Goal: Transaction & Acquisition: Purchase product/service

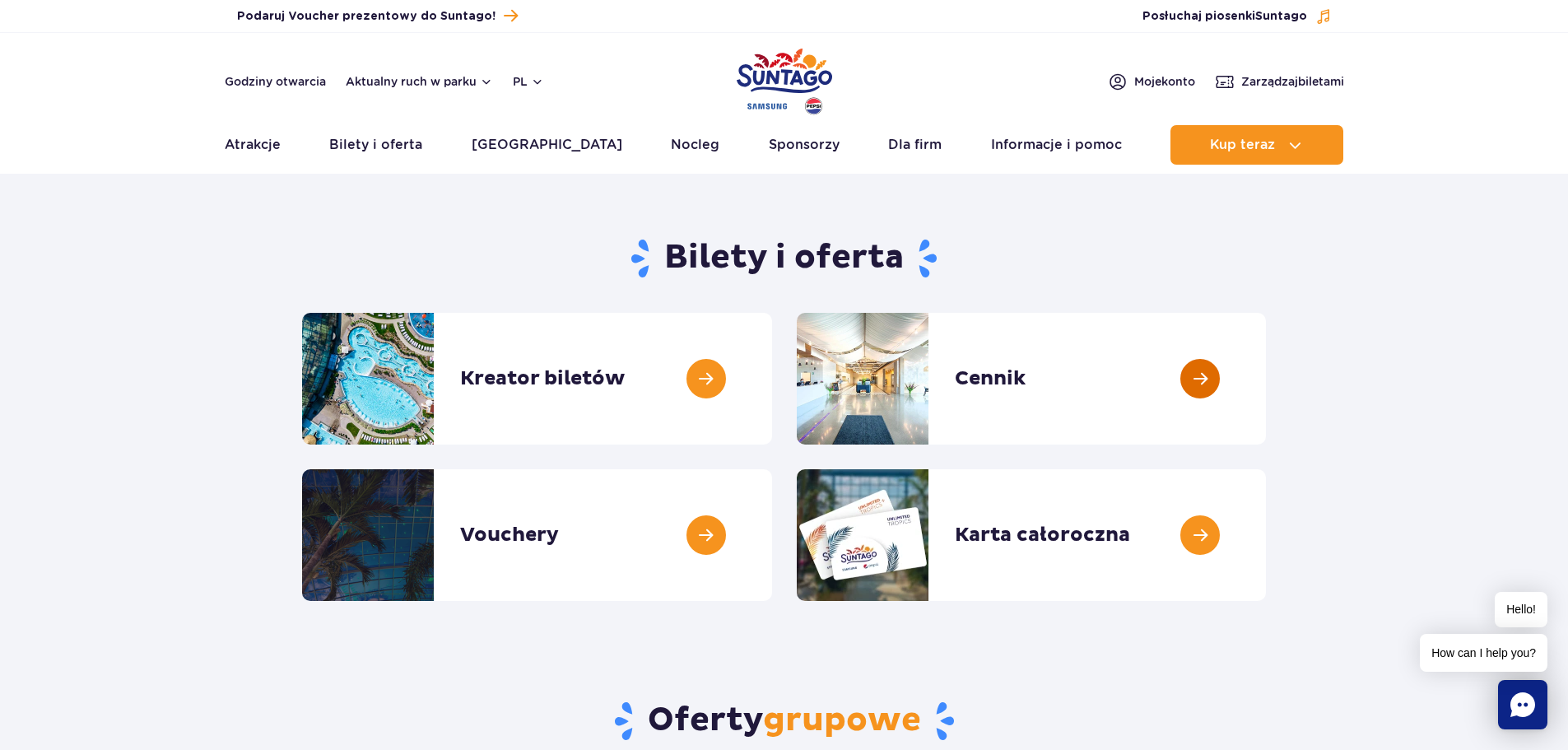
click at [1267, 375] on link at bounding box center [1267, 378] width 0 height 131
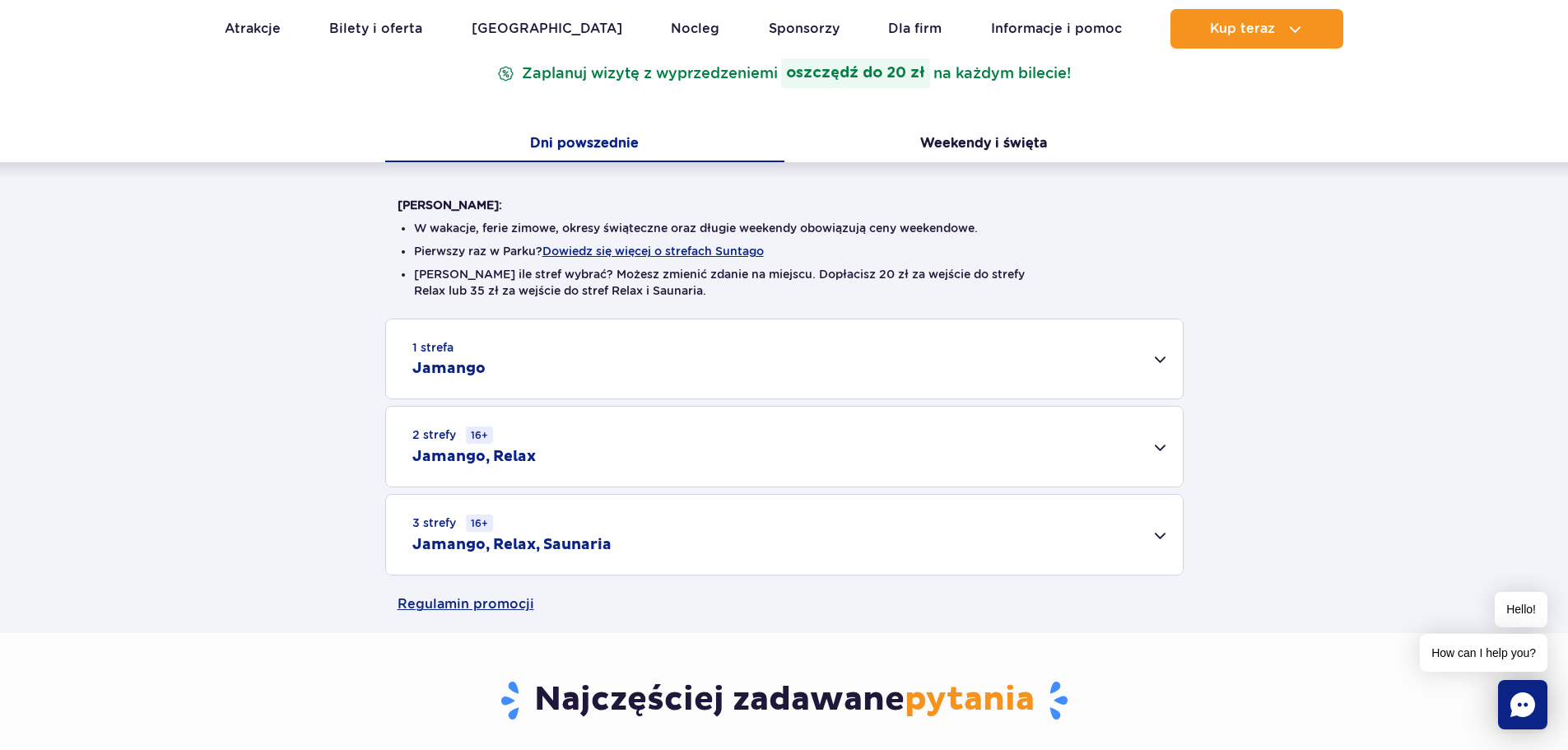
scroll to position [329, 0]
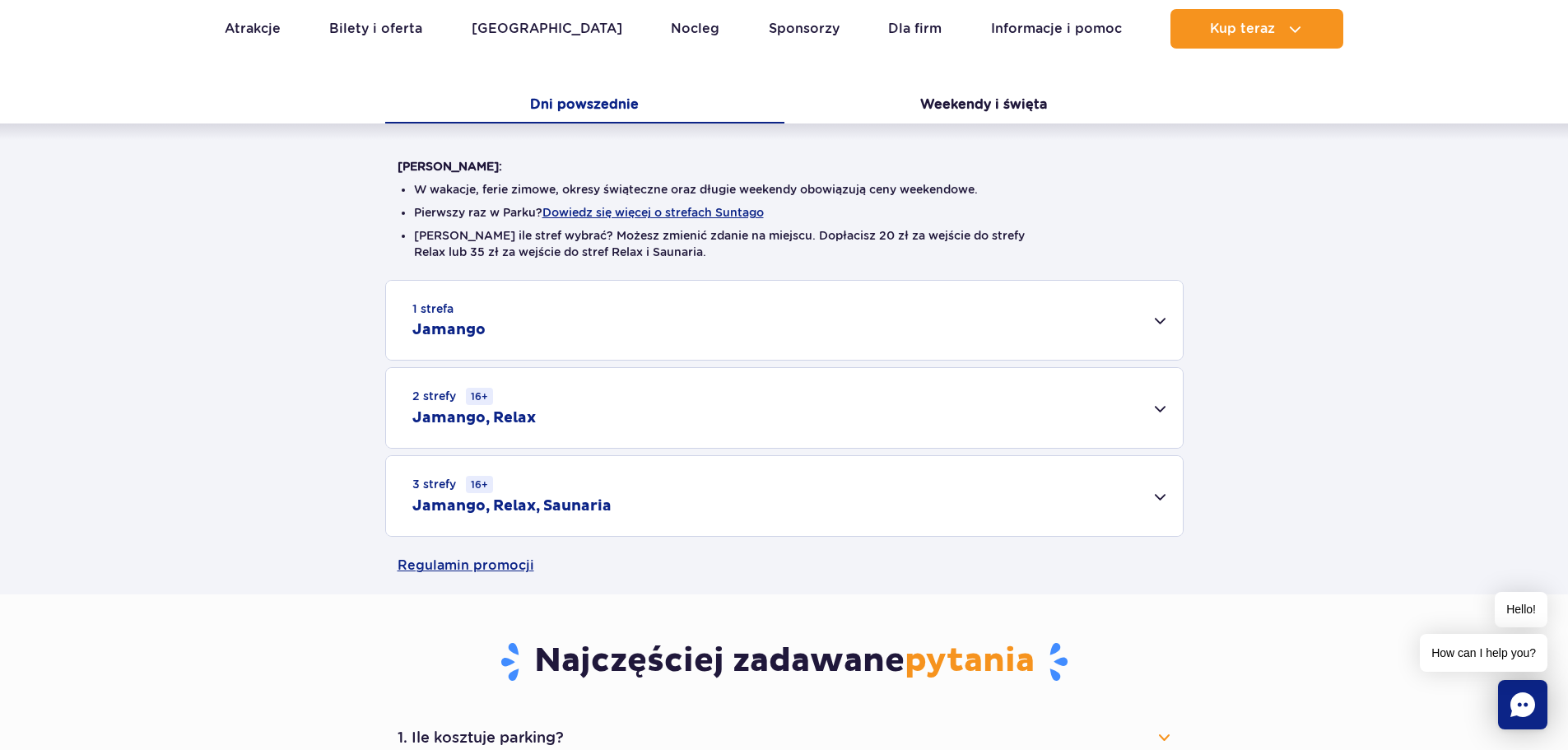
click at [1161, 314] on div "1 strefa Jamango" at bounding box center [784, 320] width 797 height 79
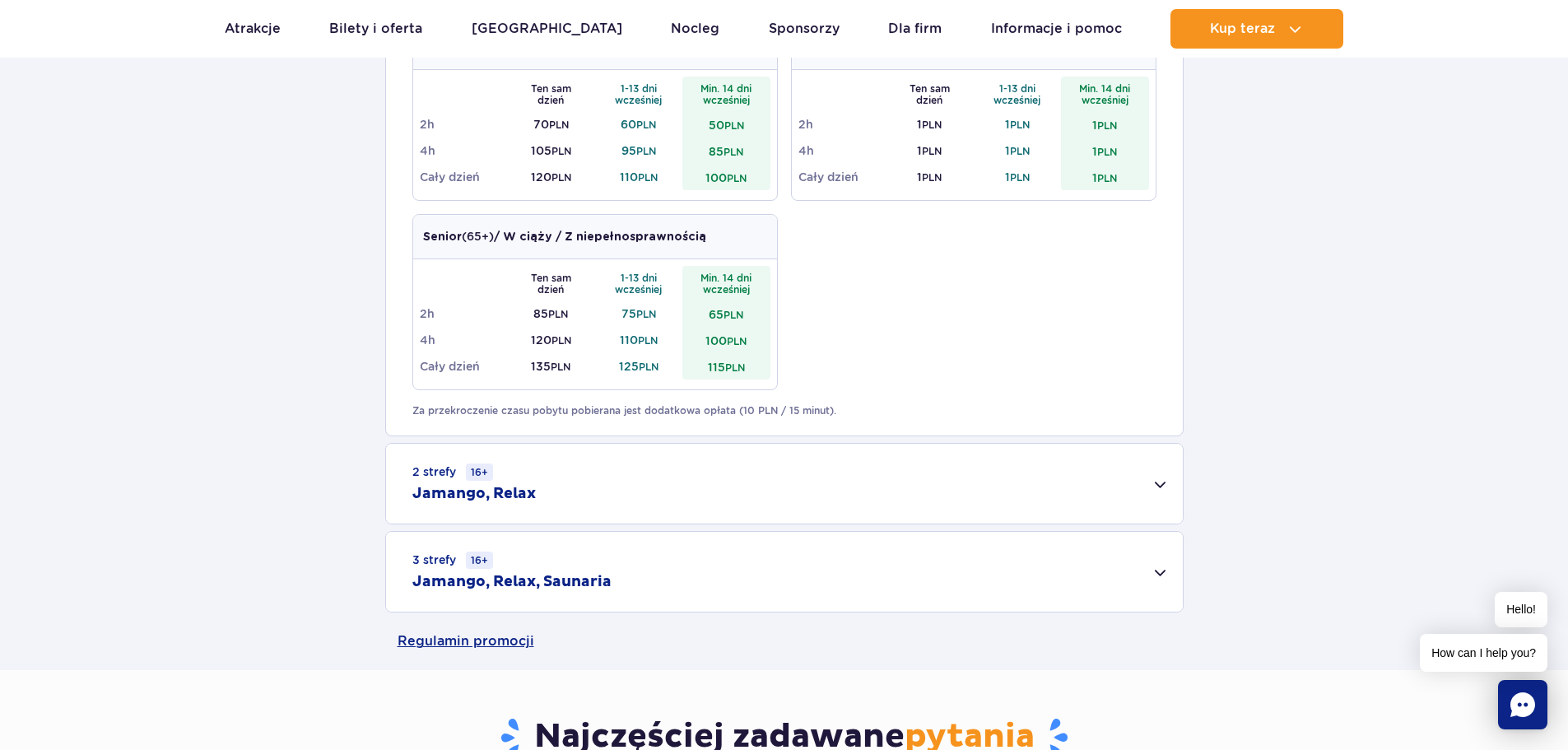
scroll to position [905, 0]
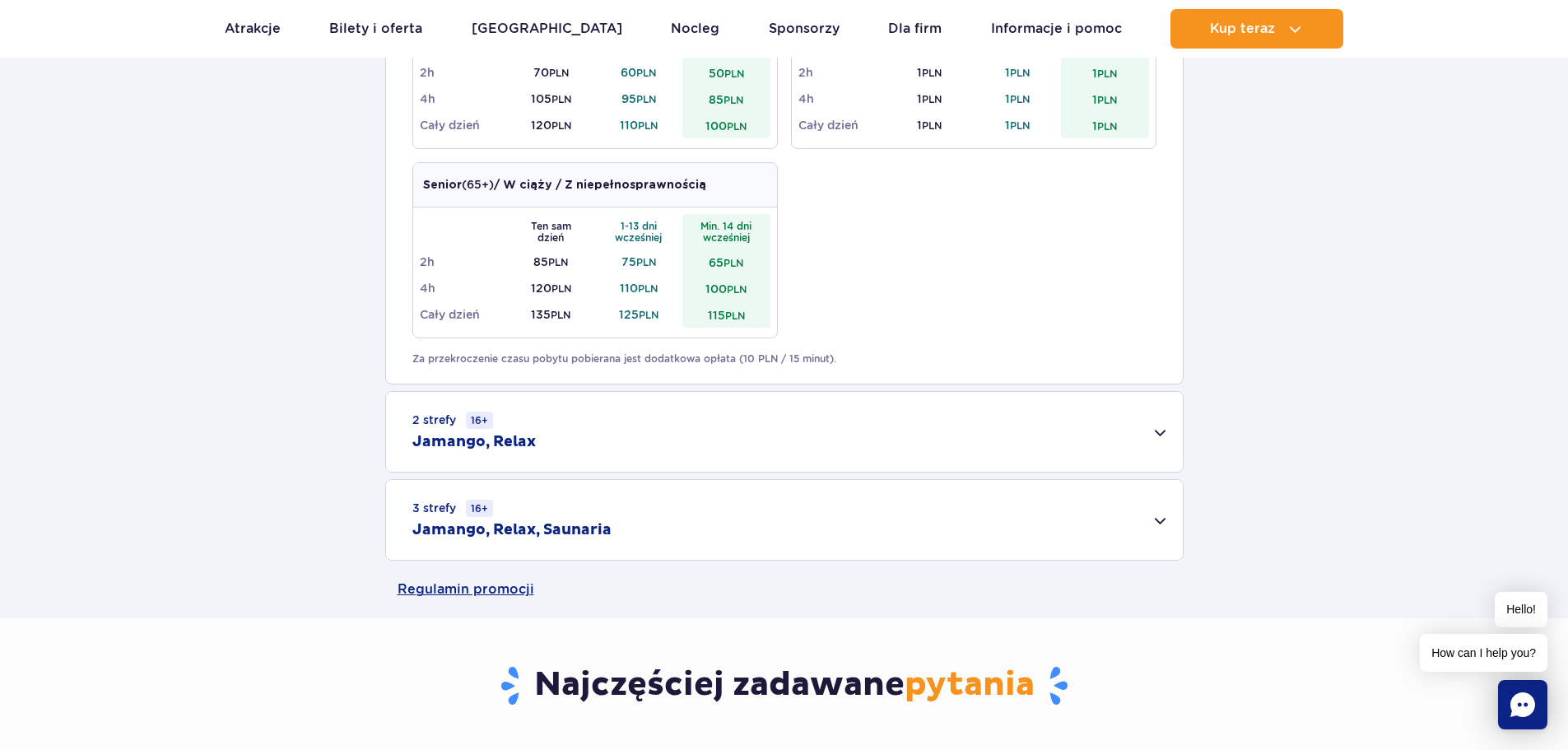
click at [1163, 432] on div "2 strefy 16+ Jamango, Relax" at bounding box center [784, 431] width 797 height 80
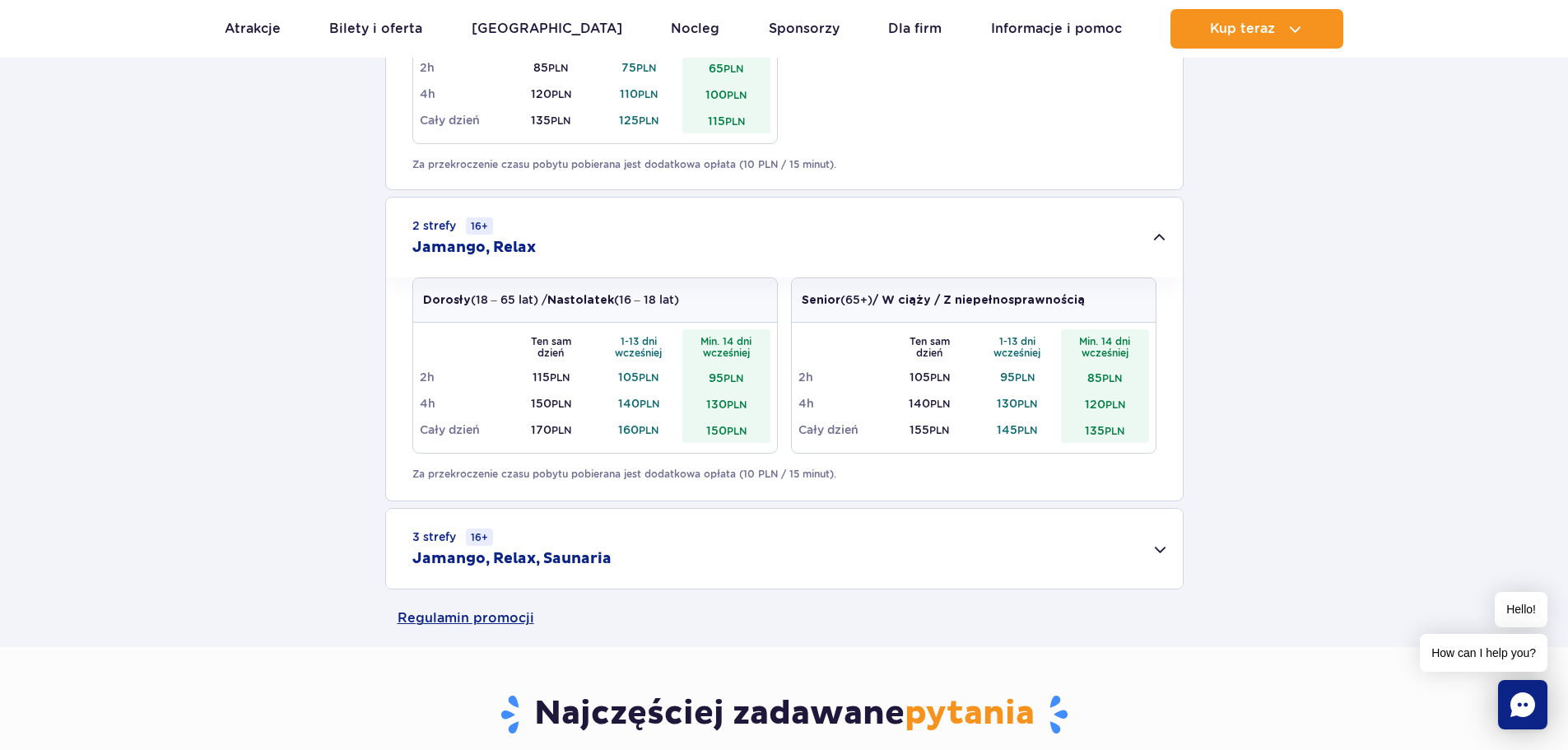
scroll to position [1153, 0]
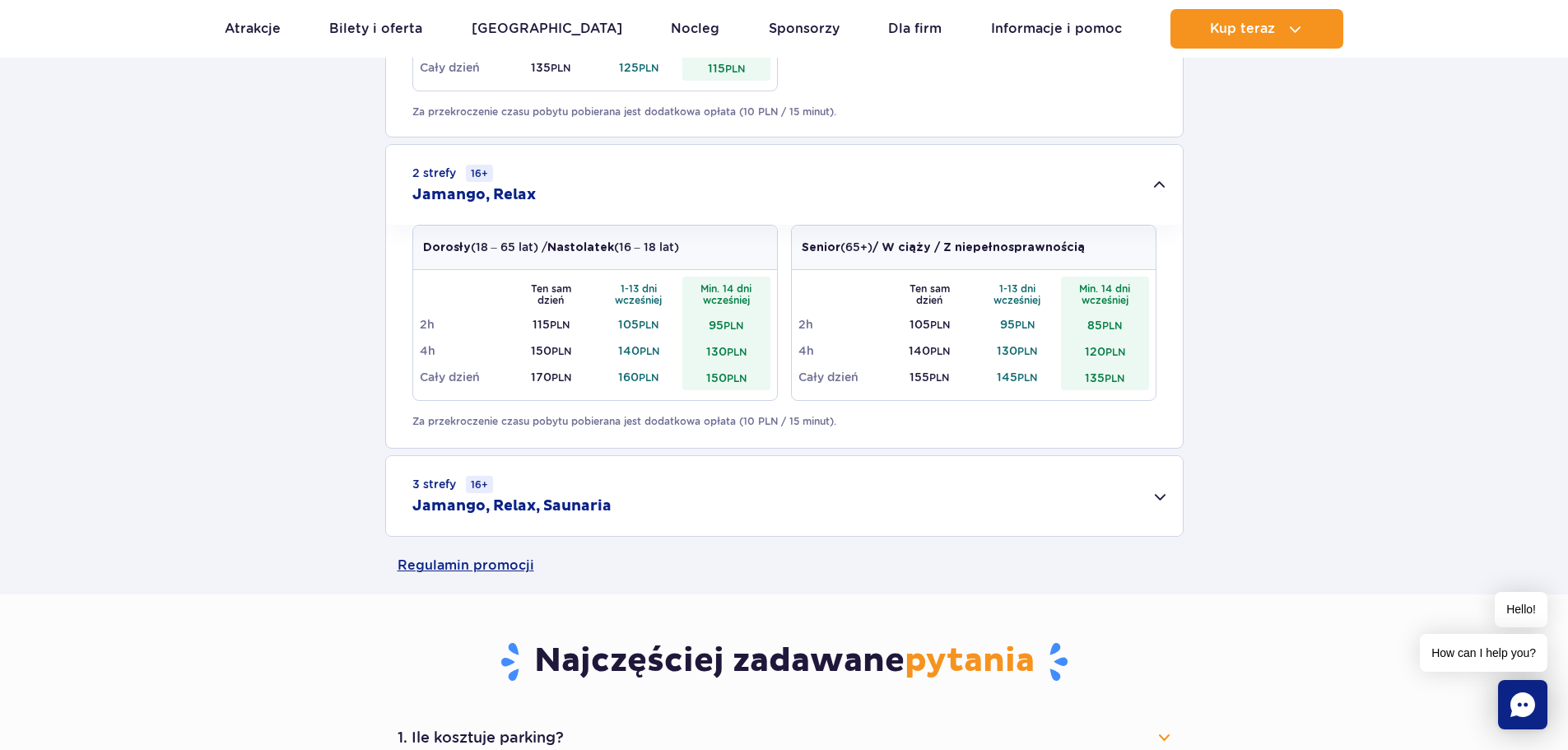
click at [1158, 494] on div "3 strefy 16+ Jamango, Relax, Saunaria" at bounding box center [784, 495] width 797 height 80
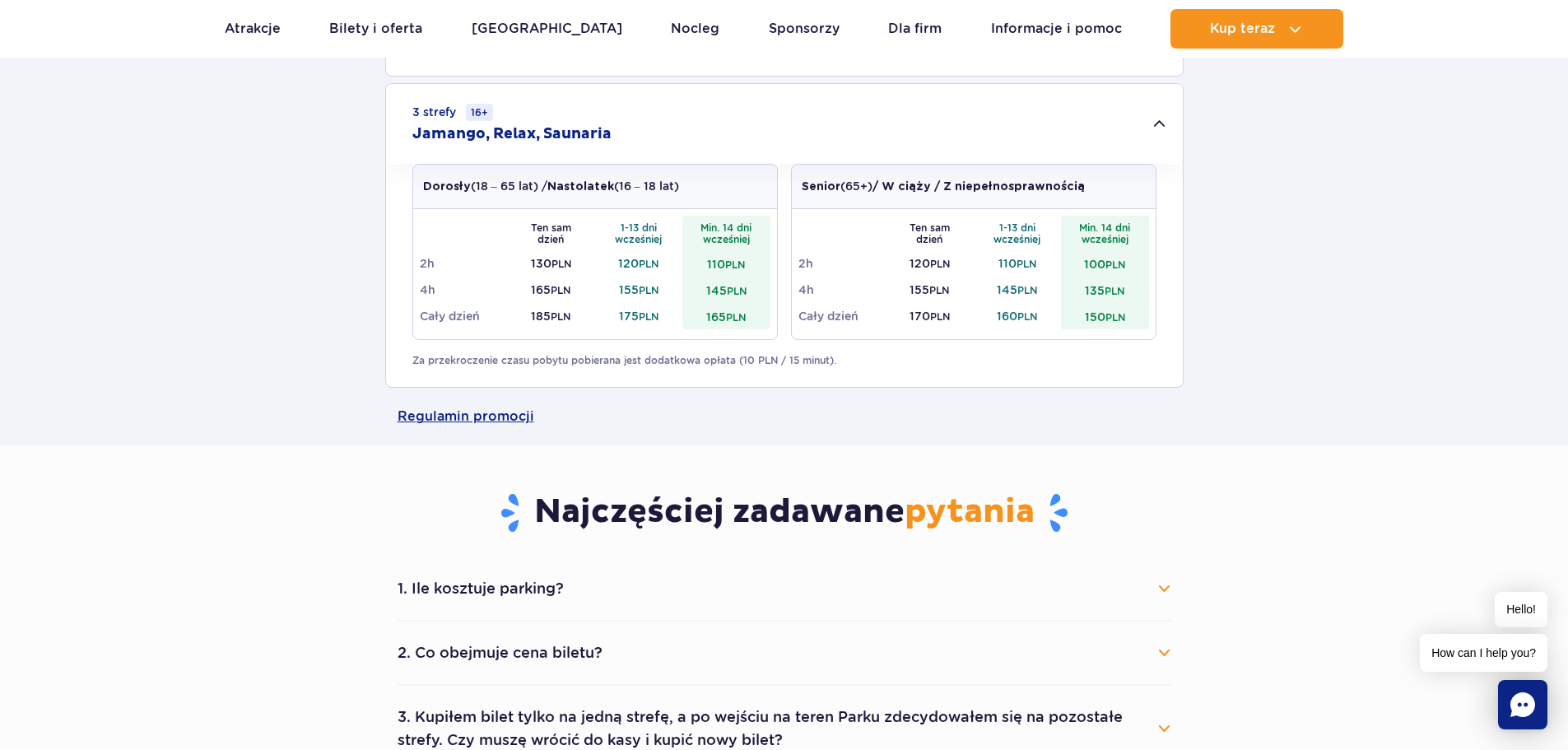
scroll to position [1812, 0]
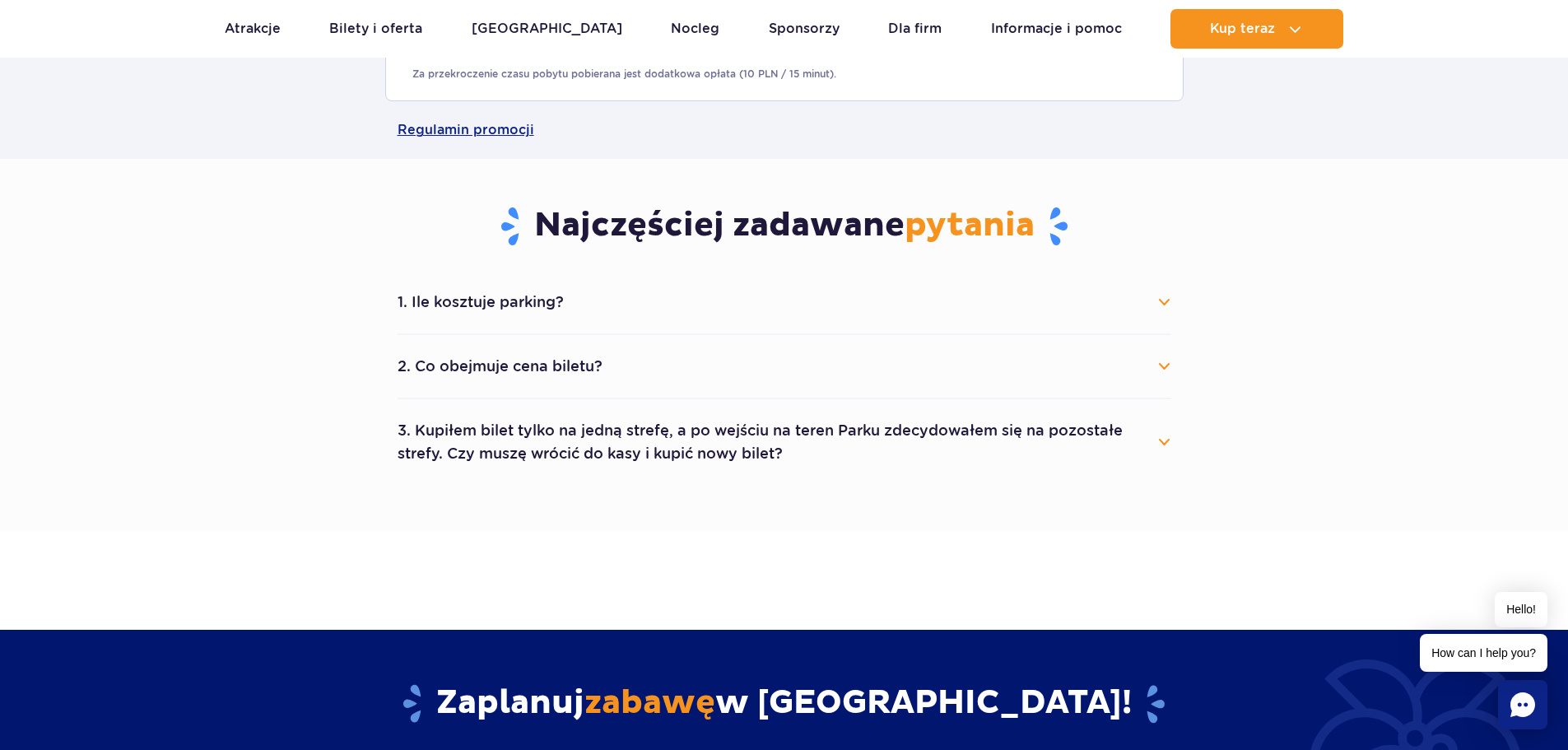
click at [1167, 358] on button "2. Co obejmuje cena biletu?" at bounding box center [785, 366] width 774 height 36
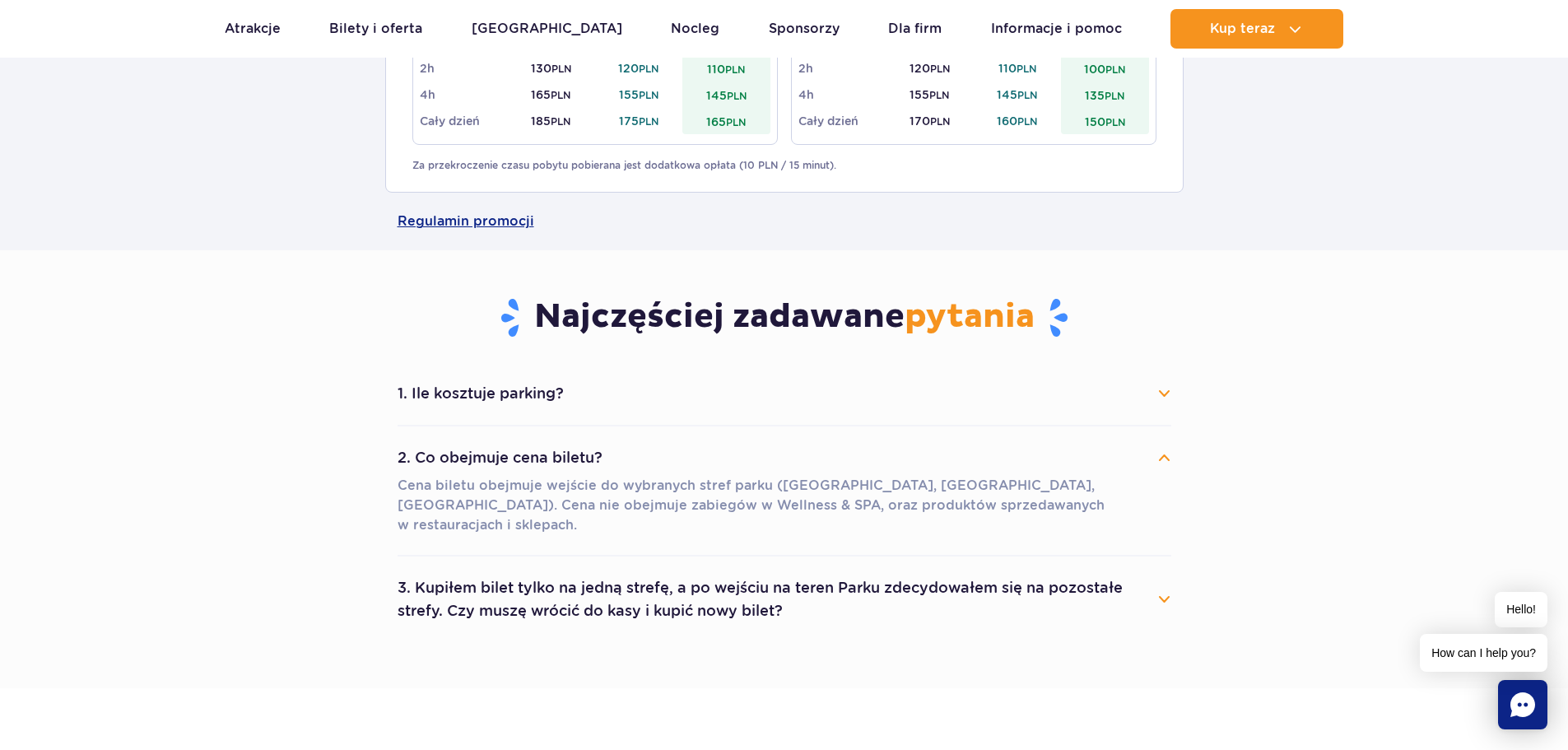
scroll to position [1482, 0]
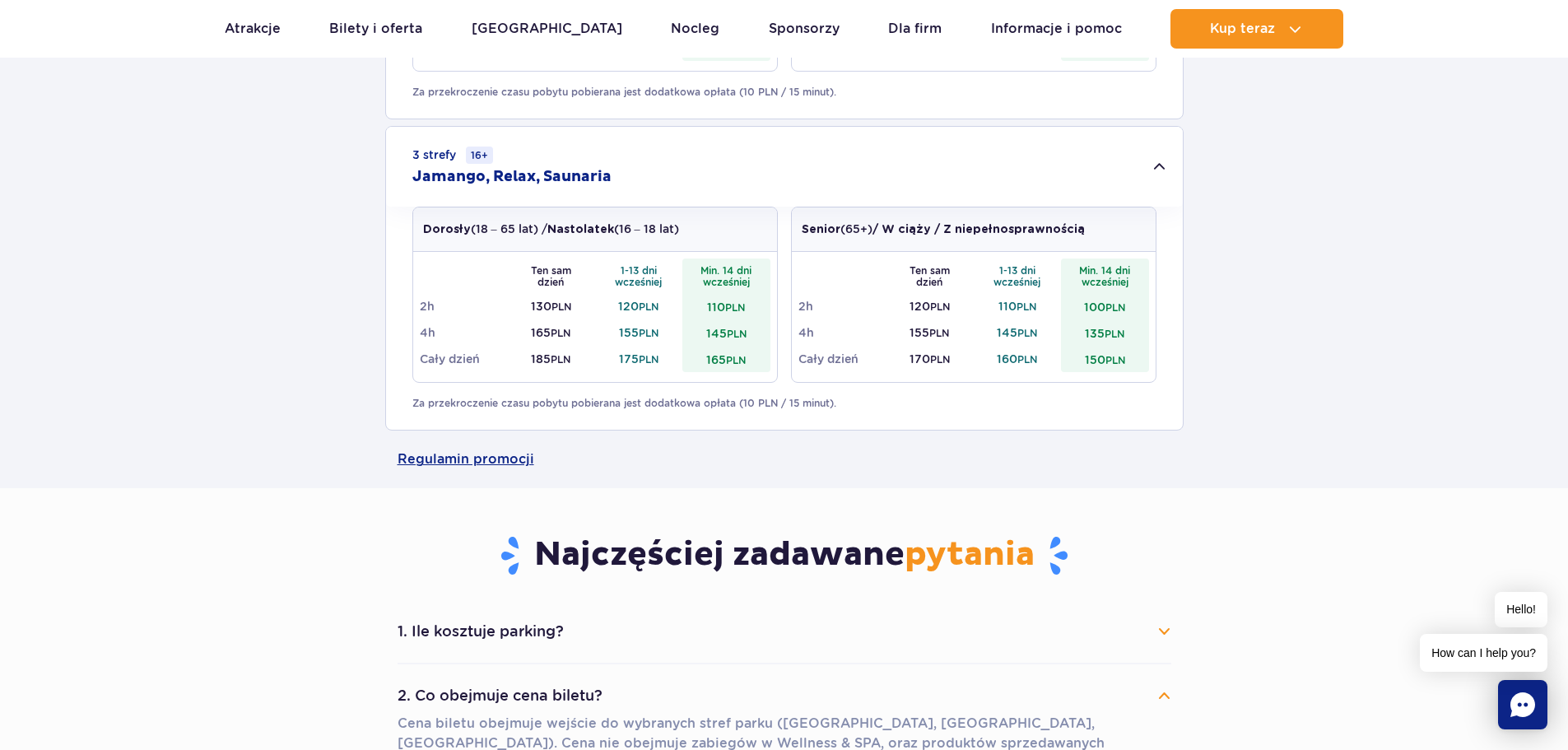
click at [1156, 628] on button "1. Ile kosztuje parking?" at bounding box center [785, 631] width 774 height 36
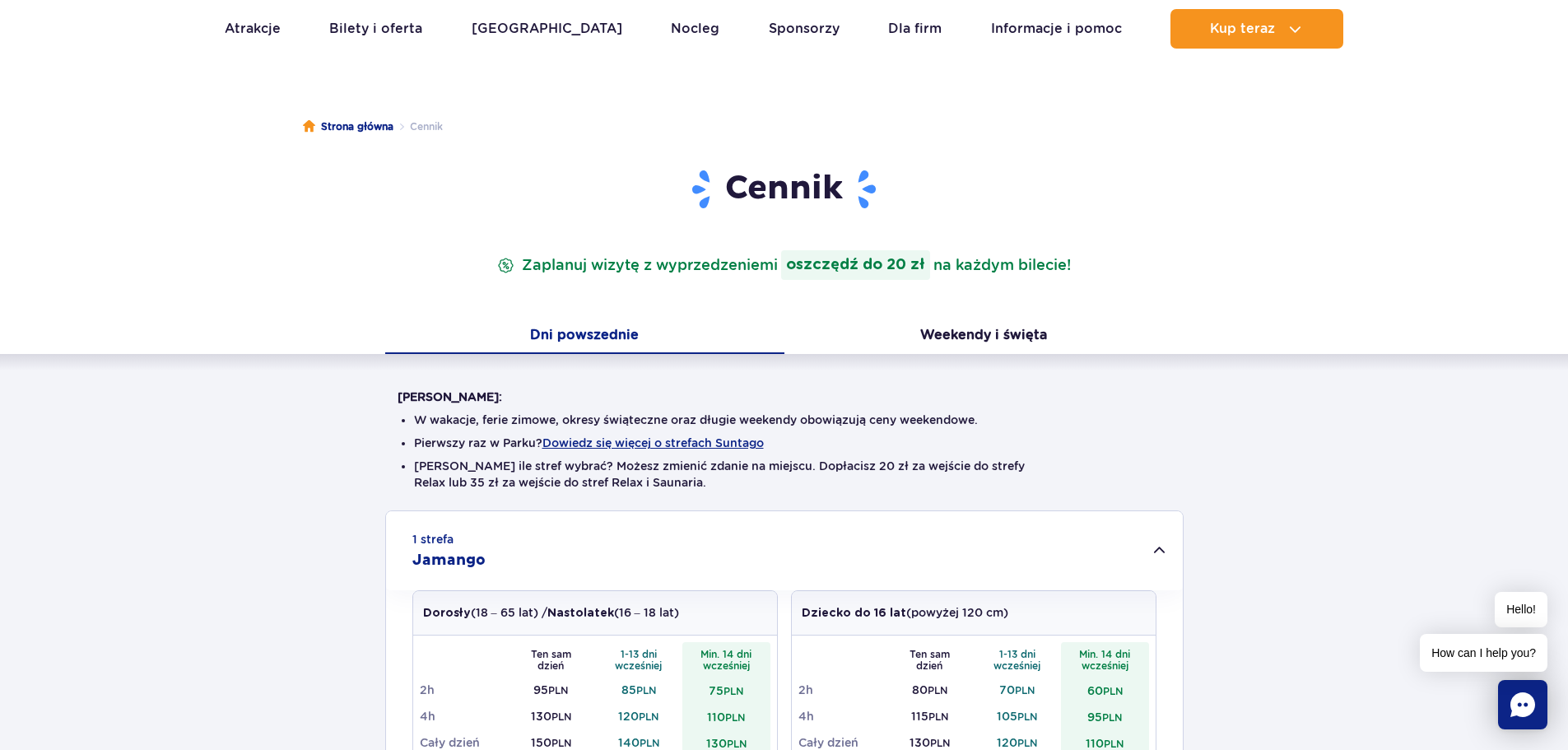
scroll to position [0, 0]
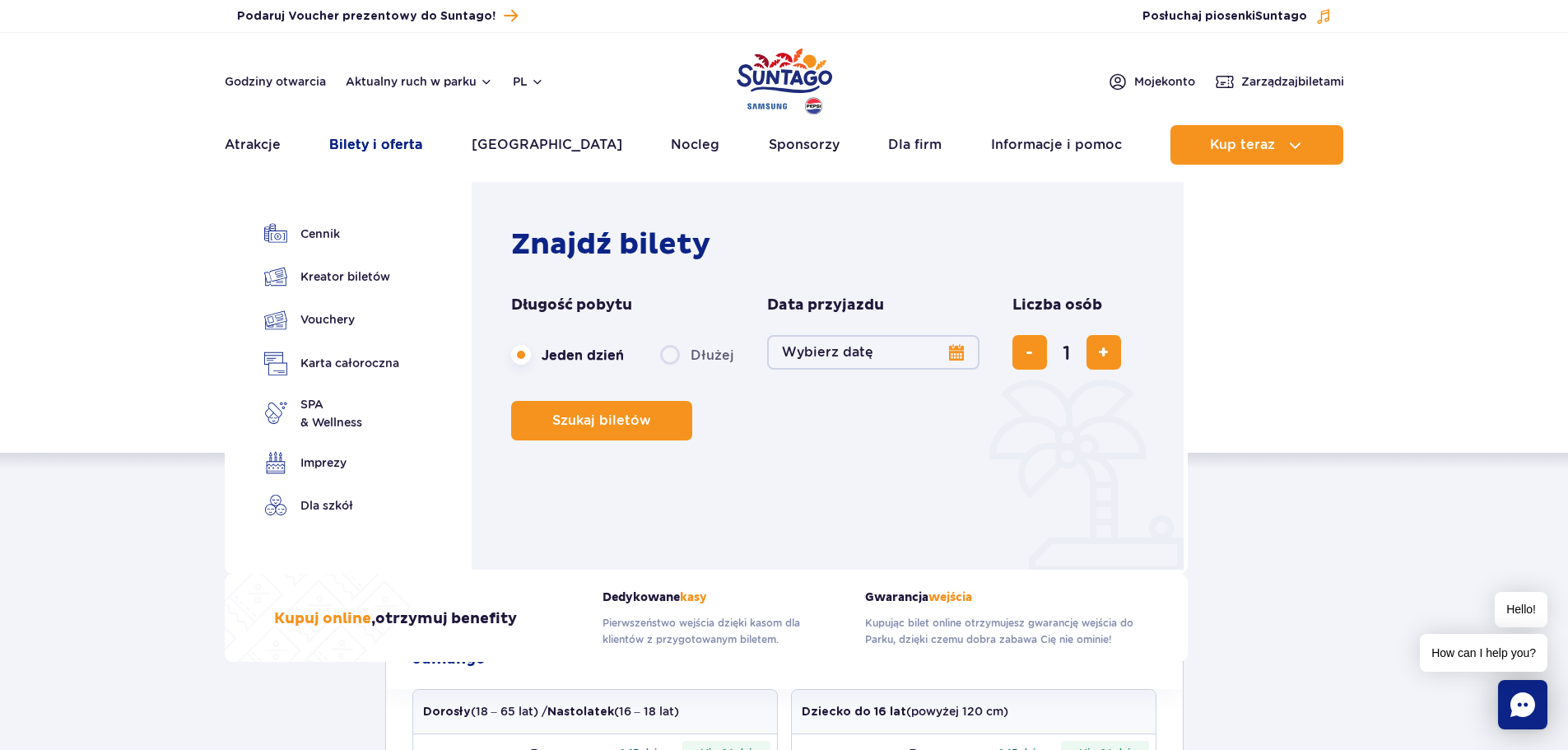
click at [404, 146] on link "Bilety i oferta" at bounding box center [375, 144] width 93 height 40
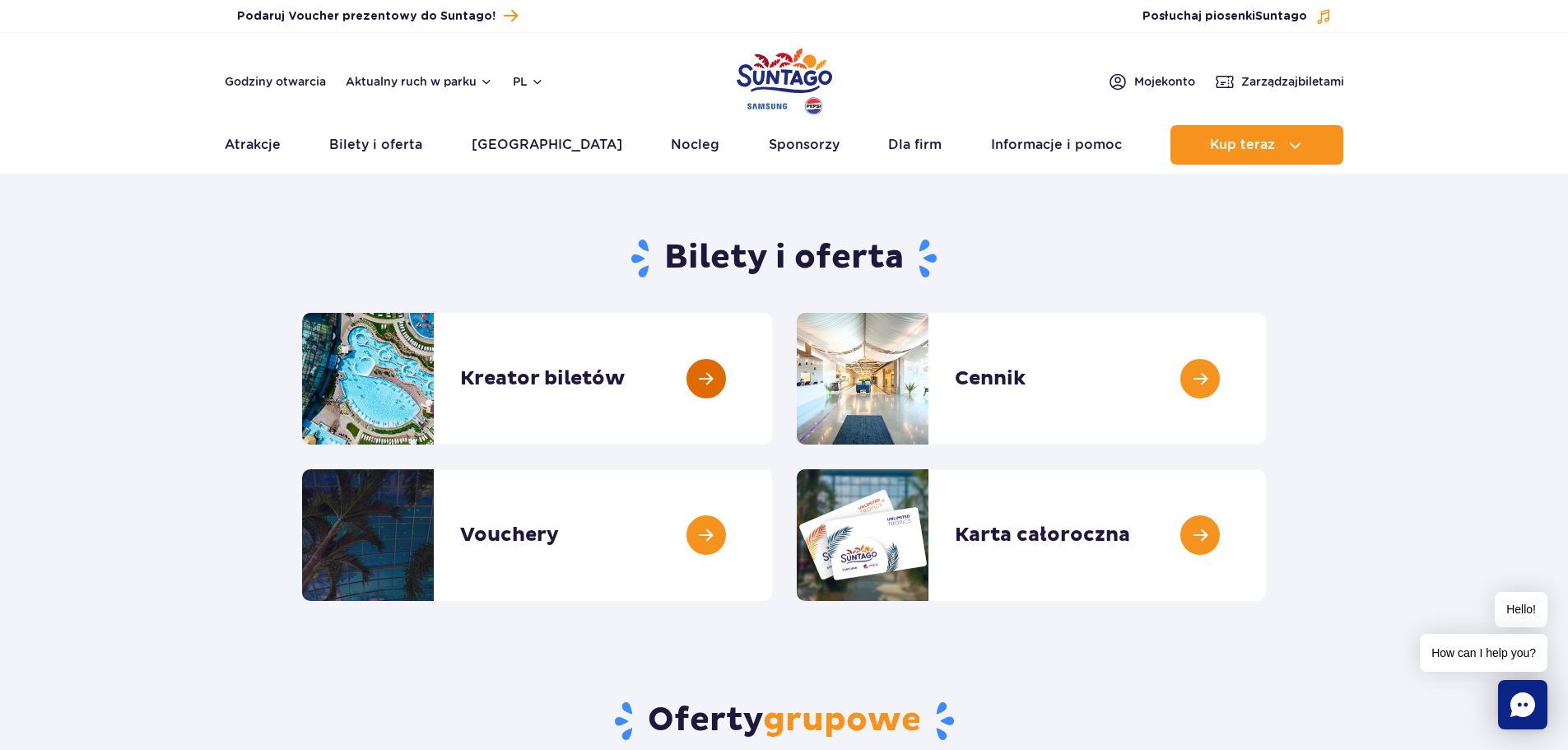
click at [772, 383] on link at bounding box center [772, 378] width 0 height 131
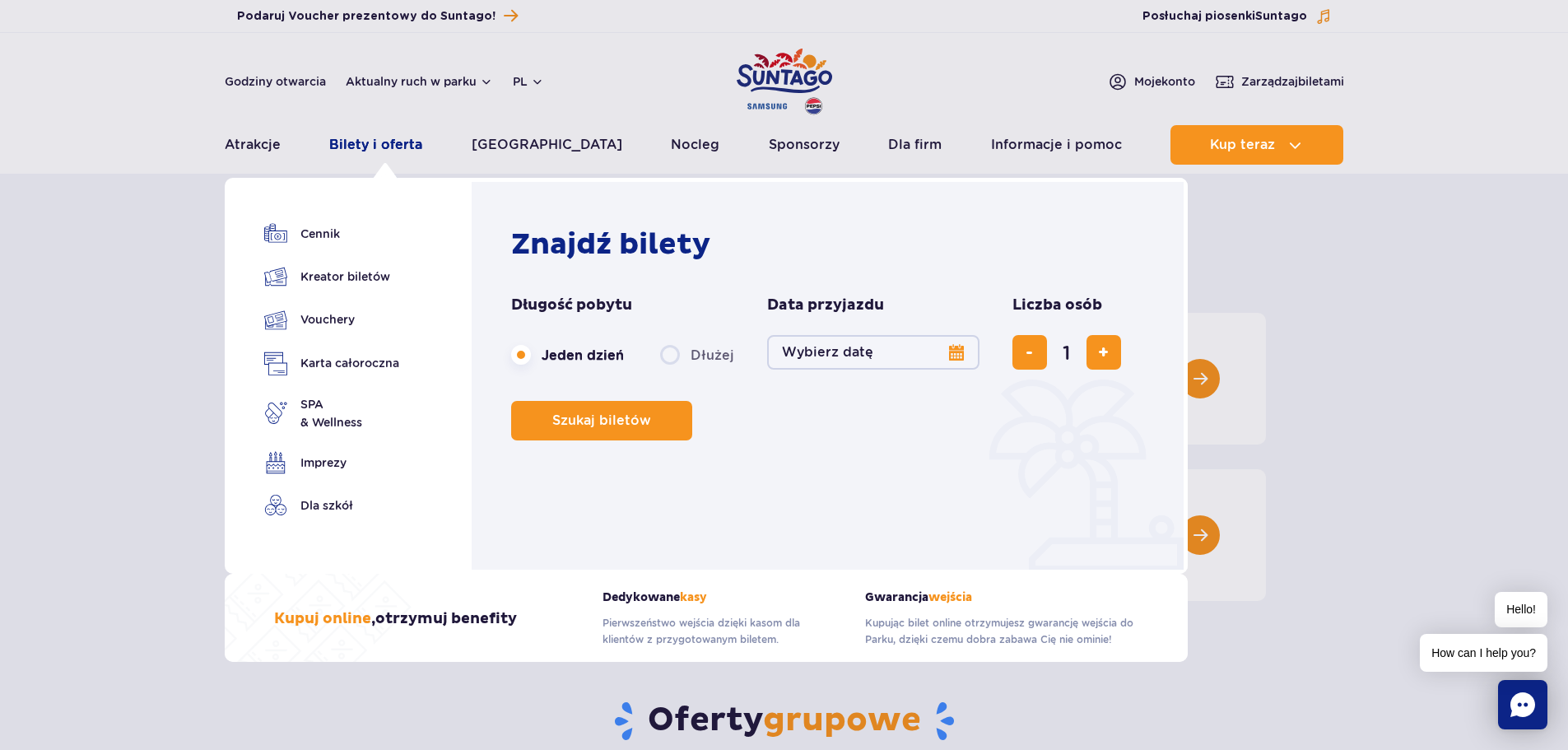
click at [375, 141] on link "Bilety i oferta" at bounding box center [375, 144] width 93 height 40
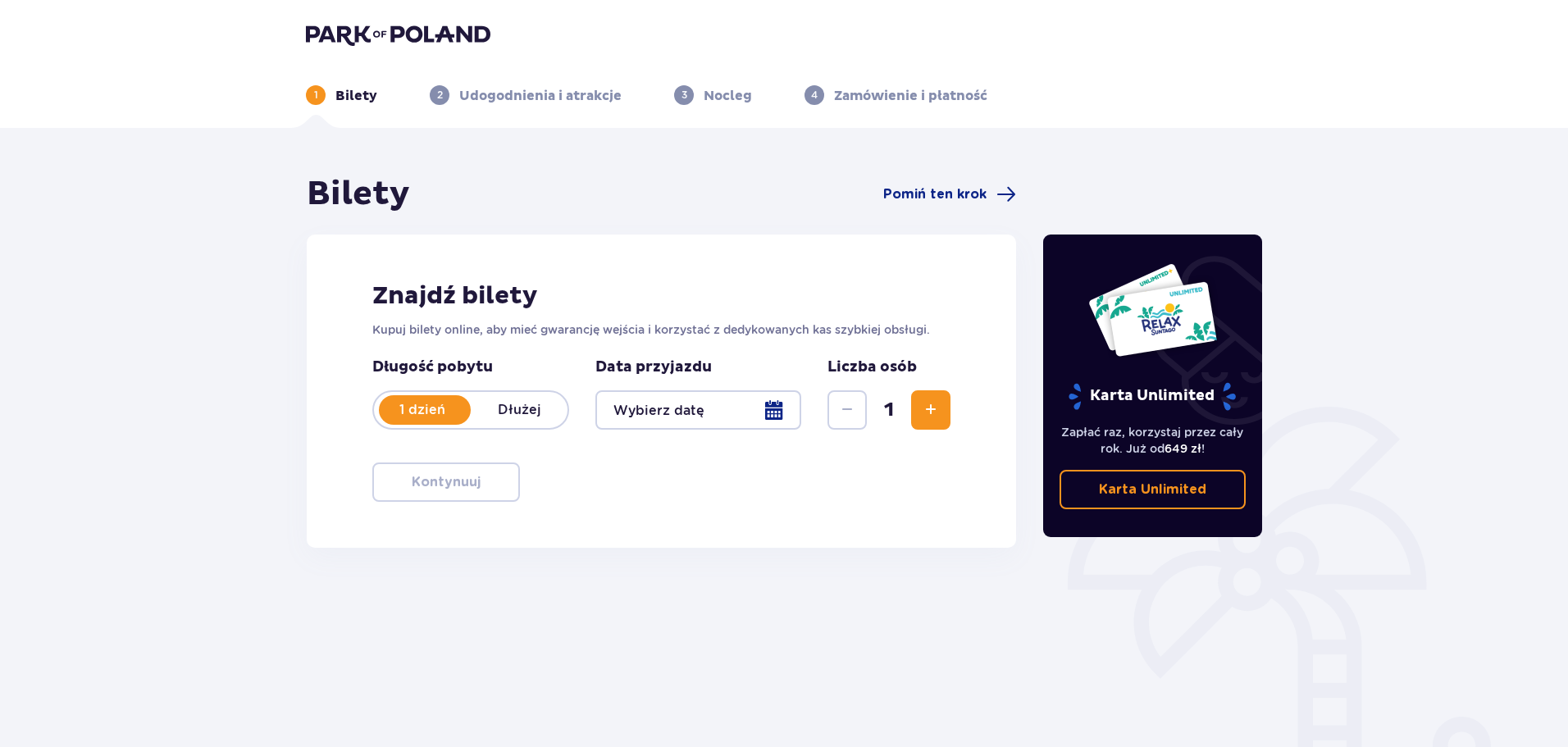
click at [770, 414] on div at bounding box center [697, 409] width 206 height 39
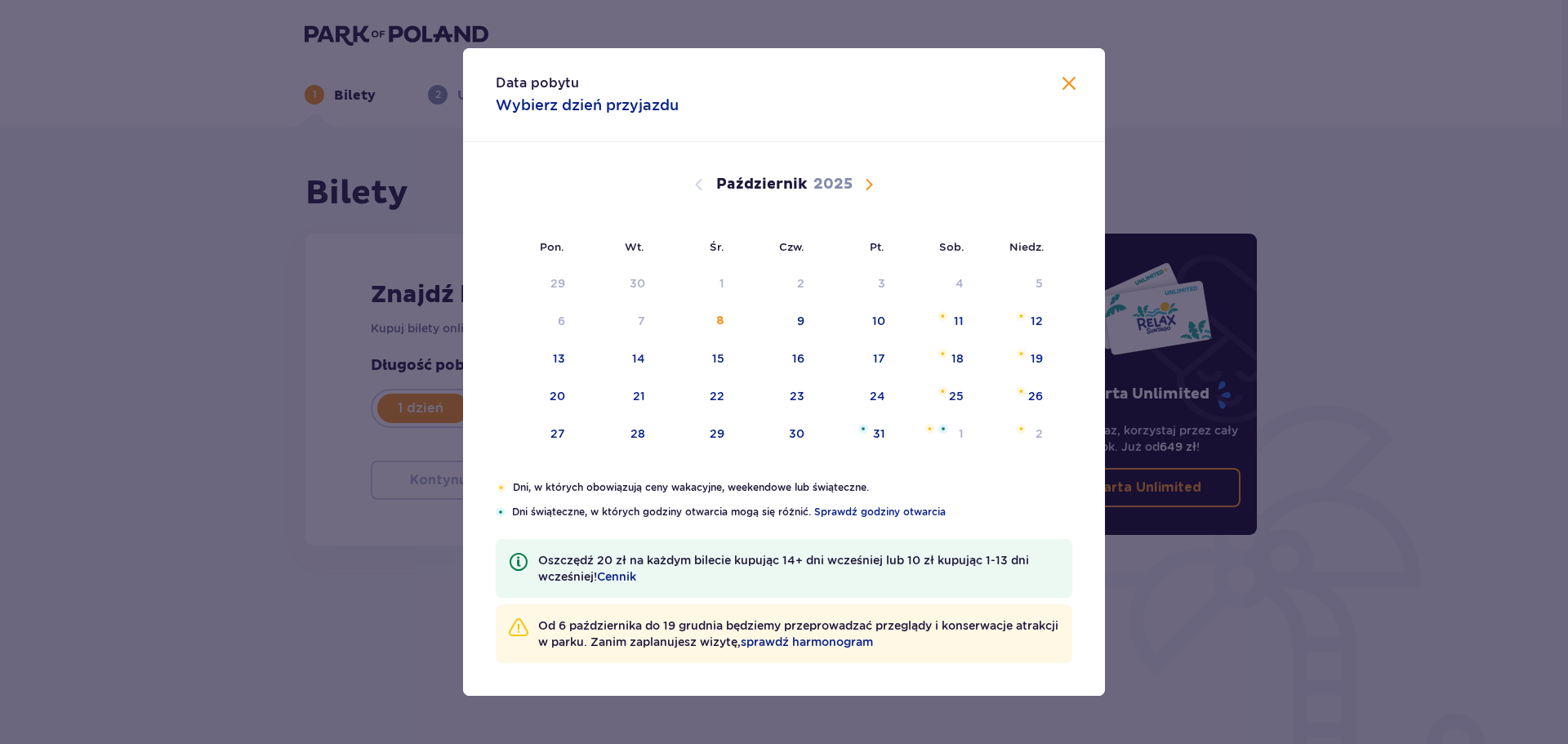
click at [872, 184] on span "Następny miesiąc" at bounding box center [868, 184] width 19 height 19
click at [560, 317] on div "3" at bounding box center [562, 321] width 7 height 16
type input "03.11.25"
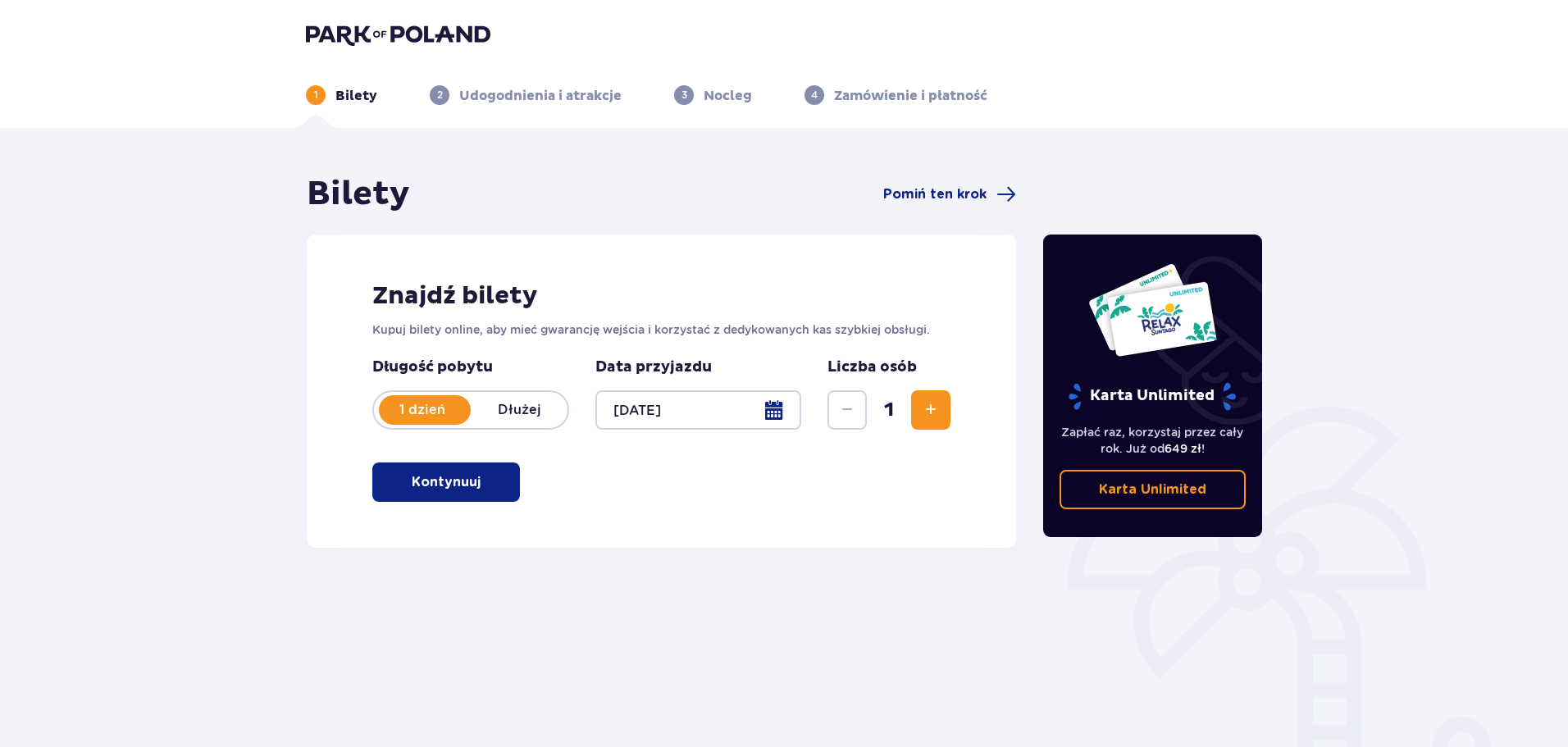
click at [933, 417] on span "Zwiększ" at bounding box center [930, 409] width 19 height 19
click at [933, 412] on span "Zwiększ" at bounding box center [930, 409] width 19 height 19
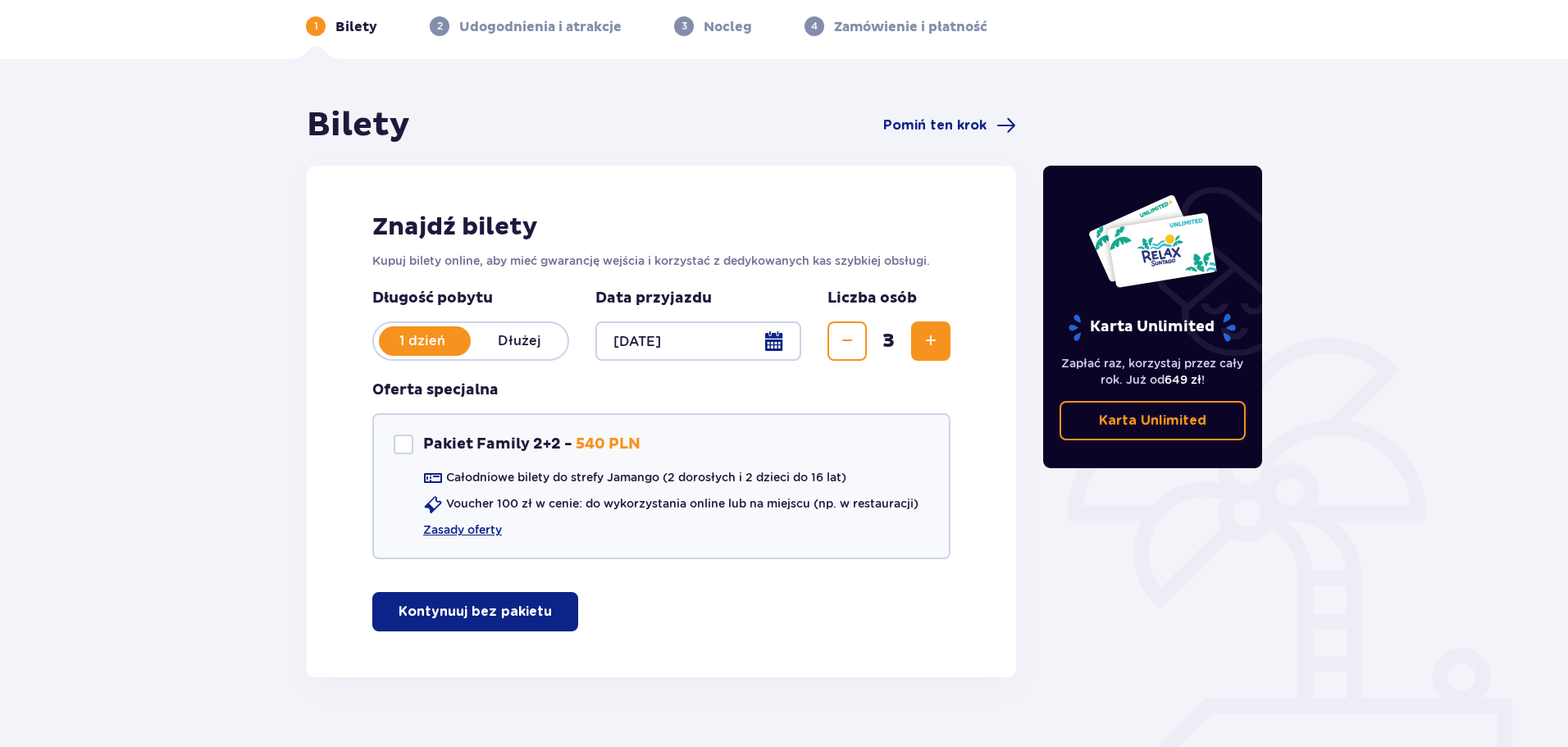
scroll to position [98, 0]
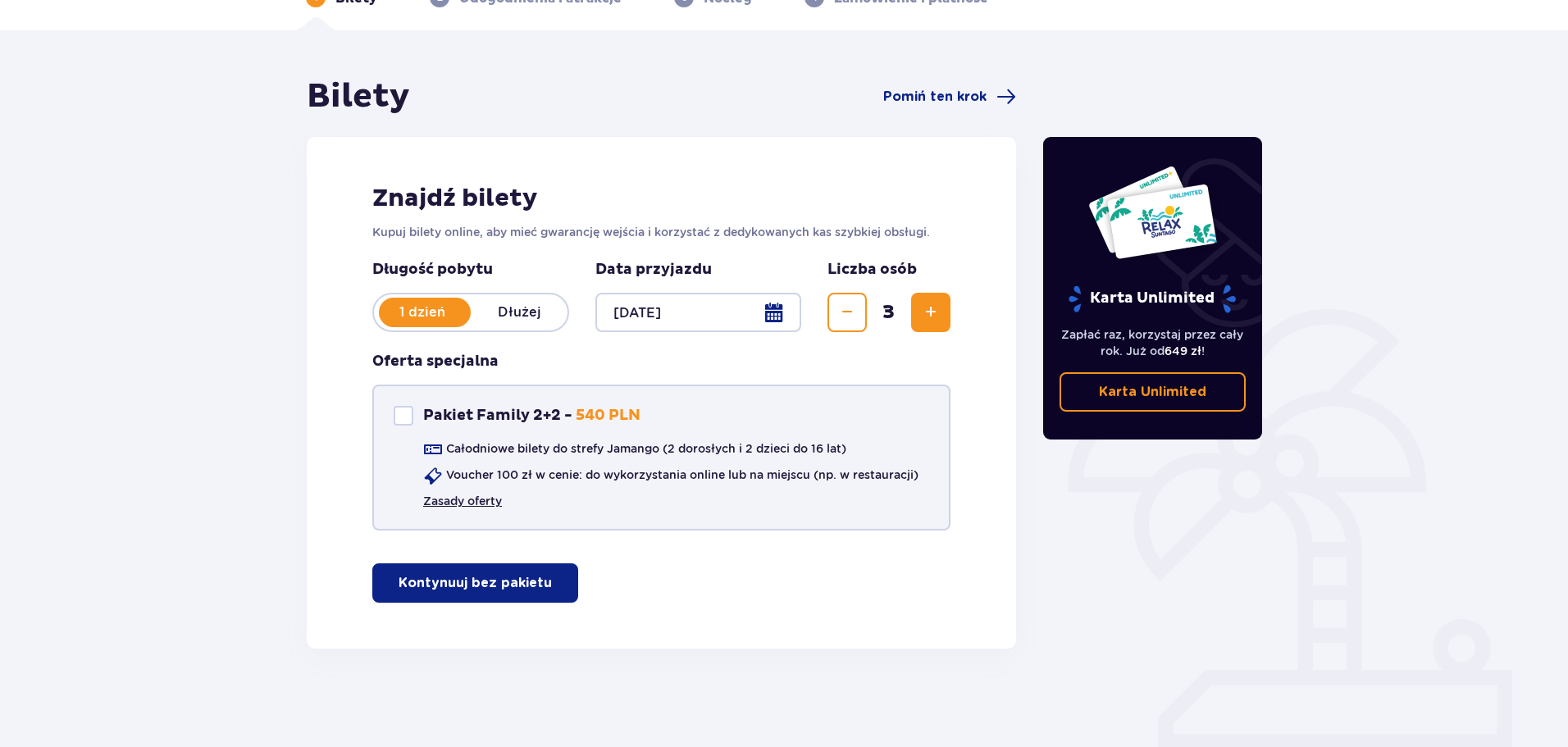
click at [474, 503] on link "Zasady oferty" at bounding box center [462, 501] width 79 height 16
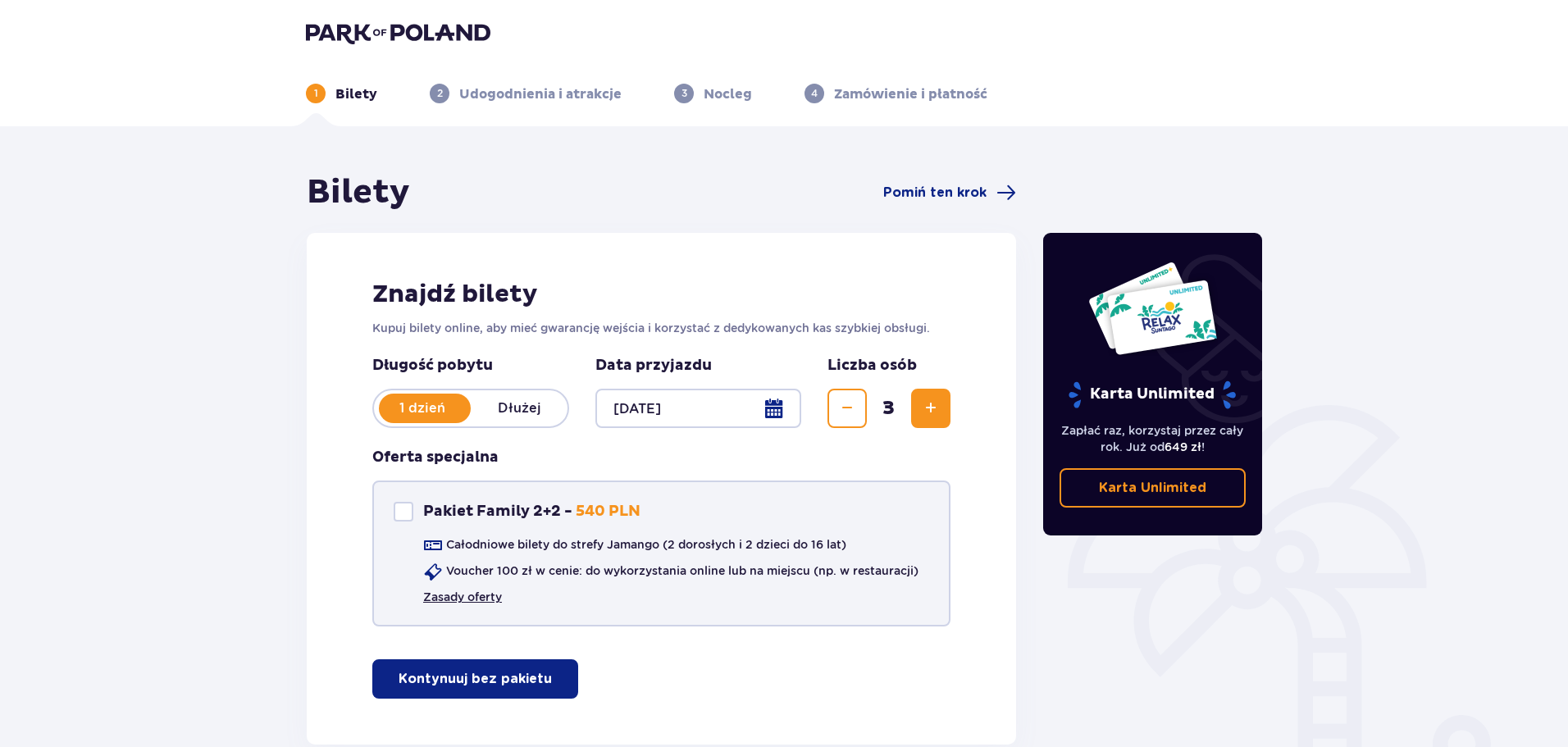
scroll to position [0, 0]
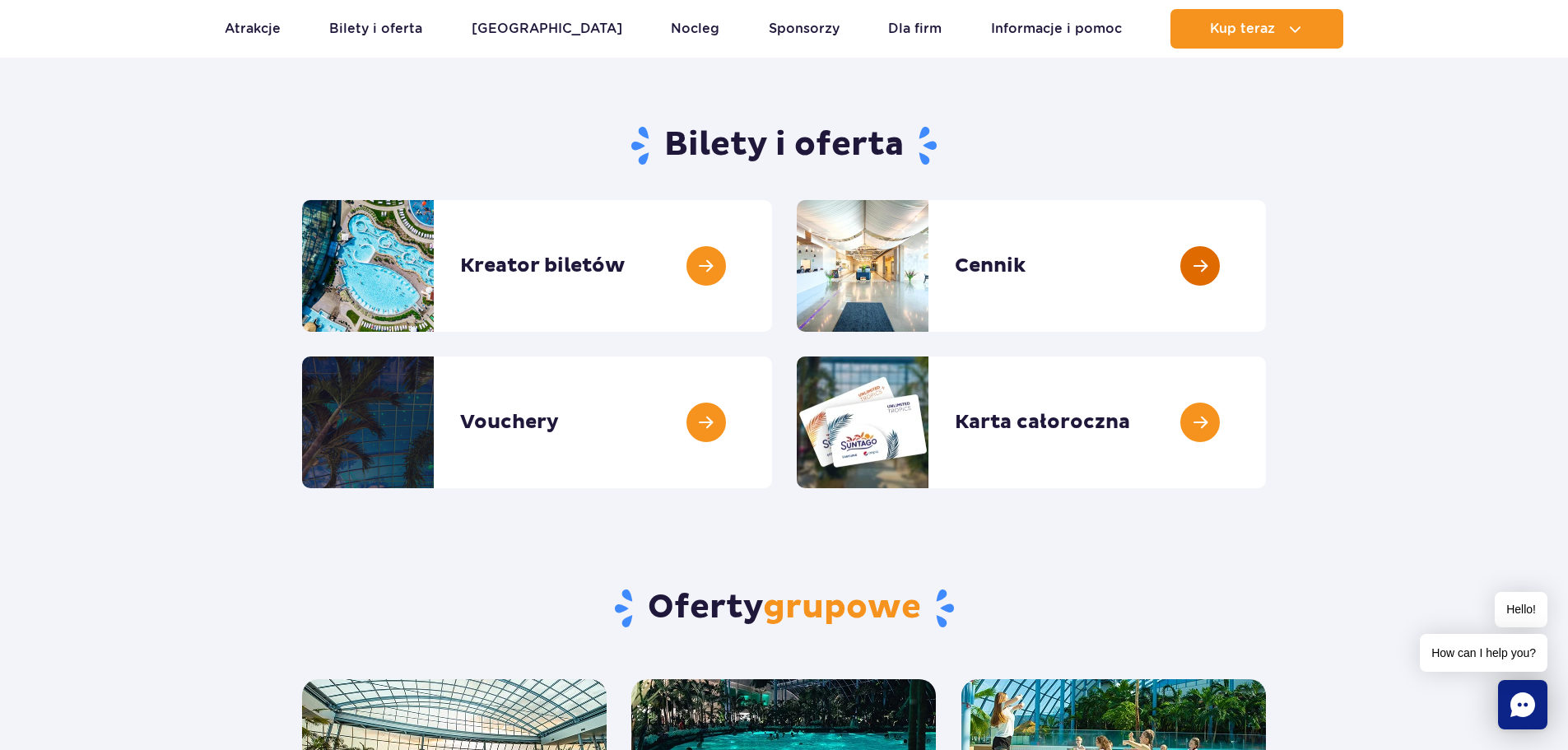
scroll to position [83, 0]
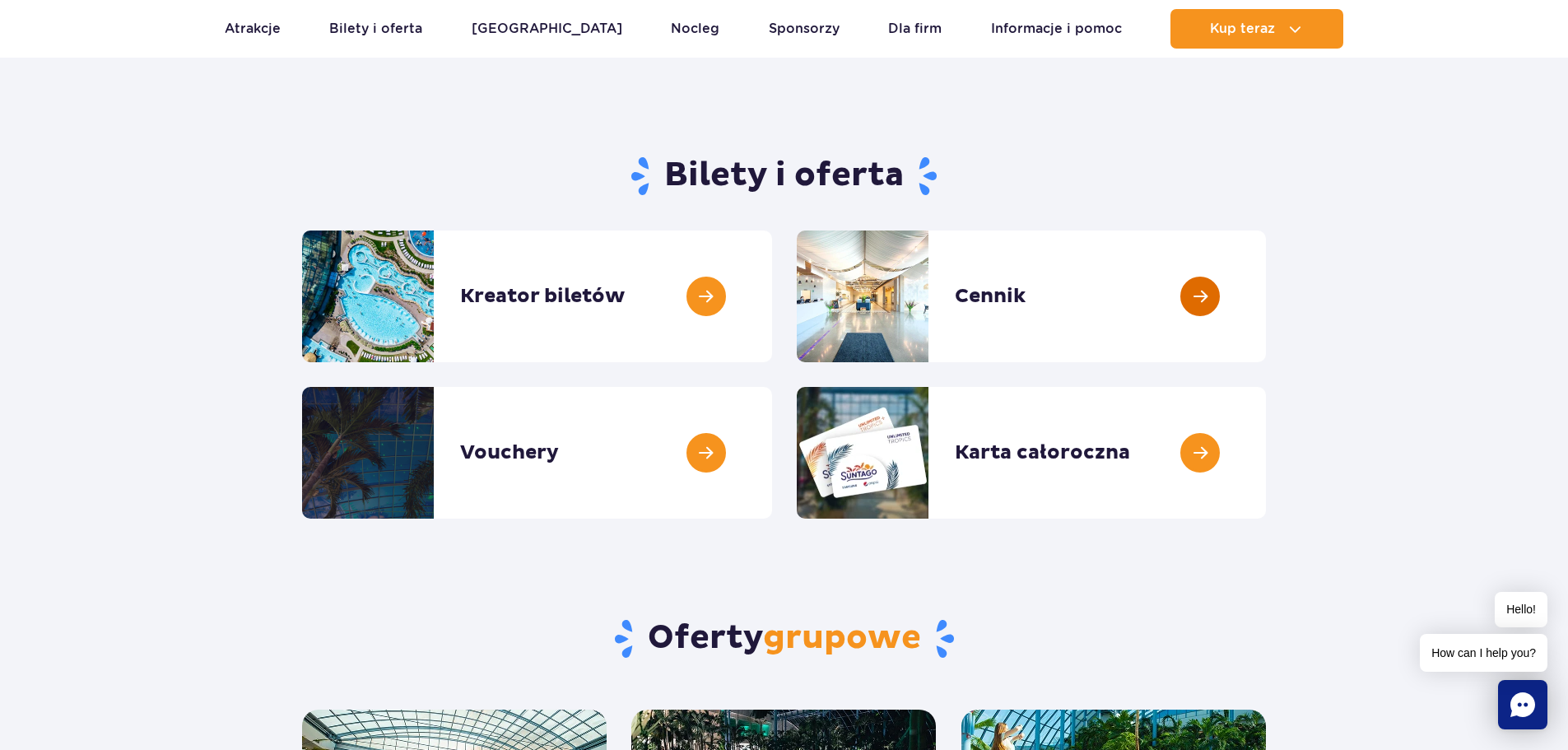
click at [1267, 279] on link at bounding box center [1267, 296] width 0 height 131
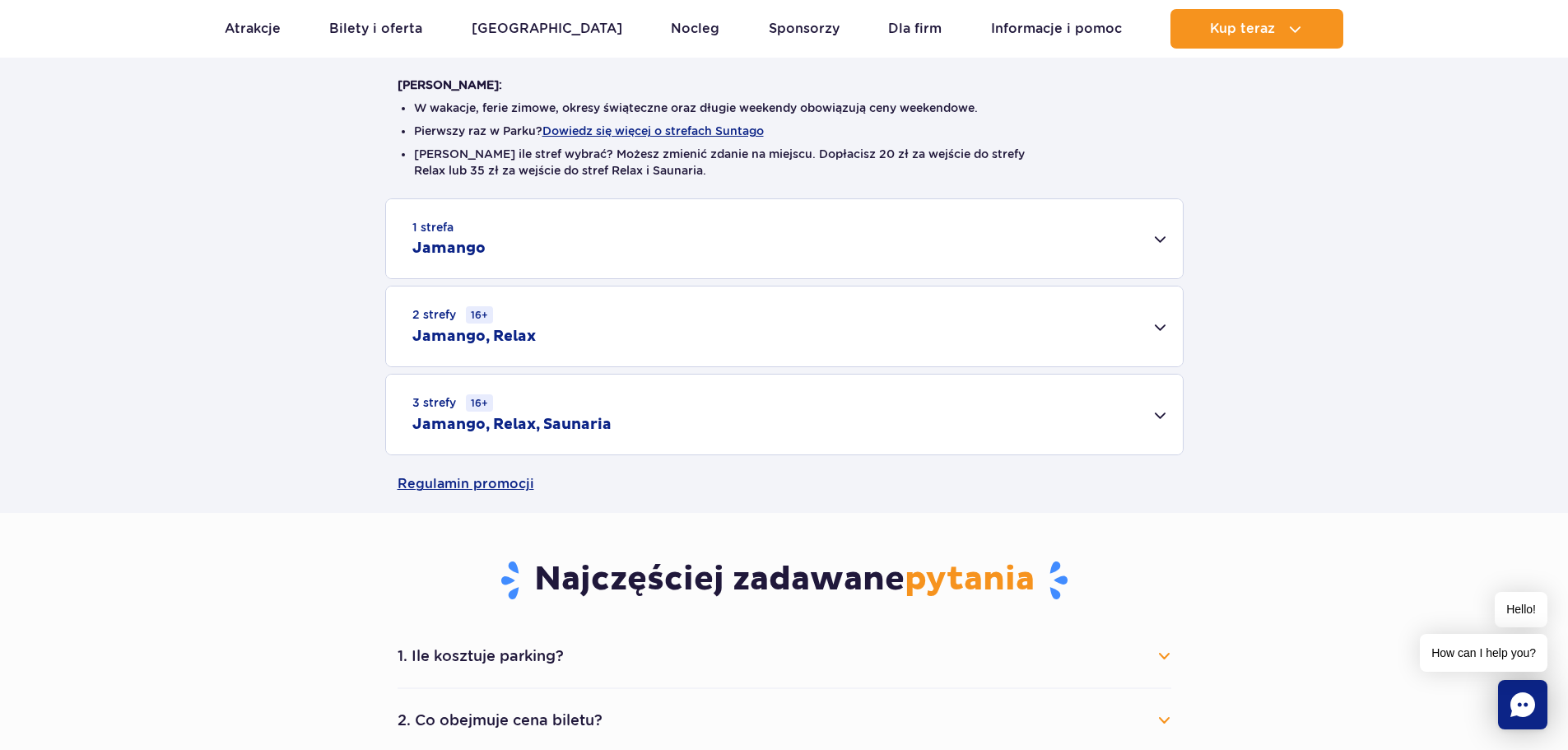
scroll to position [412, 0]
click at [1164, 235] on div "1 strefa Jamango" at bounding box center [784, 238] width 797 height 79
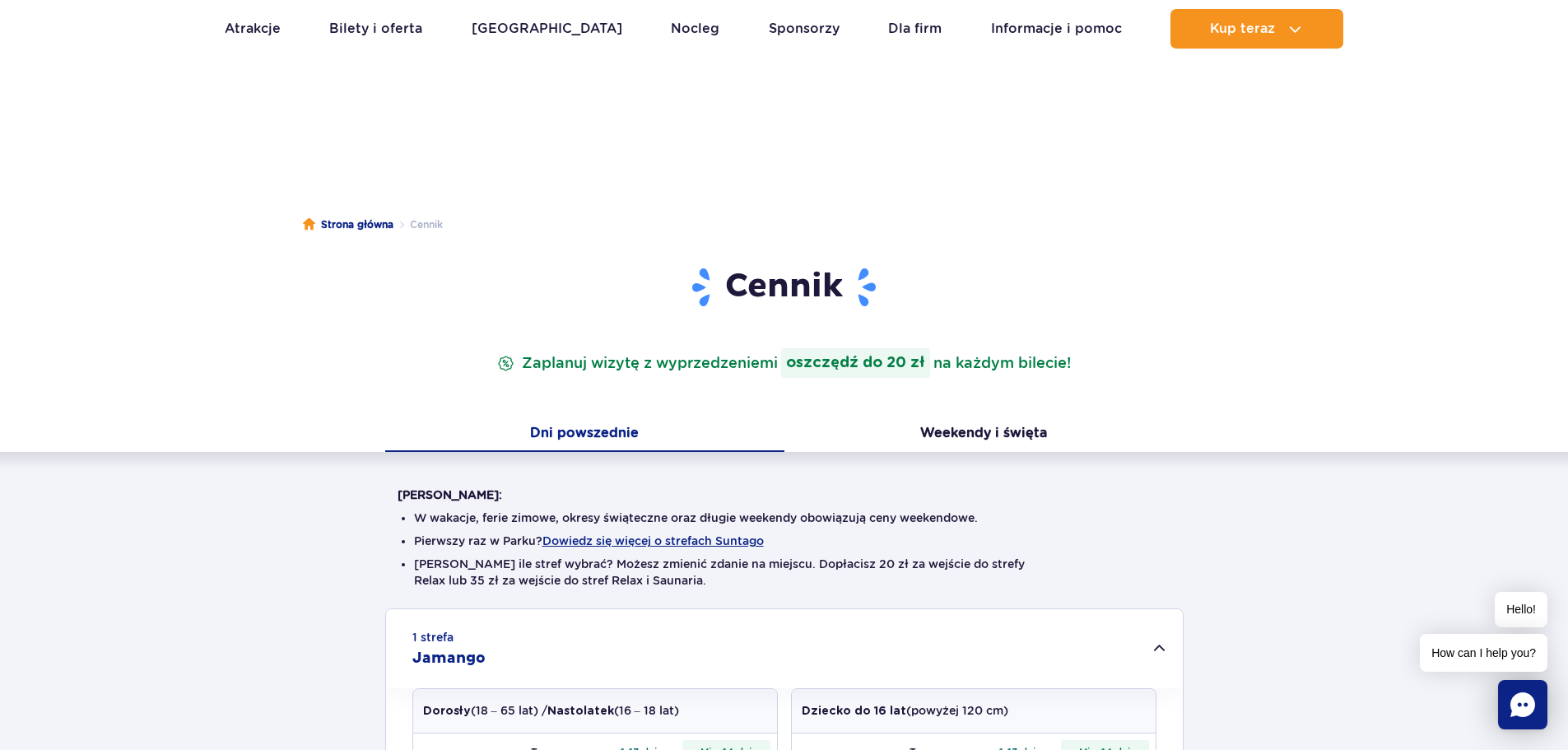
scroll to position [0, 0]
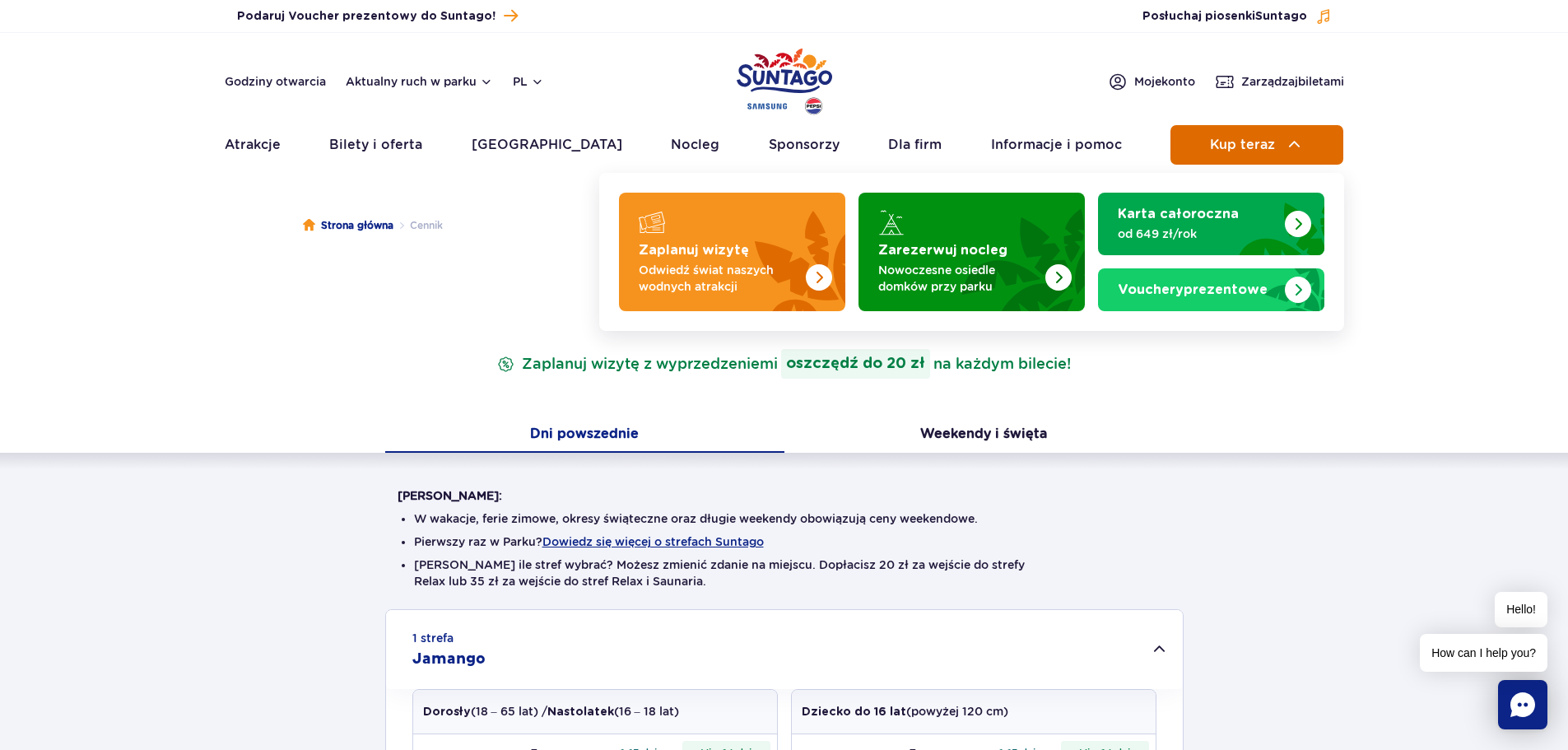
click at [1251, 146] on span "Kup teraz" at bounding box center [1243, 145] width 65 height 15
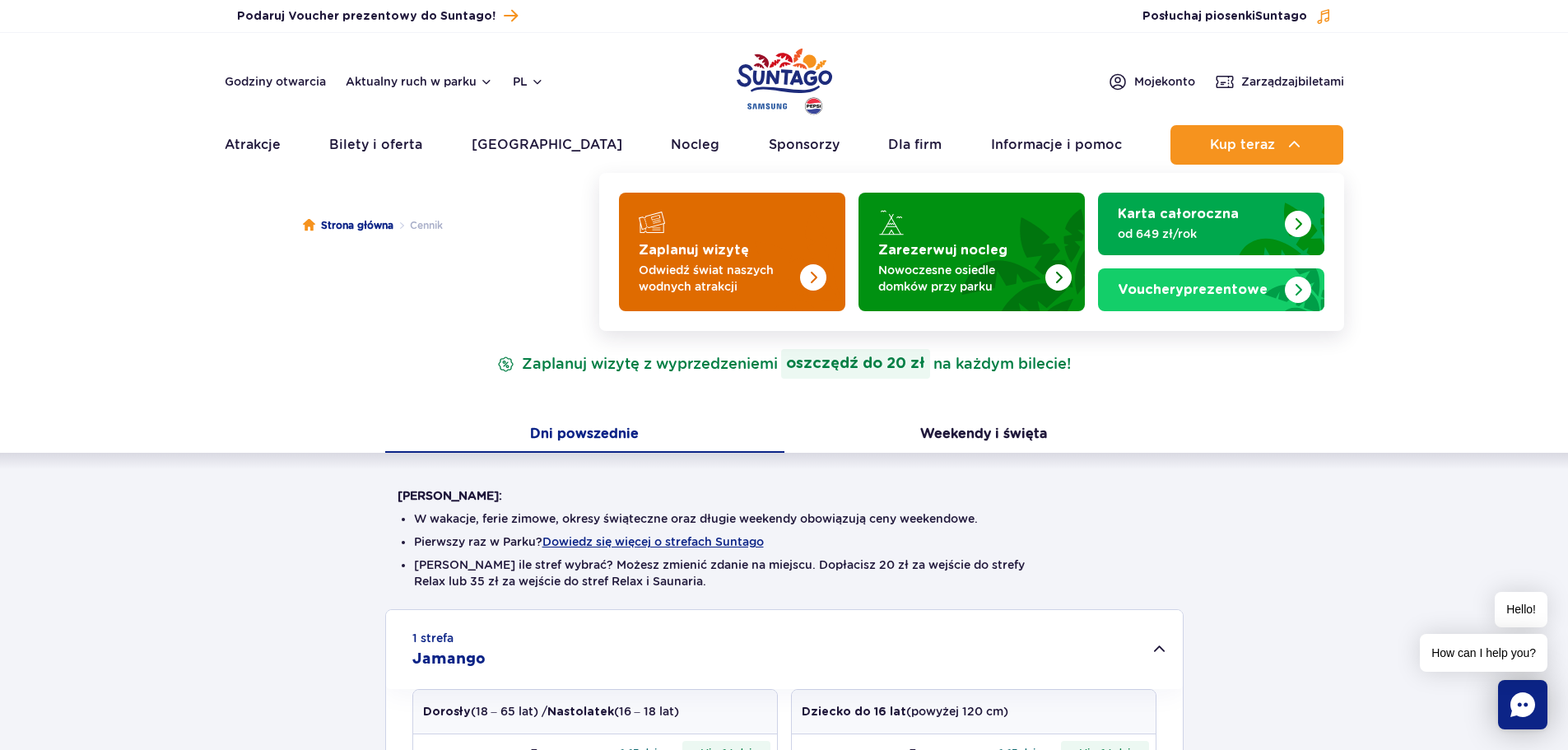
click at [777, 251] on img "Zaplanuj wizytę" at bounding box center [779, 247] width 131 height 129
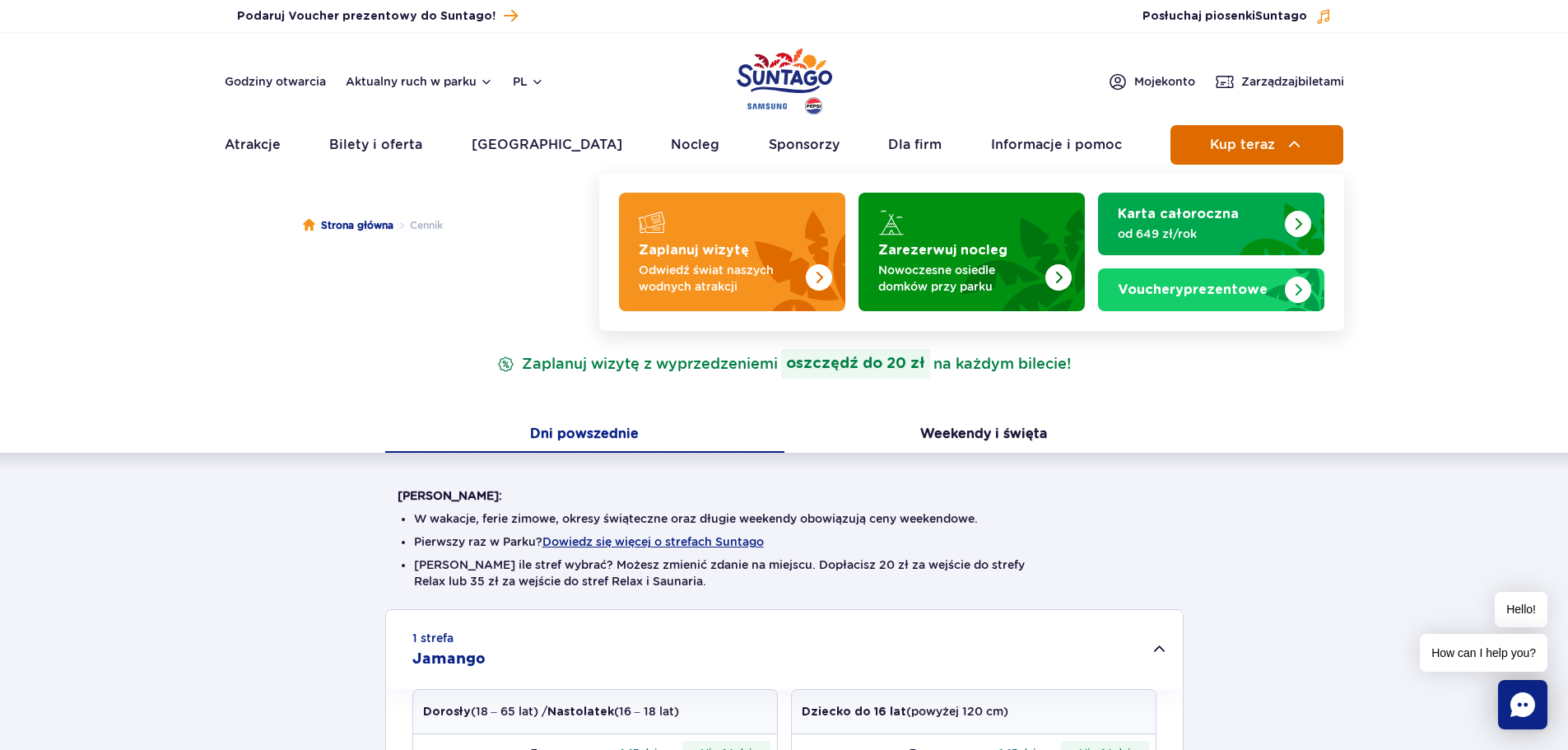
click at [1258, 138] on span "Kup teraz" at bounding box center [1243, 145] width 65 height 15
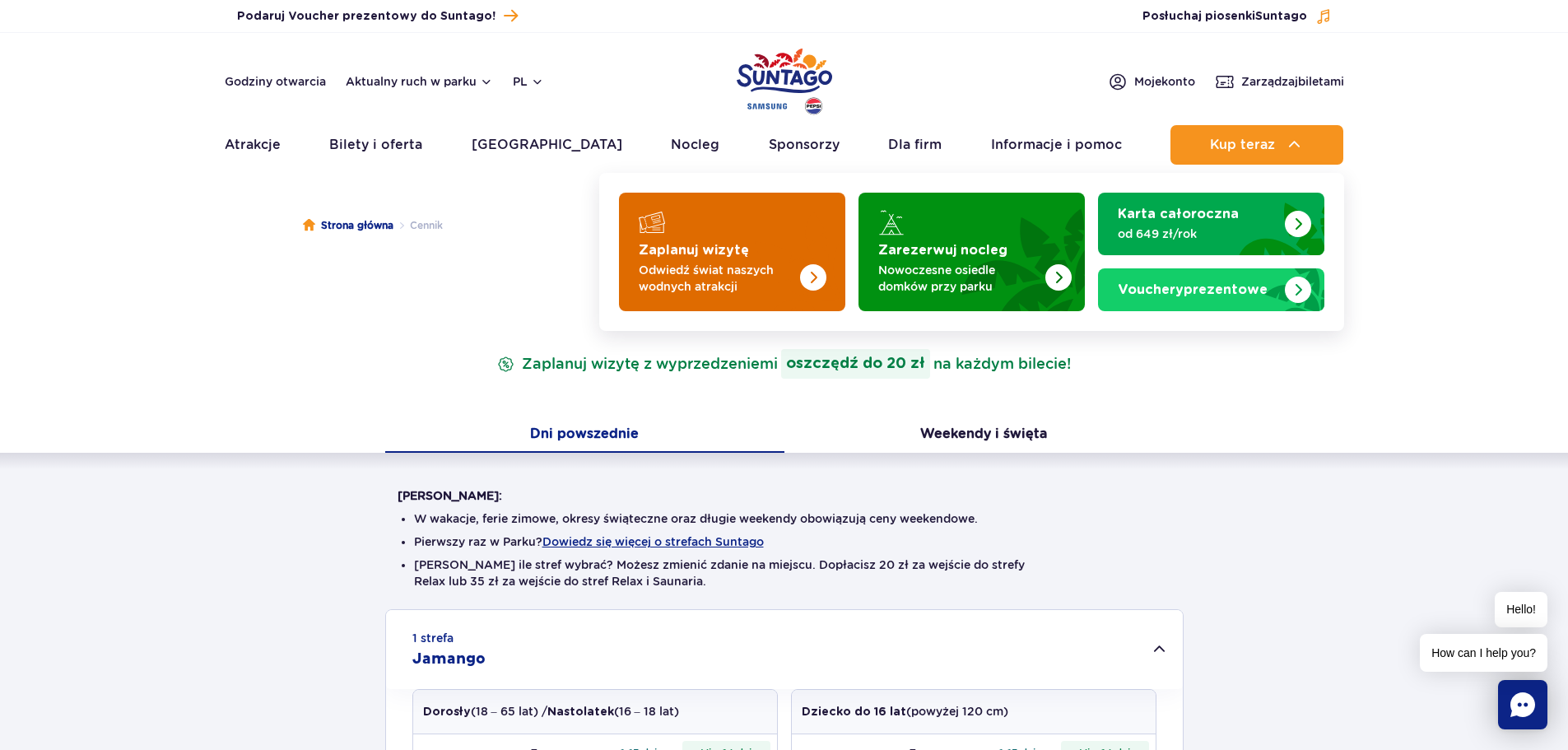
click at [733, 235] on img "Zaplanuj wizytę" at bounding box center [779, 247] width 131 height 129
click at [801, 249] on img "Zaplanuj wizytę" at bounding box center [779, 247] width 131 height 129
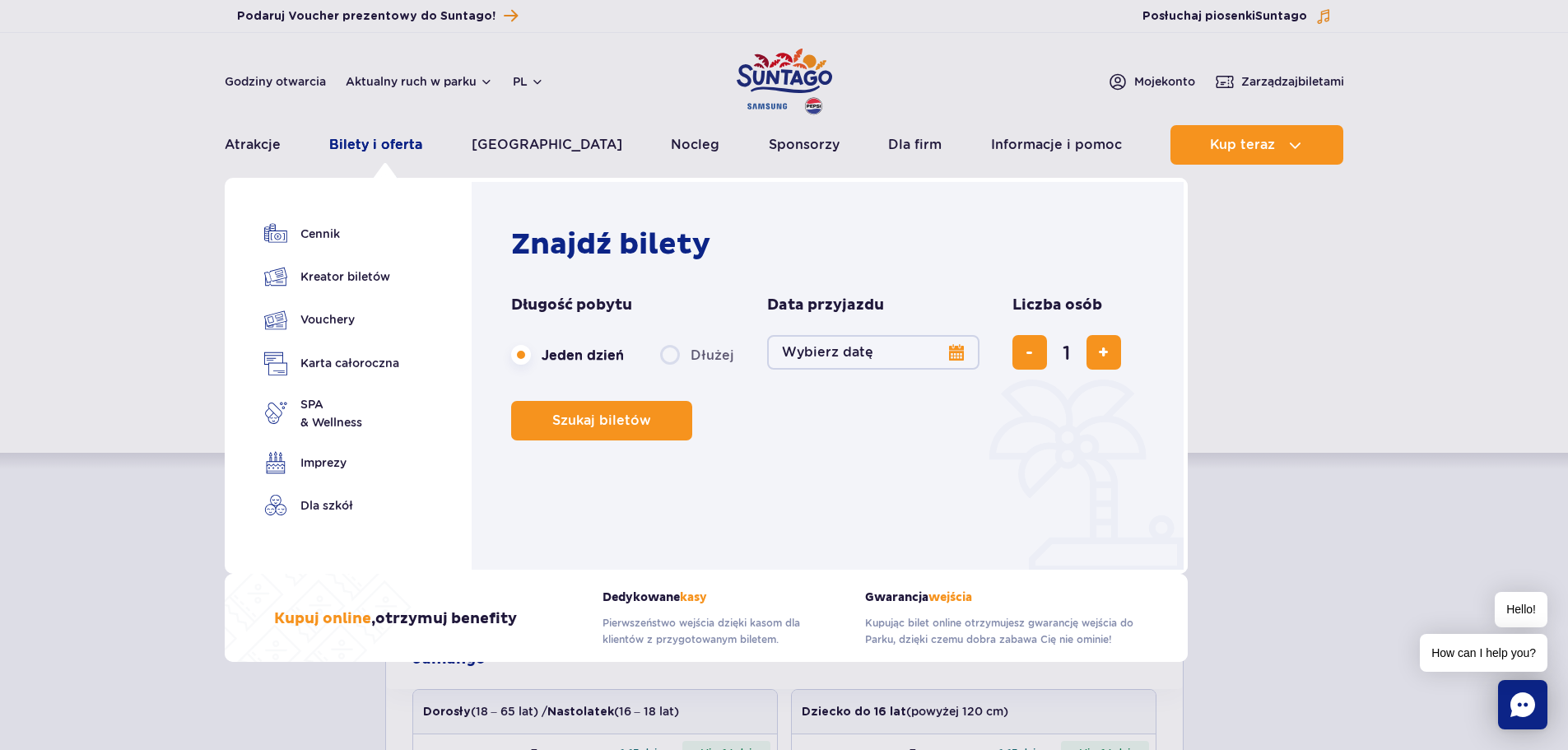
click at [370, 151] on link "Bilety i oferta" at bounding box center [375, 144] width 93 height 40
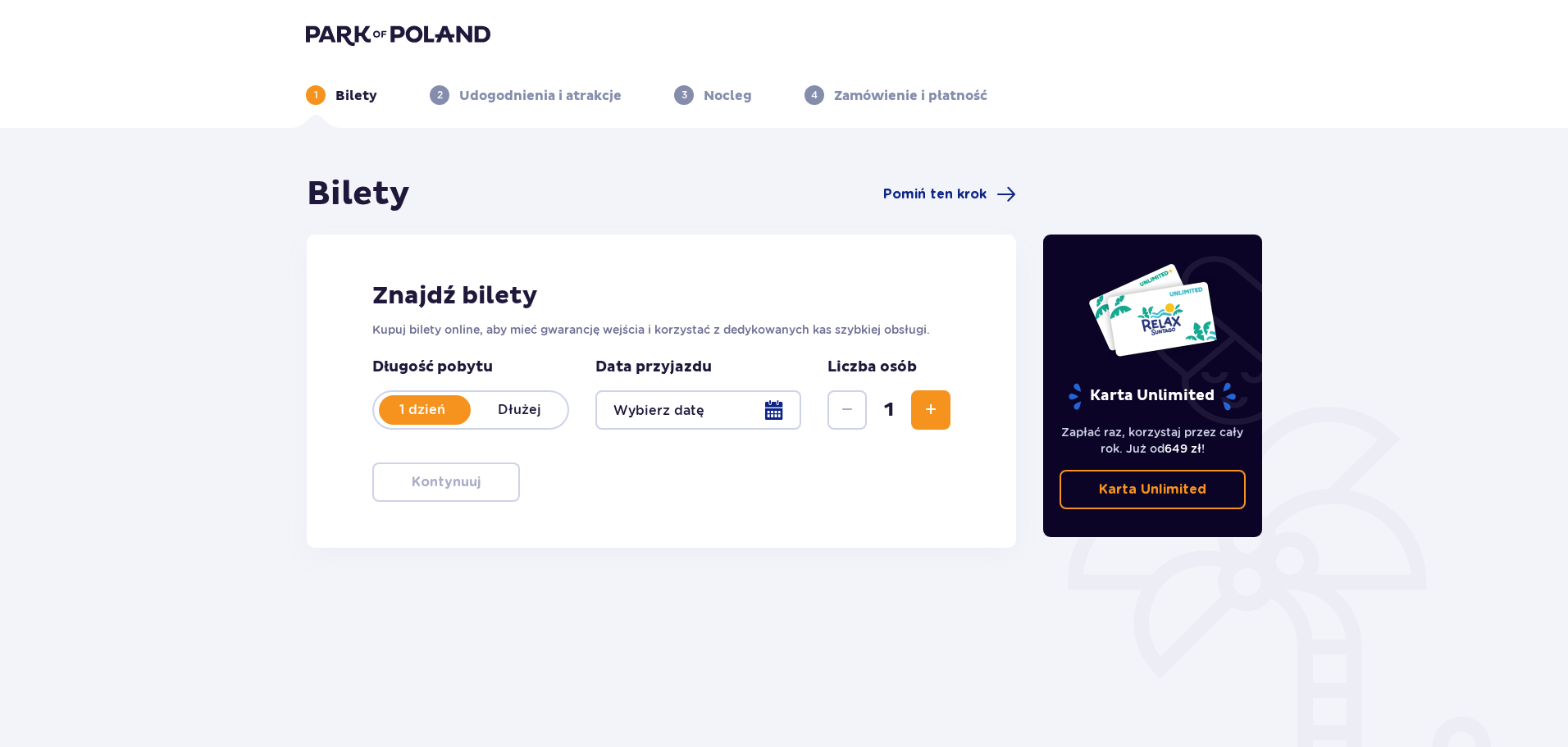
click at [774, 408] on div at bounding box center [697, 409] width 206 height 39
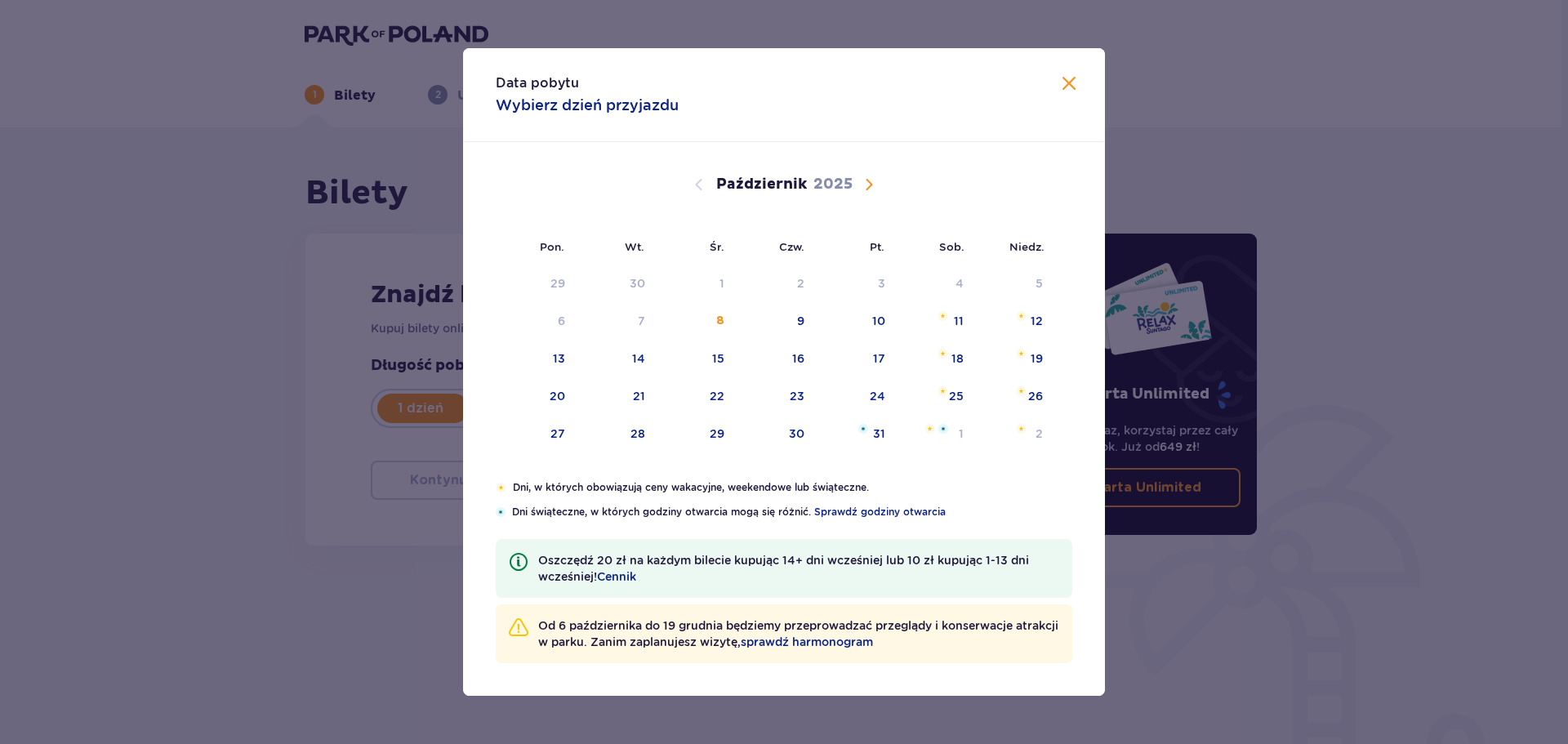
click at [872, 184] on span "Następny miesiąc" at bounding box center [868, 184] width 19 height 19
drag, startPoint x: 560, startPoint y: 321, endPoint x: 609, endPoint y: 376, distance: 73.7
click at [560, 321] on div "3" at bounding box center [562, 321] width 7 height 16
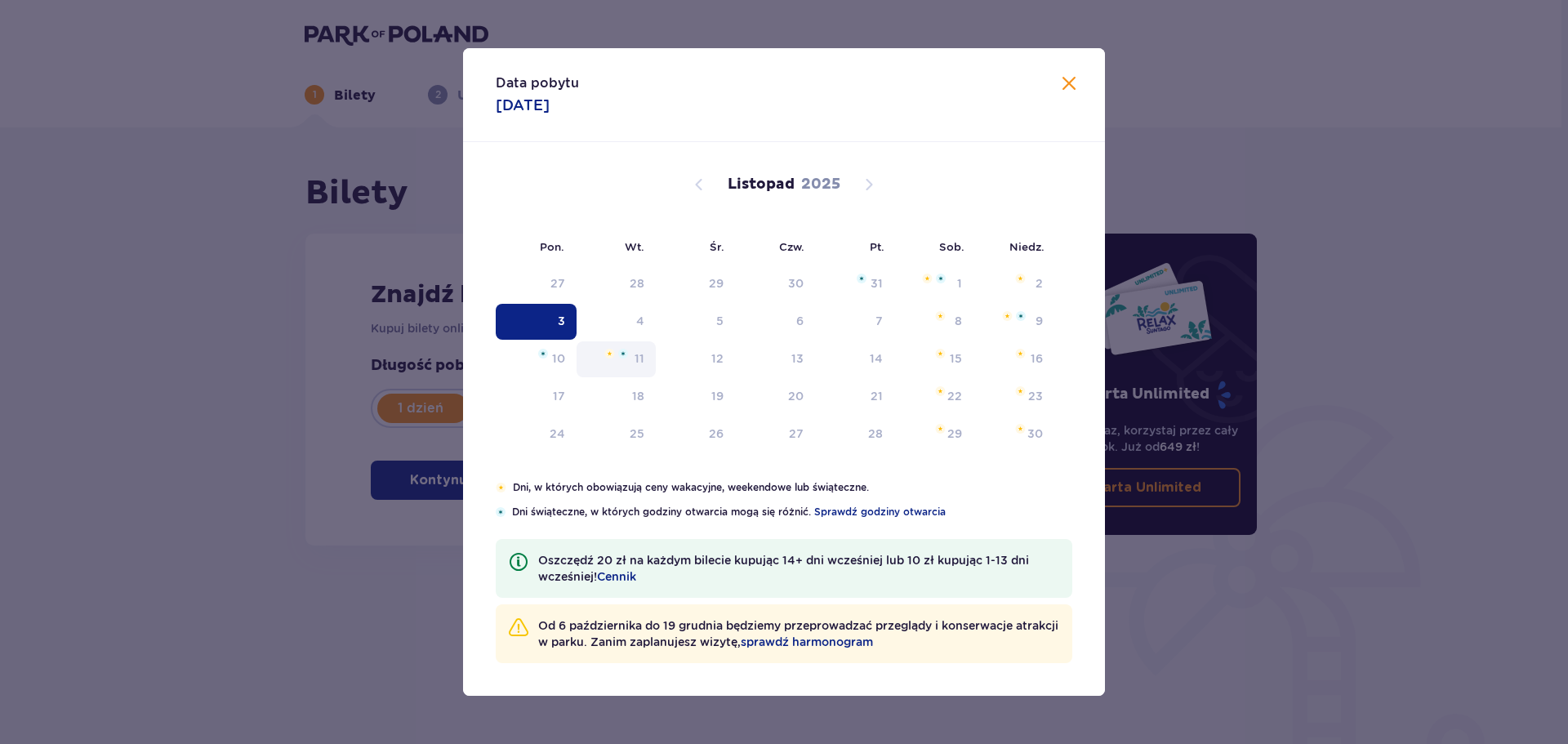
type input "[DATE]"
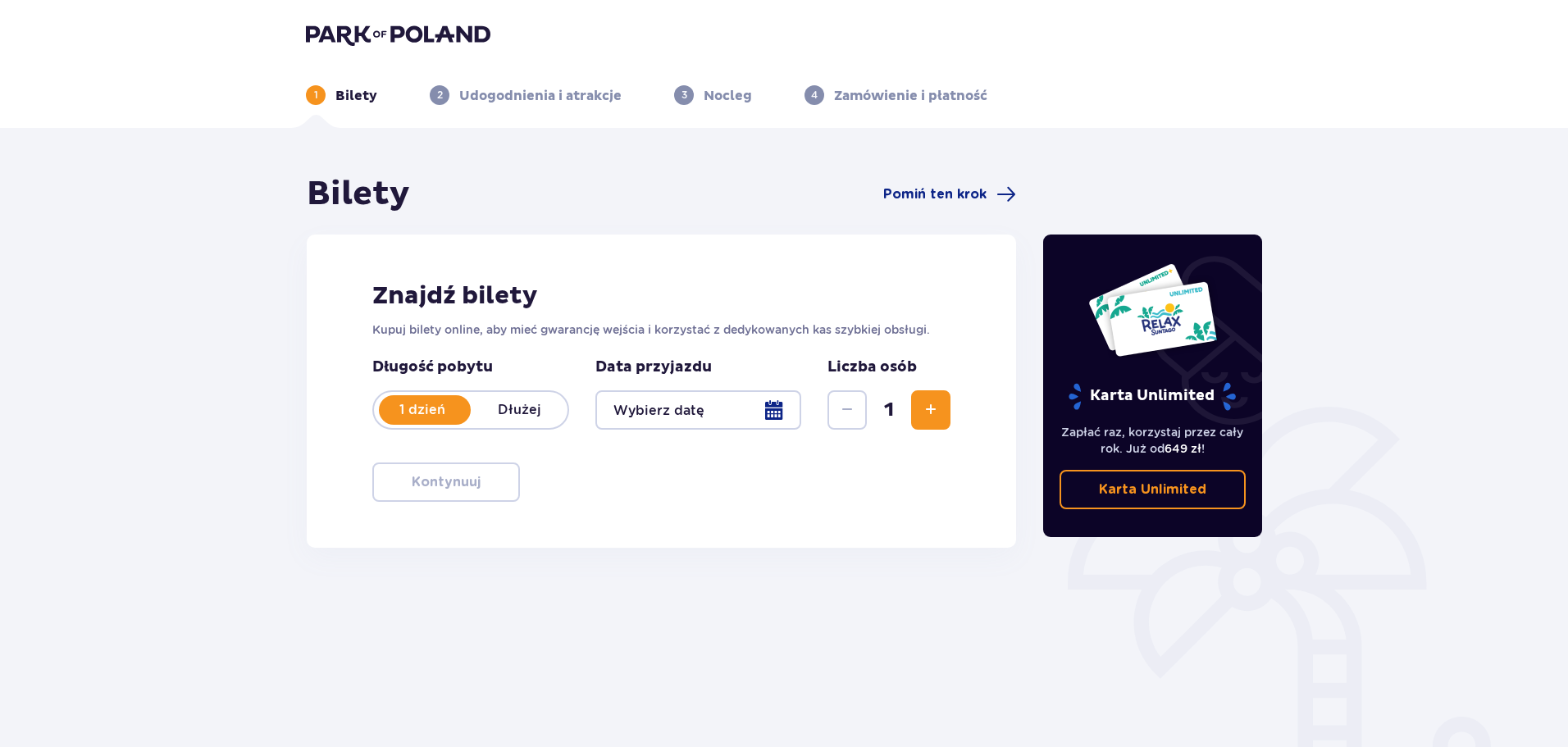
click at [776, 406] on div at bounding box center [697, 409] width 206 height 39
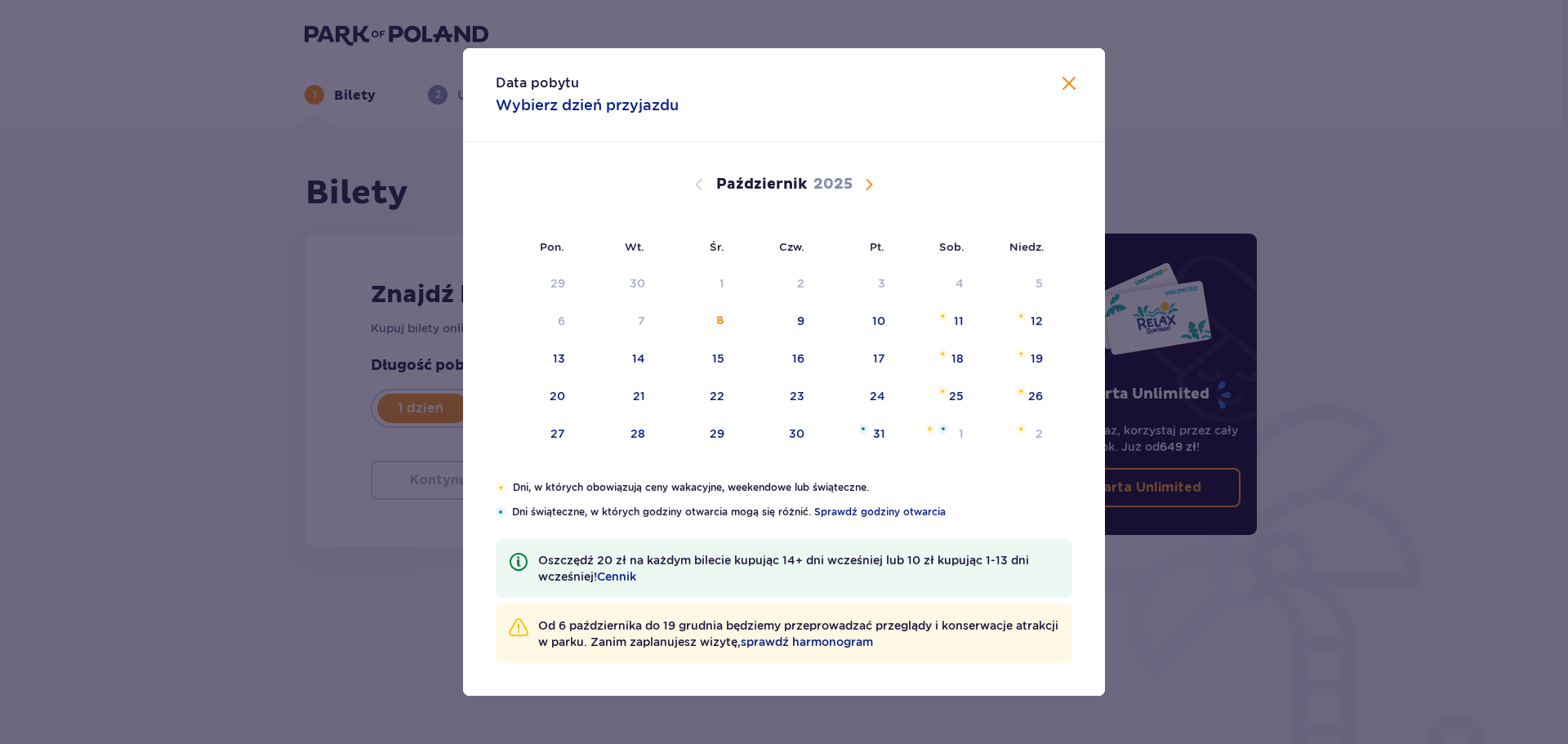
click at [867, 184] on span "Następny miesiąc" at bounding box center [868, 184] width 19 height 19
click at [692, 182] on span "Poprzedni miesiąc" at bounding box center [698, 184] width 19 height 19
click at [939, 435] on div "1" at bounding box center [935, 434] width 79 height 36
type input "01.11.25"
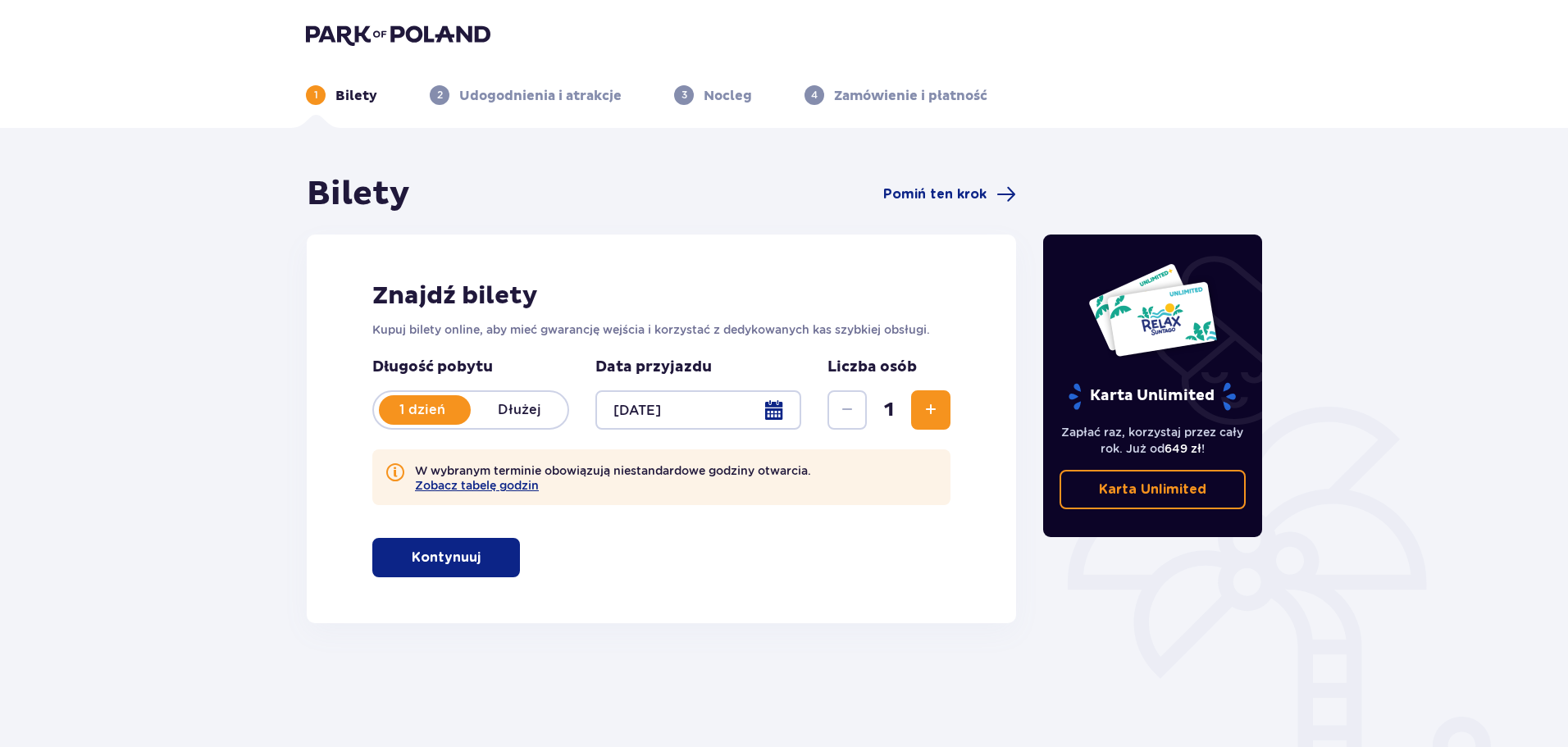
click at [924, 417] on span "Zwiększ" at bounding box center [930, 409] width 19 height 19
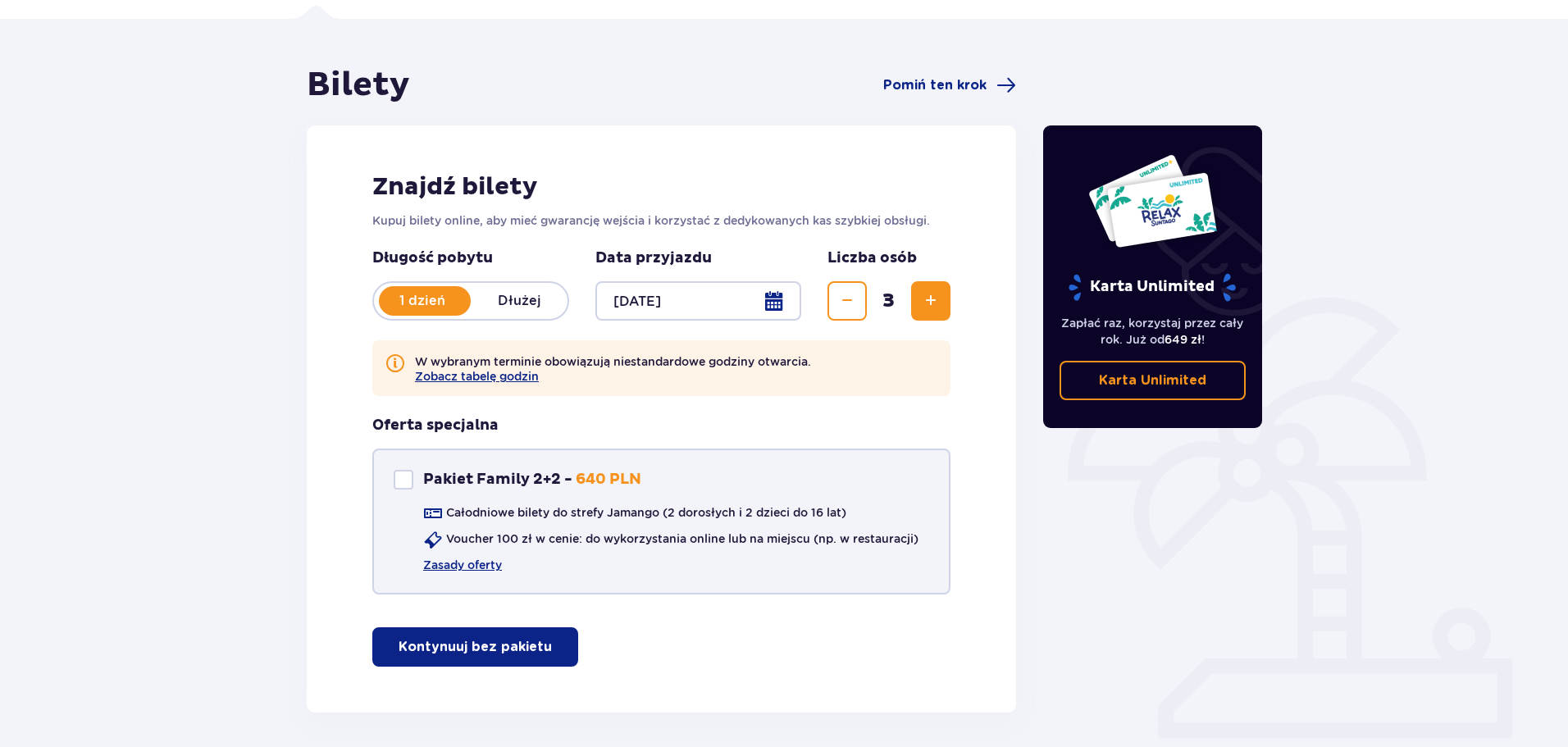
scroll to position [173, 0]
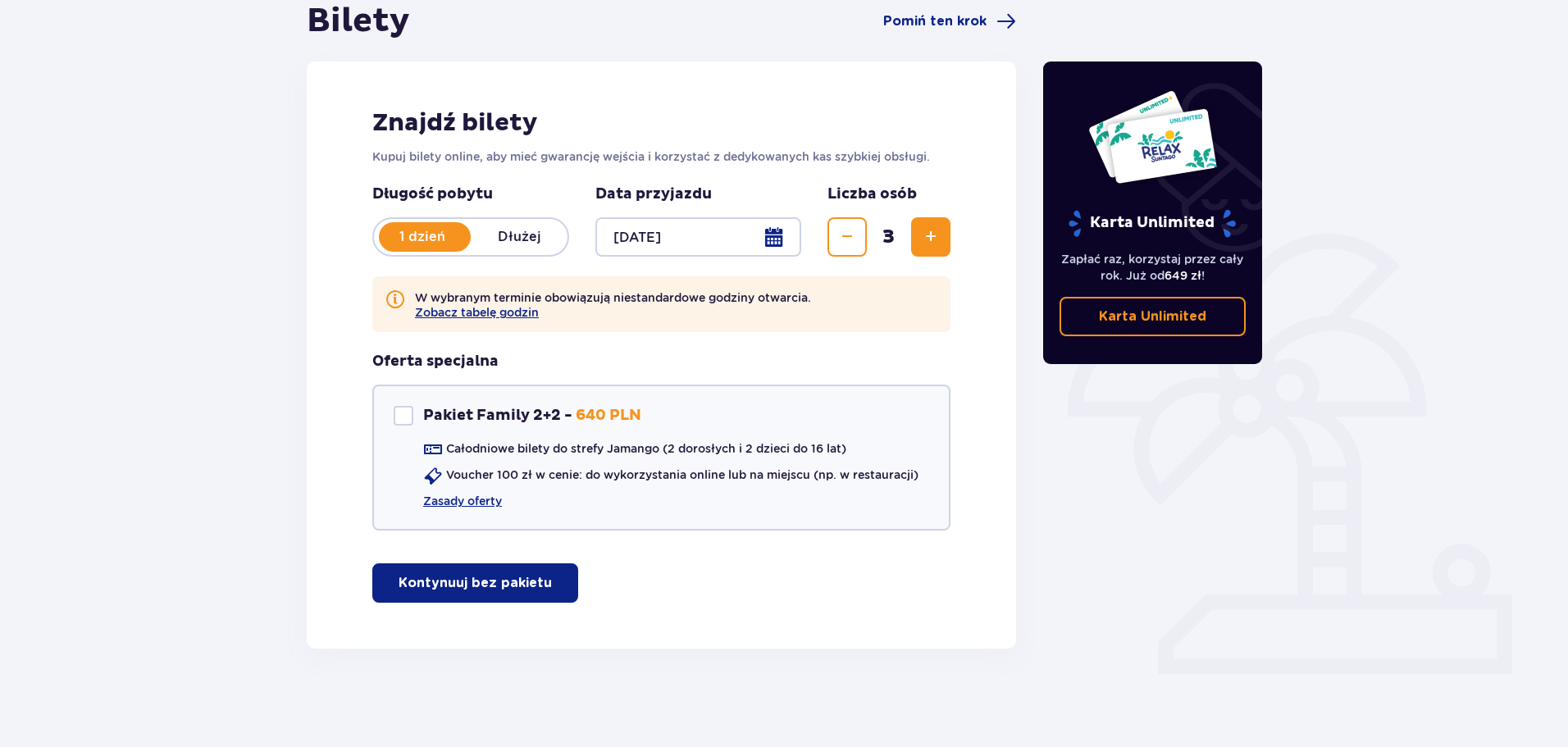
click at [498, 586] on p "Kontynuuj bez pakietu" at bounding box center [474, 583] width 153 height 18
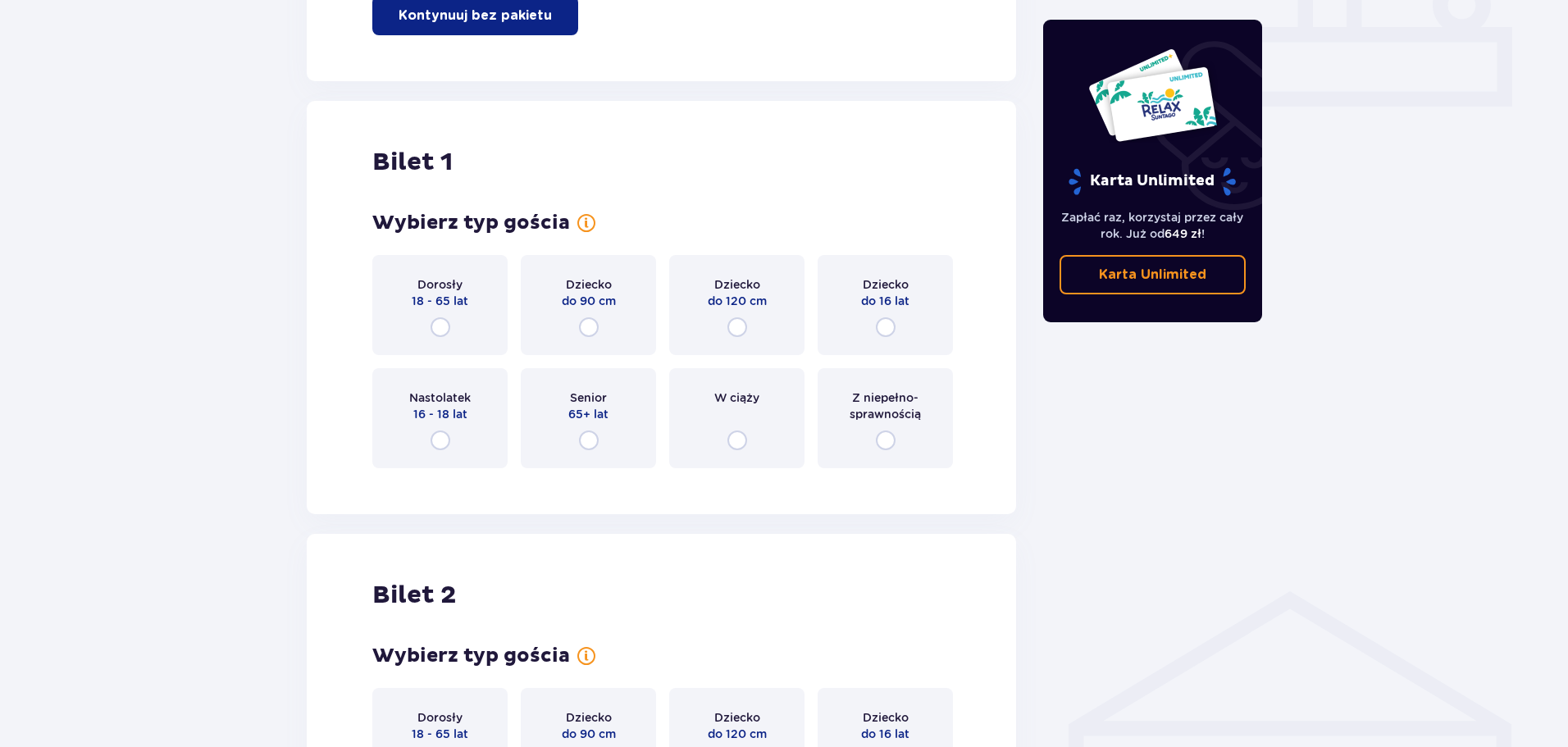
scroll to position [821, 0]
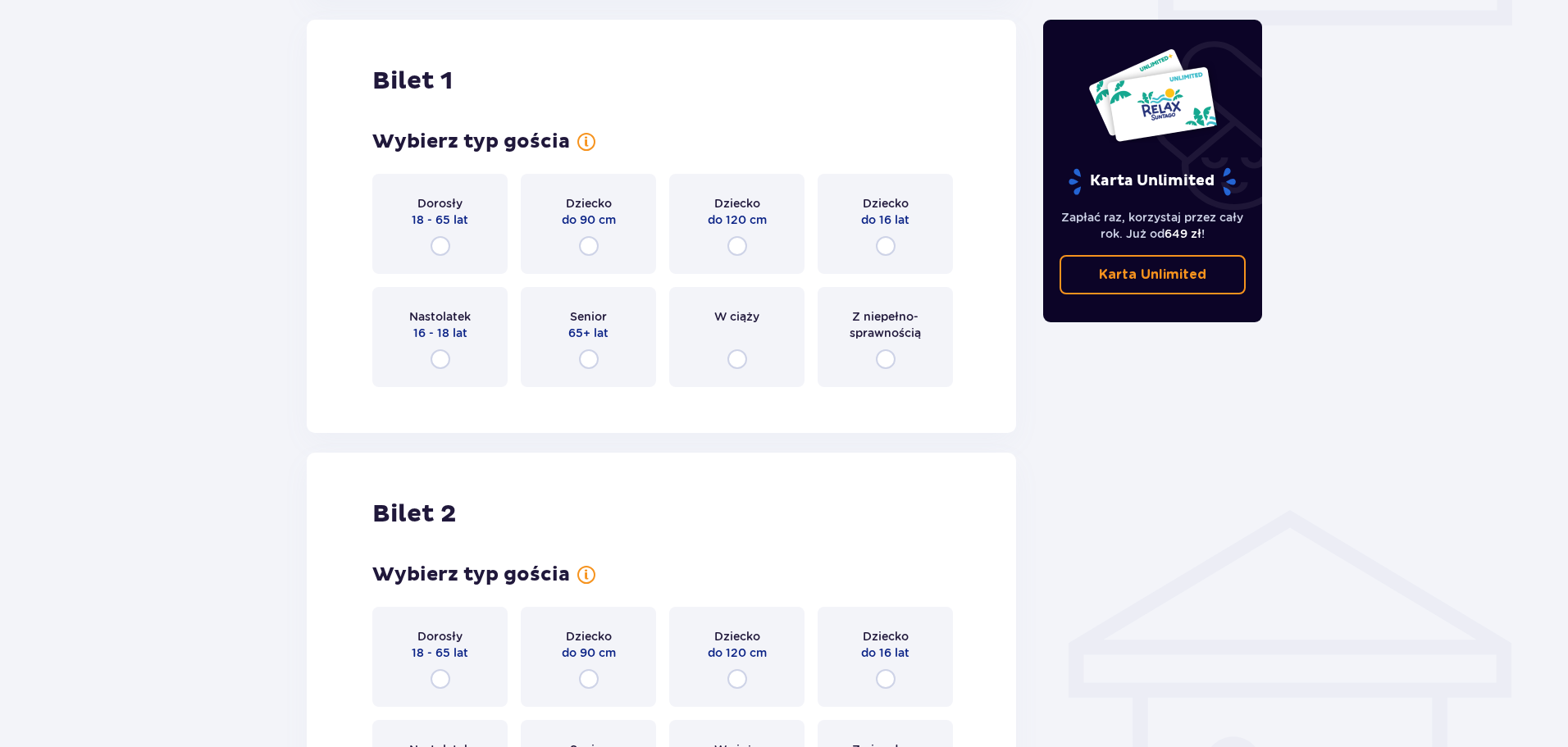
click at [437, 244] on input "radio" at bounding box center [439, 245] width 19 height 19
radio input "true"
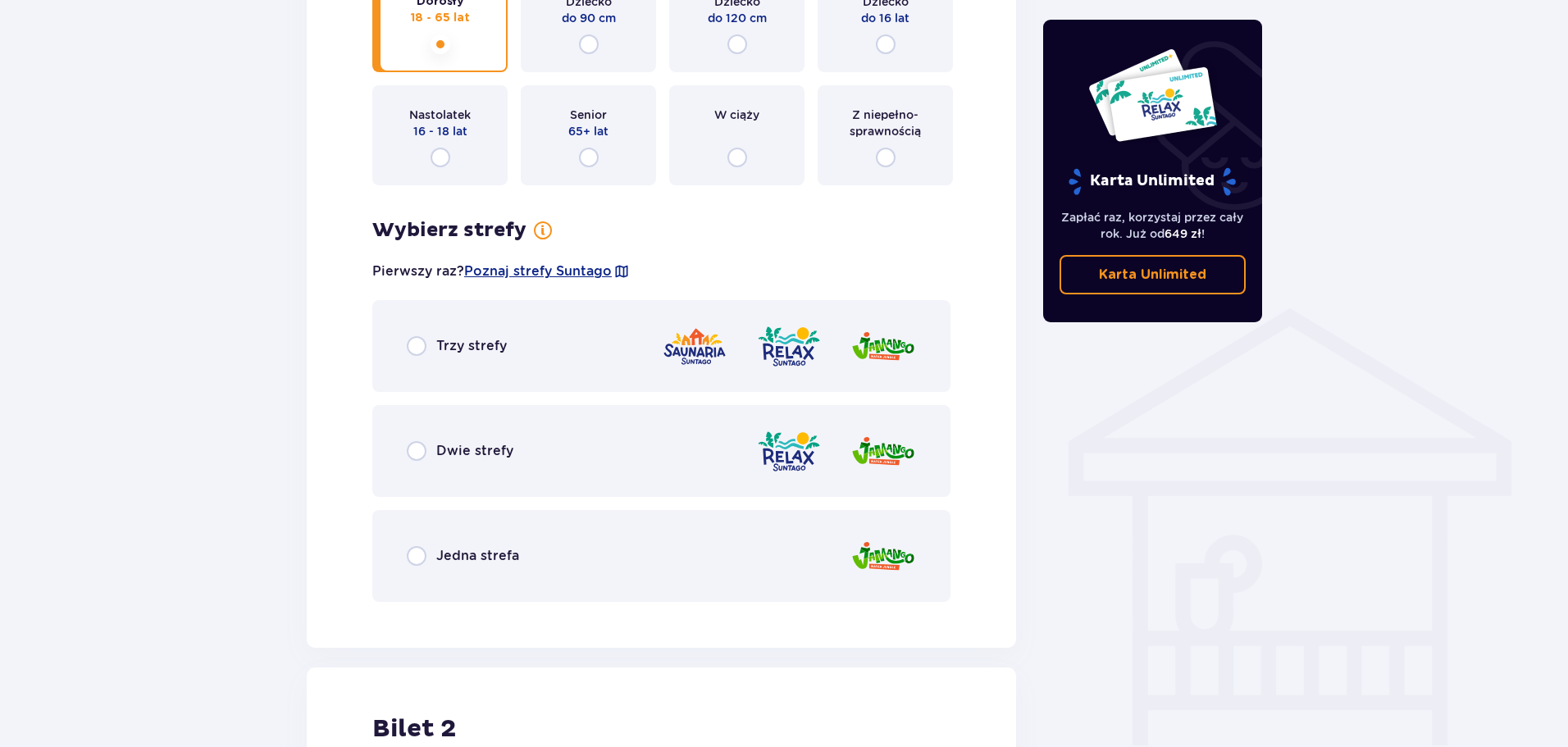
scroll to position [976, 0]
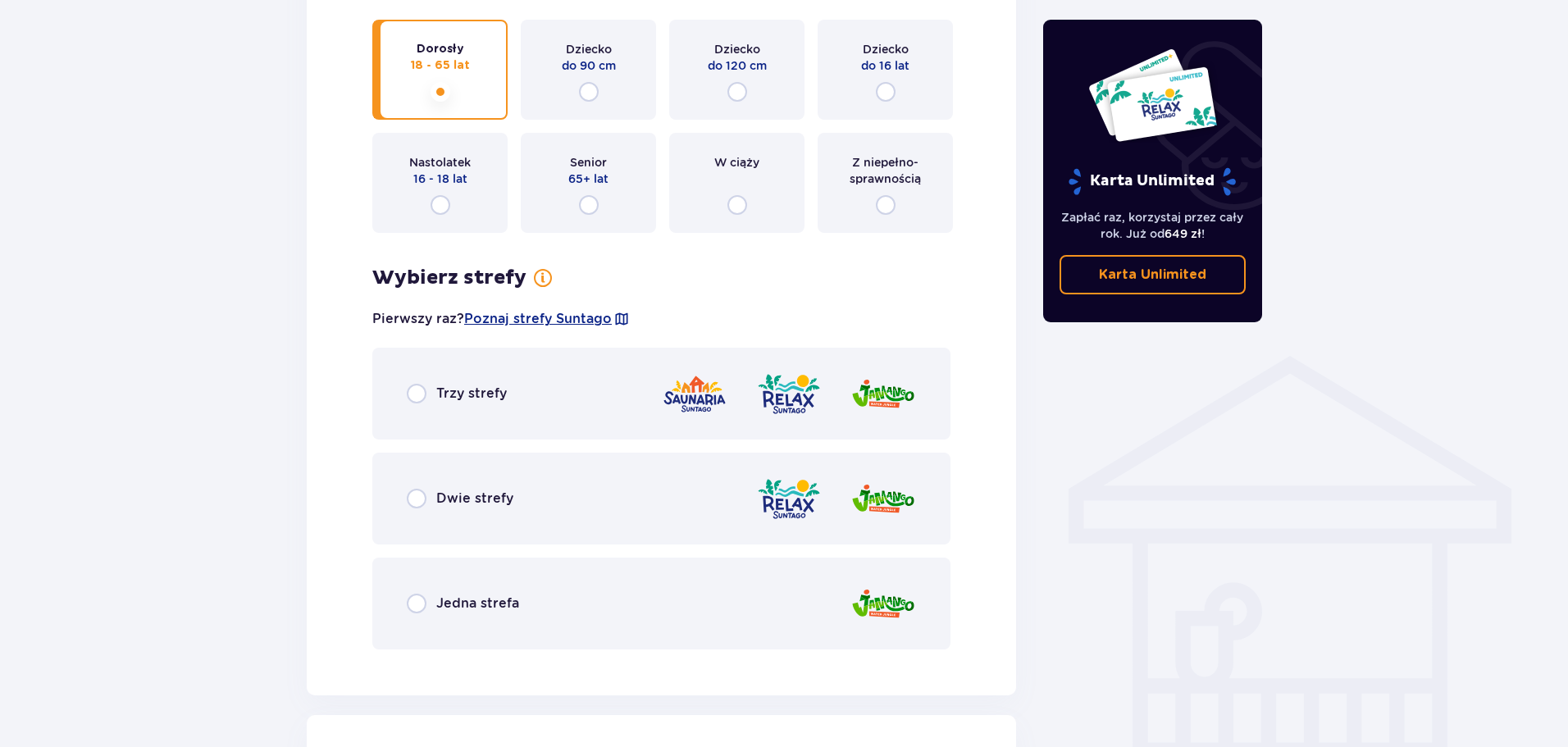
click at [412, 605] on input "radio" at bounding box center [416, 602] width 19 height 19
radio input "true"
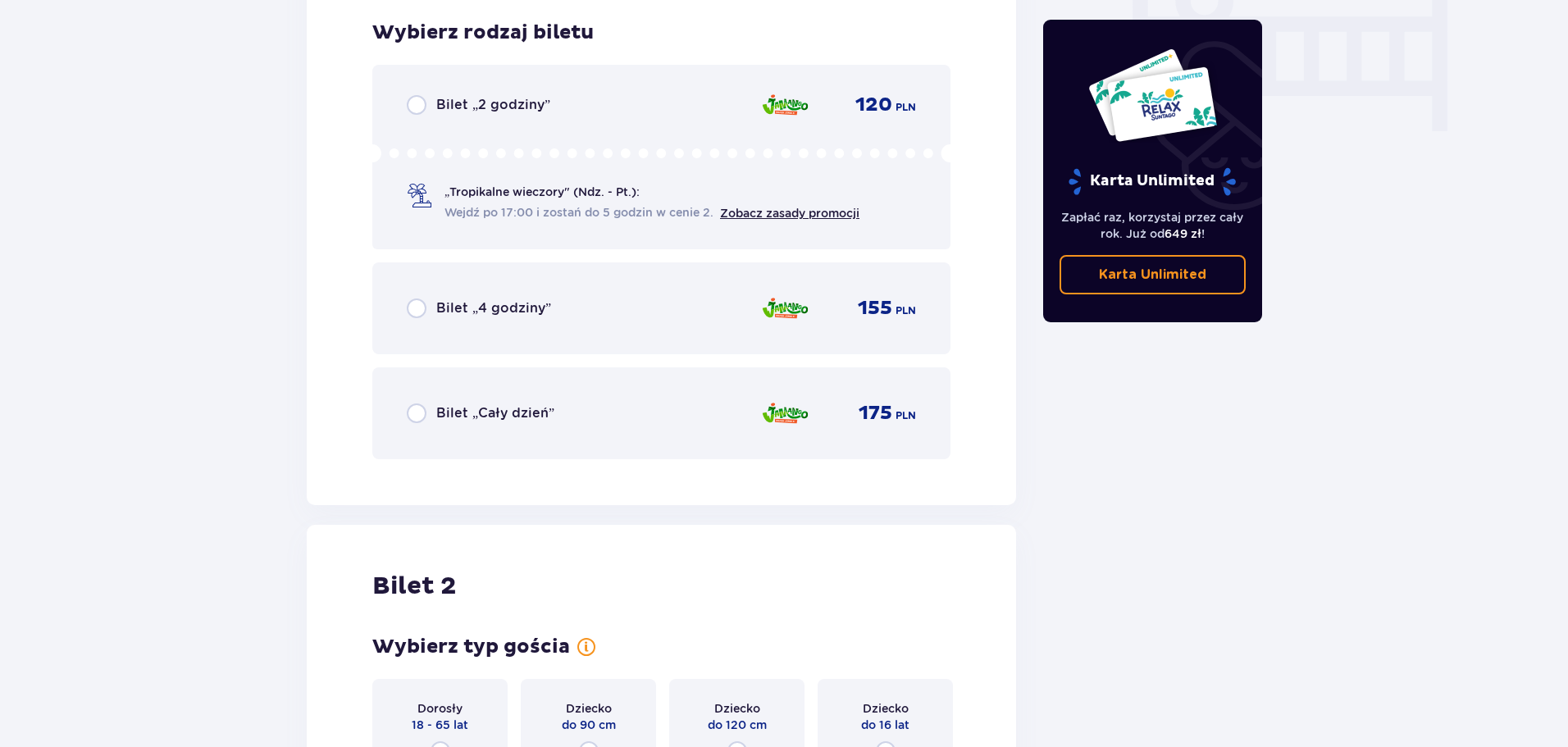
scroll to position [1639, 0]
click at [424, 309] on input "radio" at bounding box center [416, 307] width 19 height 19
radio input "true"
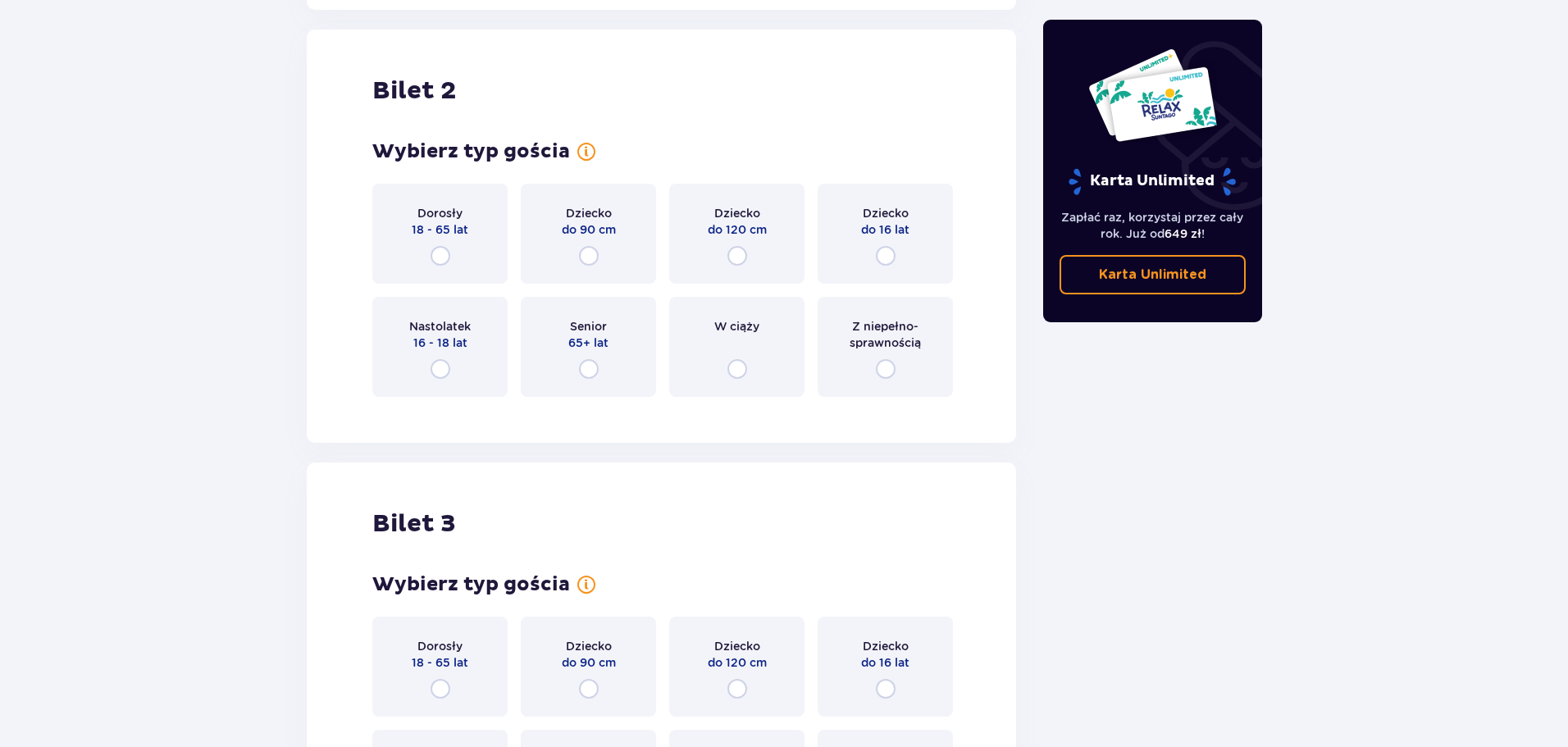
scroll to position [2142, 0]
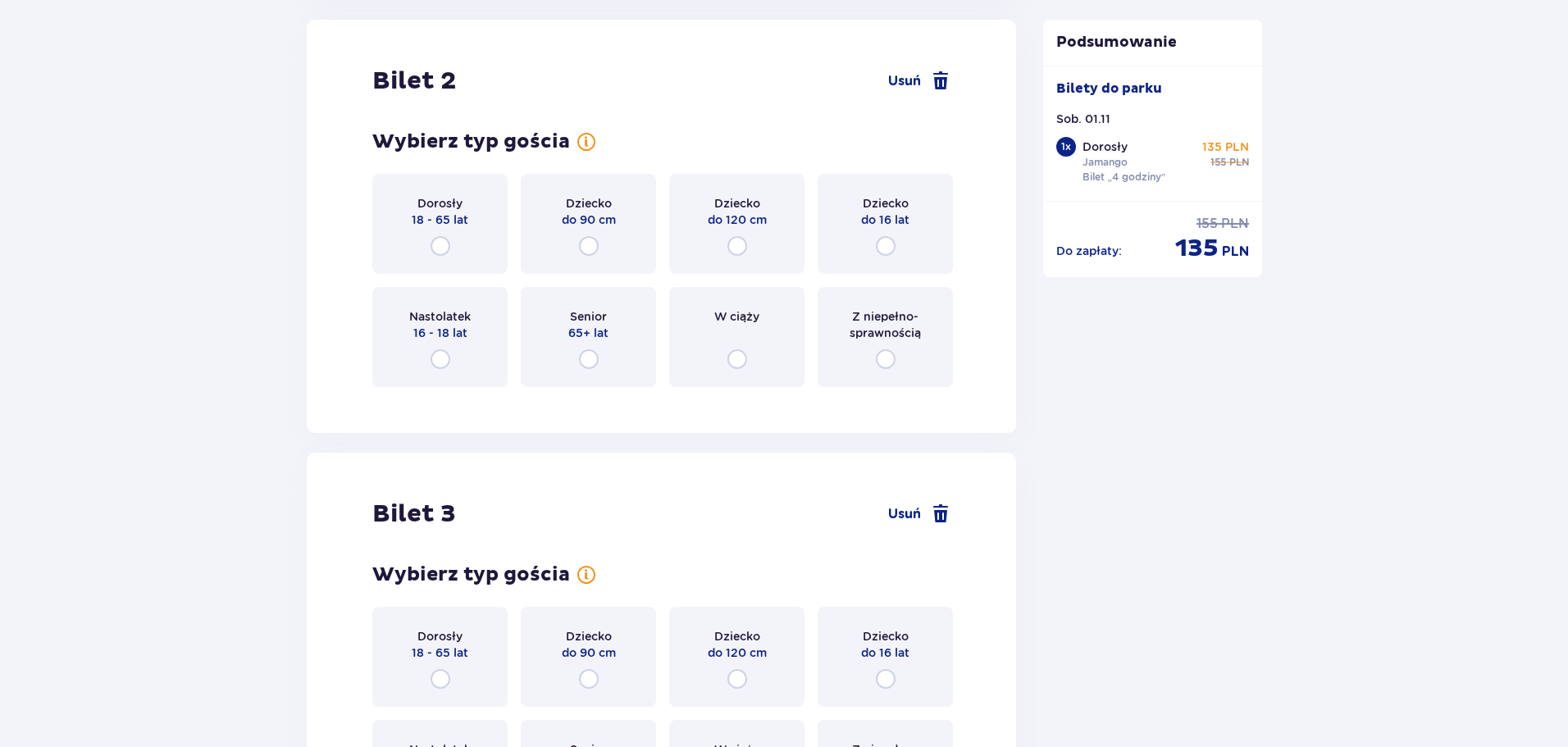
click at [439, 245] on input "radio" at bounding box center [439, 245] width 19 height 19
radio input "true"
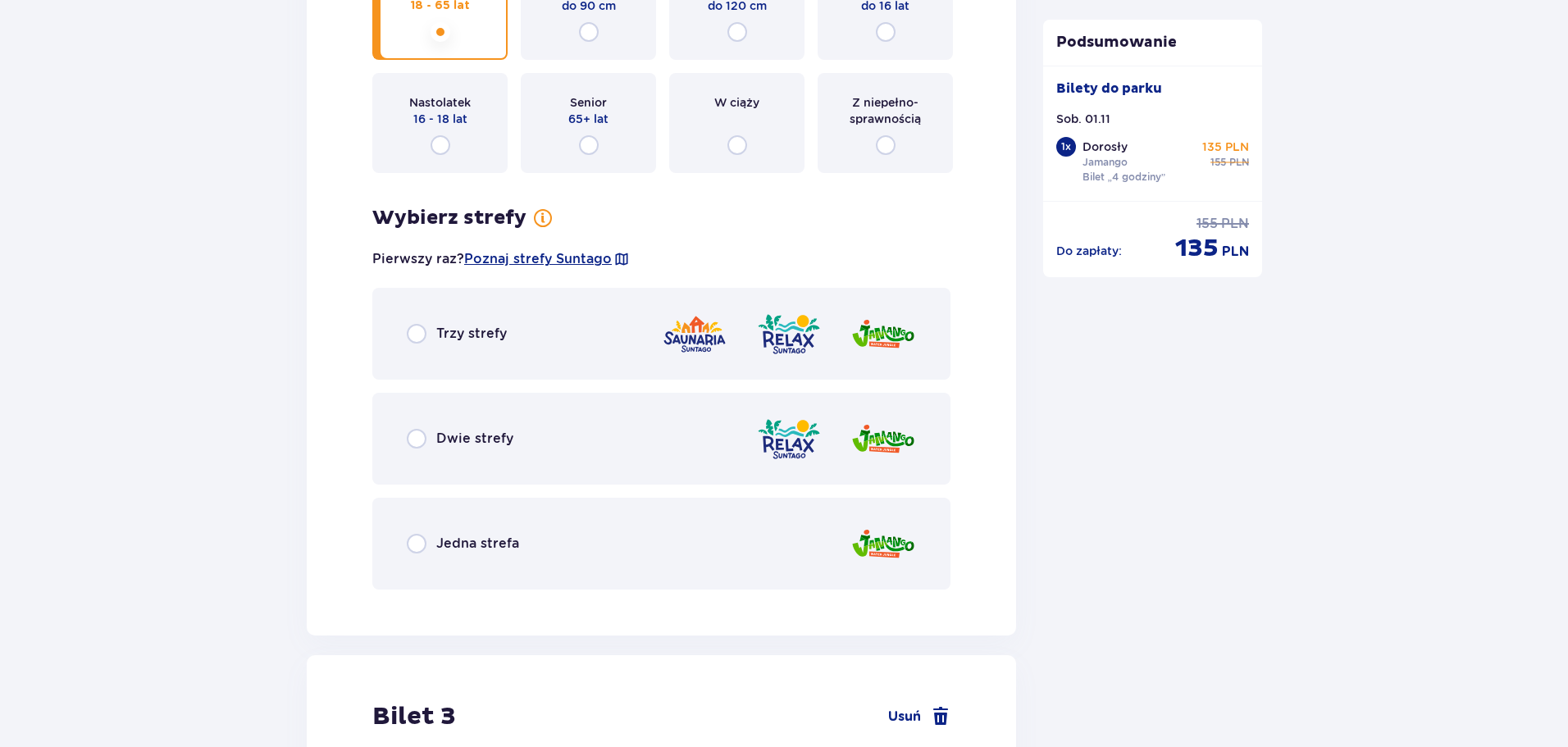
scroll to position [2133, 0]
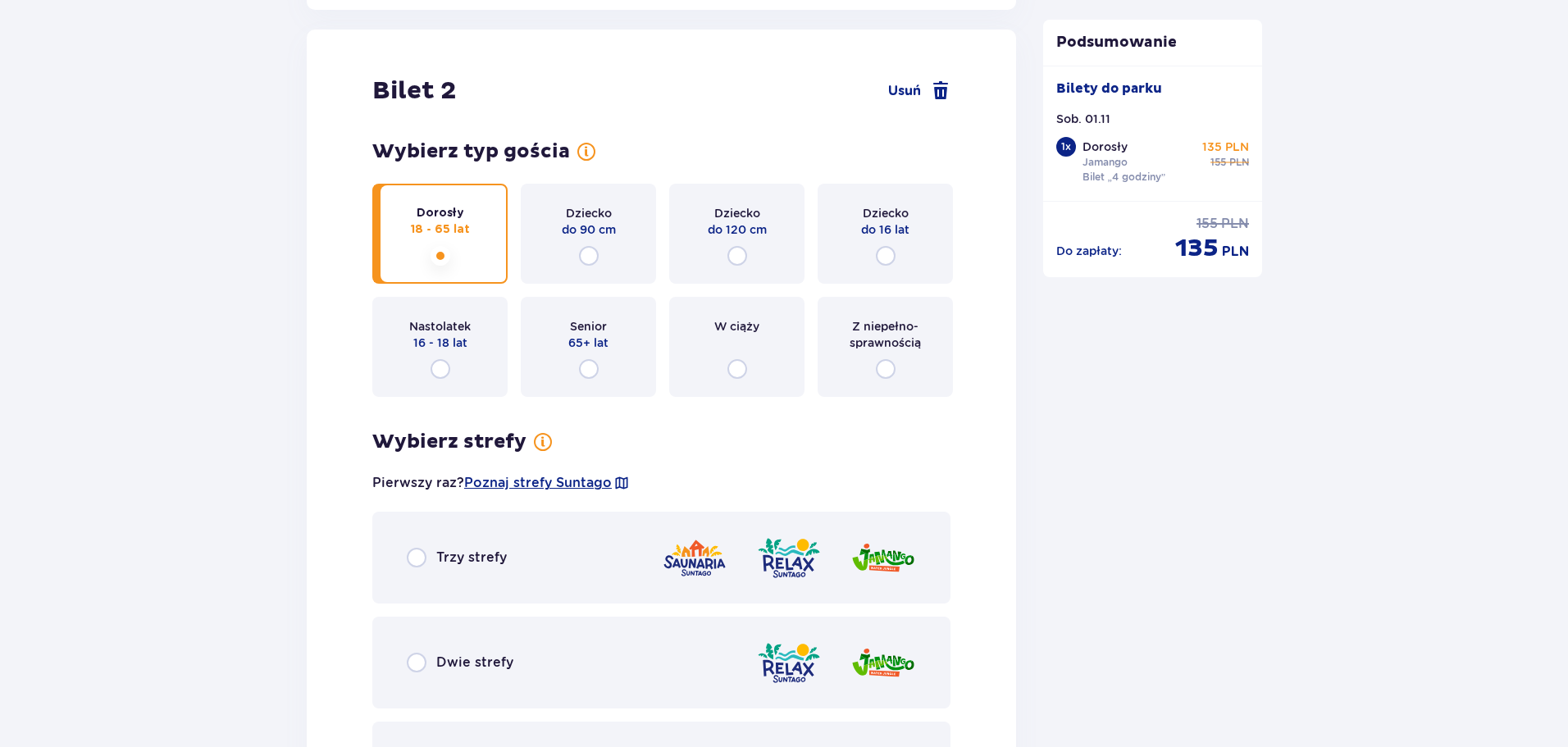
click at [444, 371] on input "radio" at bounding box center [439, 368] width 19 height 19
radio input "true"
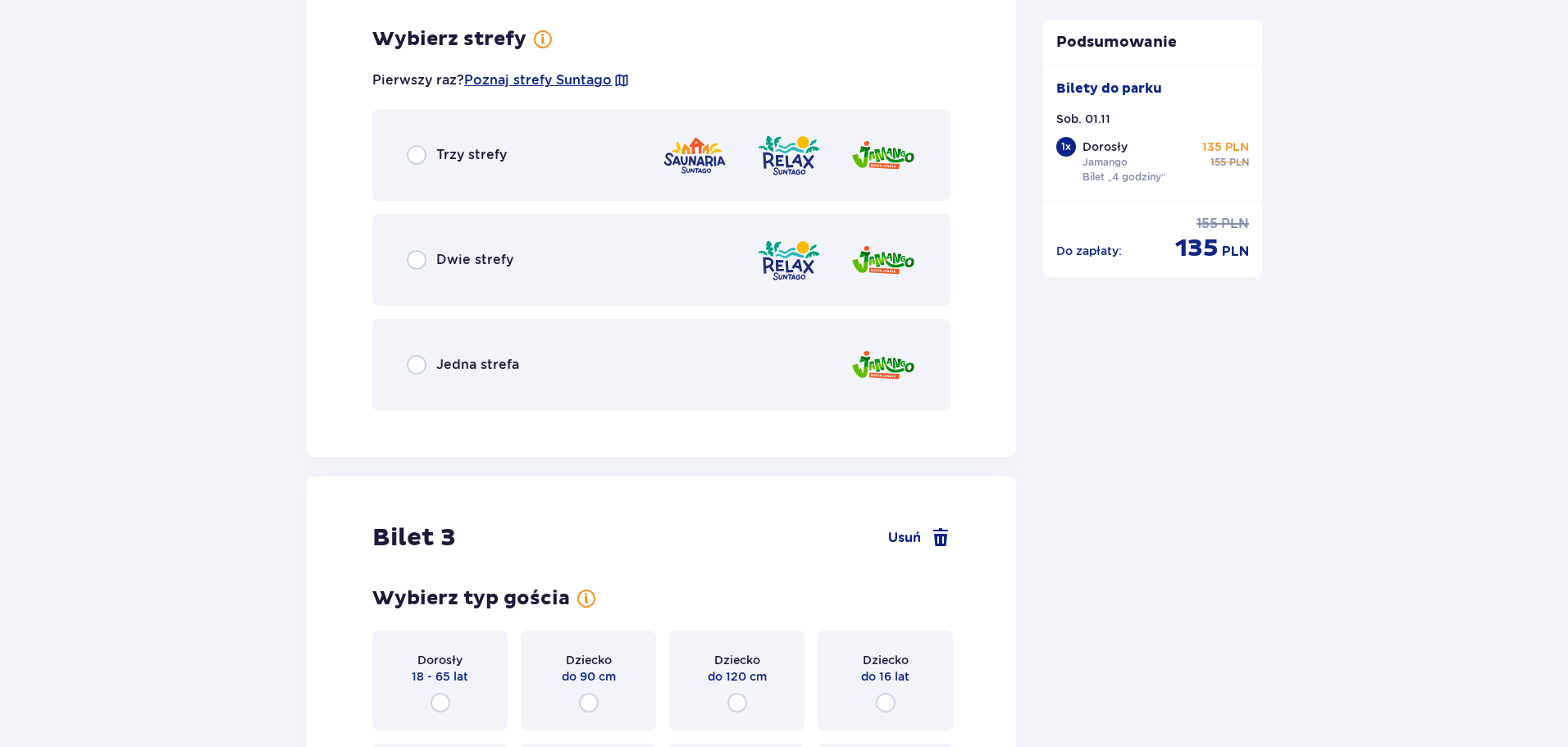
scroll to position [2543, 0]
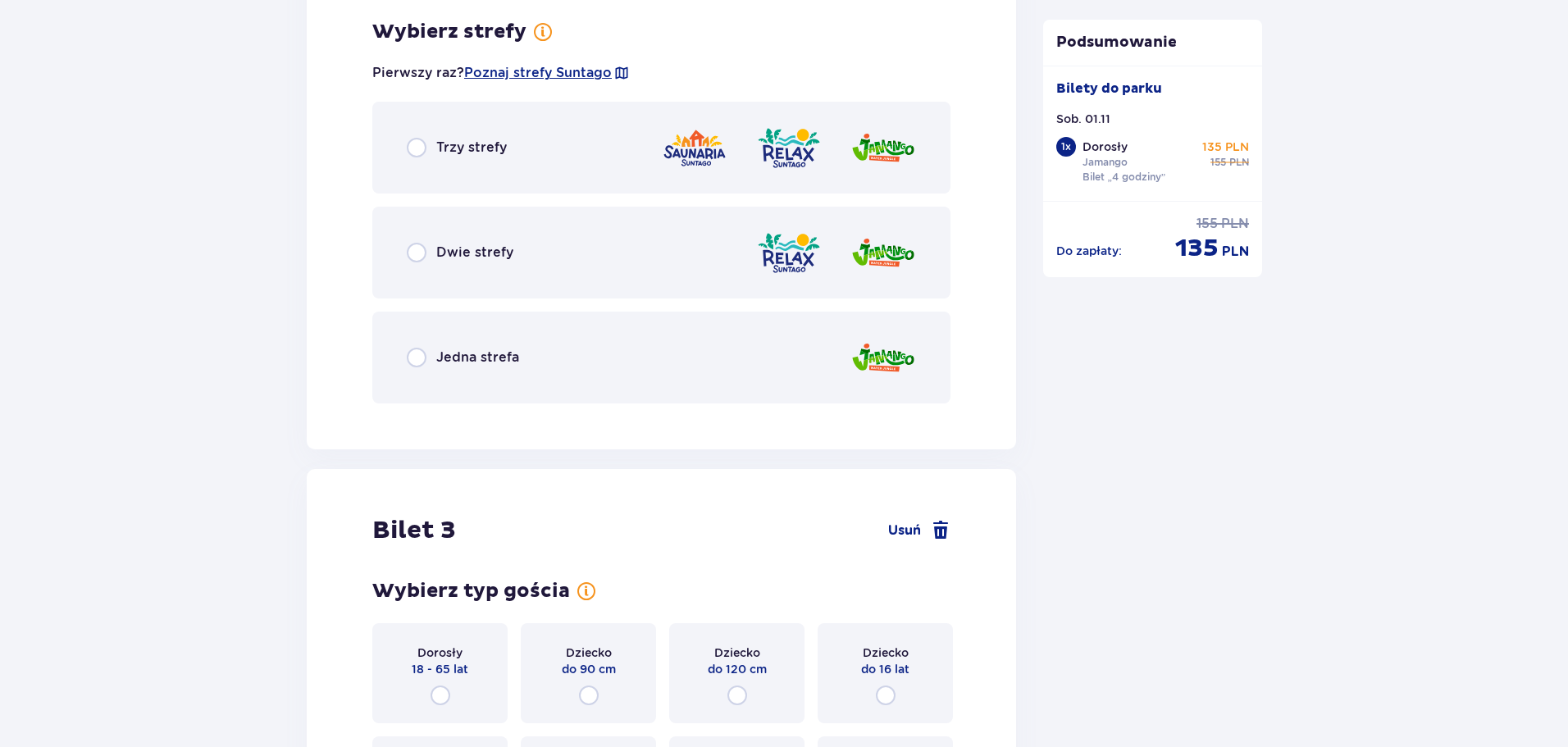
click at [414, 357] on input "radio" at bounding box center [416, 357] width 19 height 19
radio input "true"
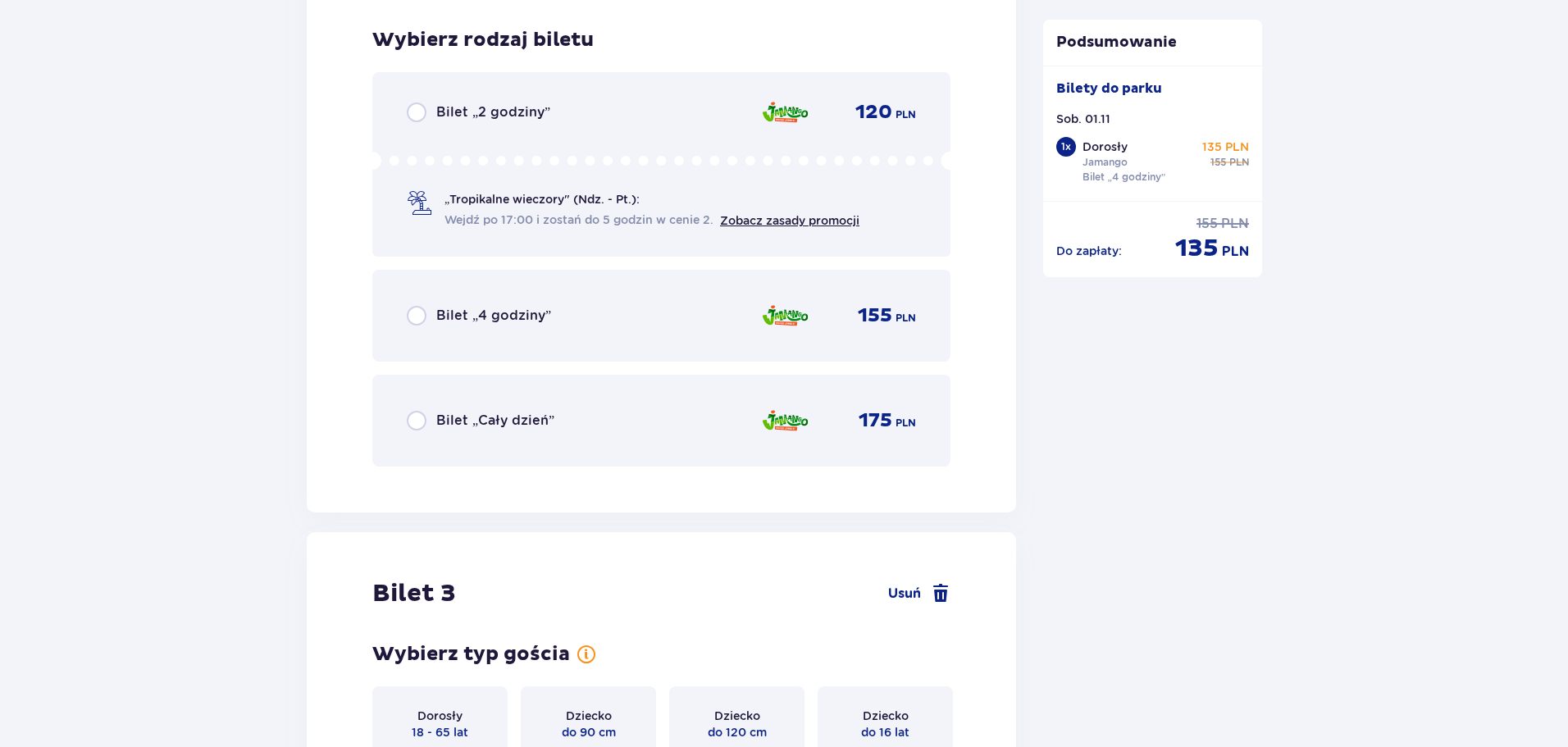
scroll to position [2960, 0]
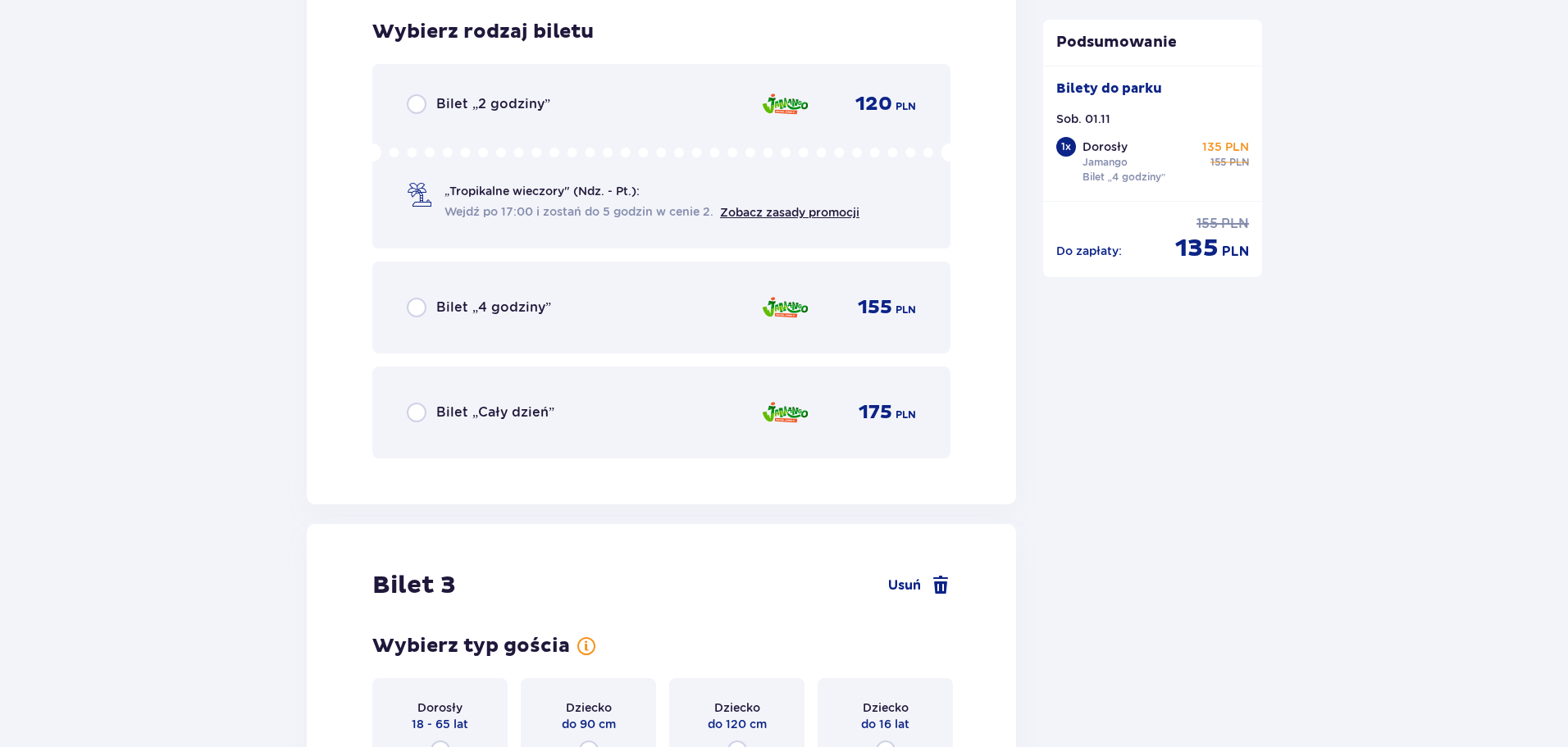
click at [413, 310] on input "radio" at bounding box center [416, 307] width 19 height 19
radio input "true"
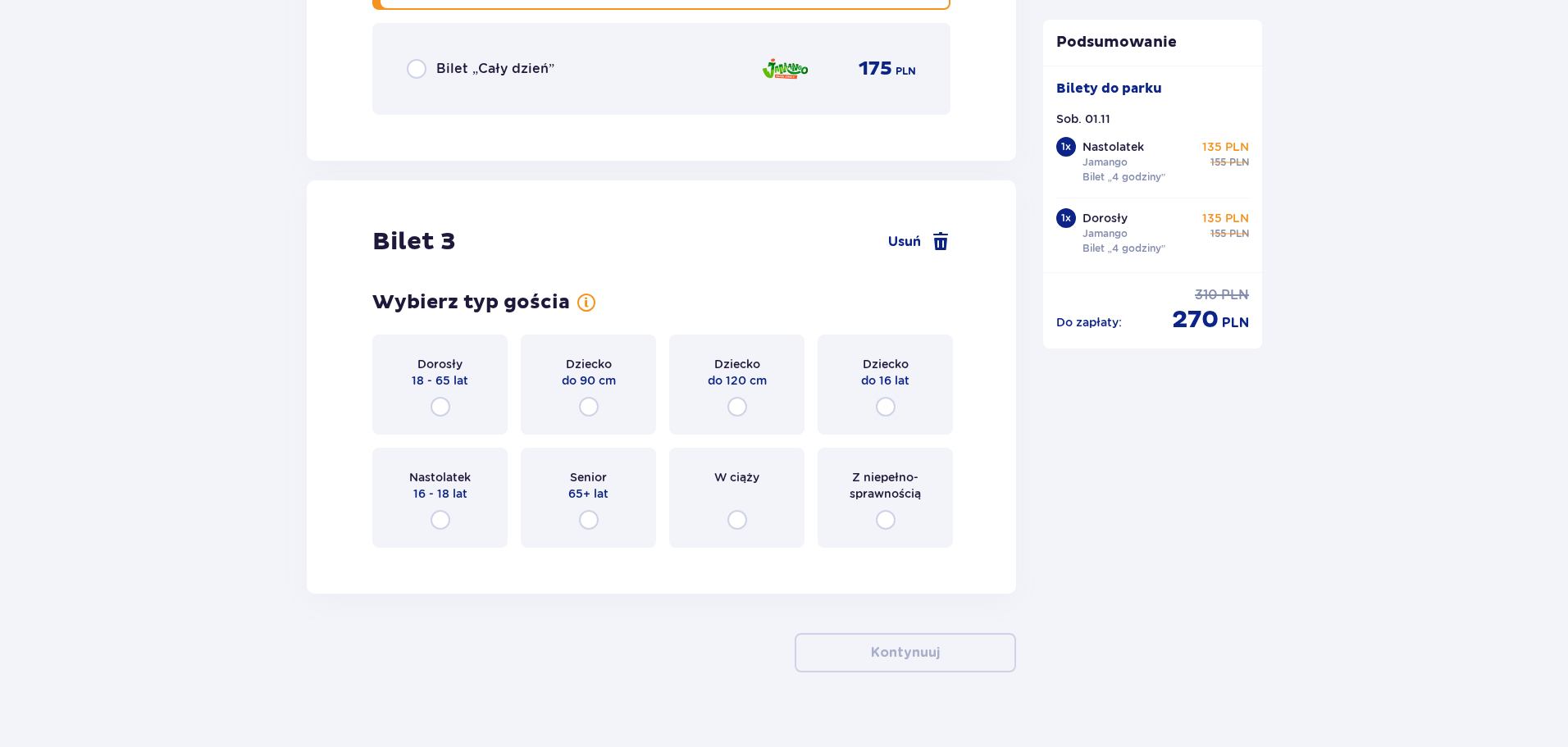
scroll to position [3327, 0]
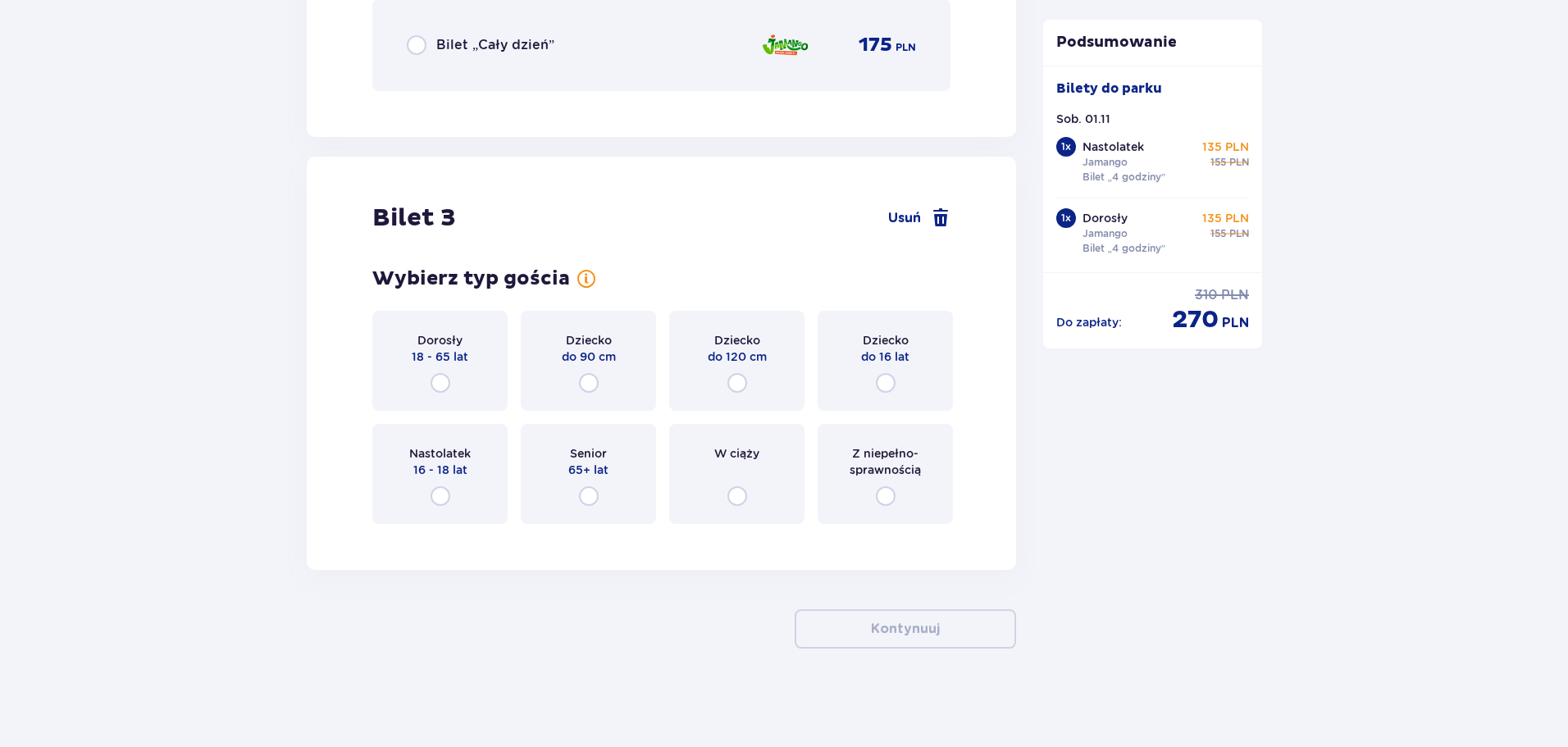
click at [881, 389] on input "radio" at bounding box center [885, 383] width 19 height 19
radio input "true"
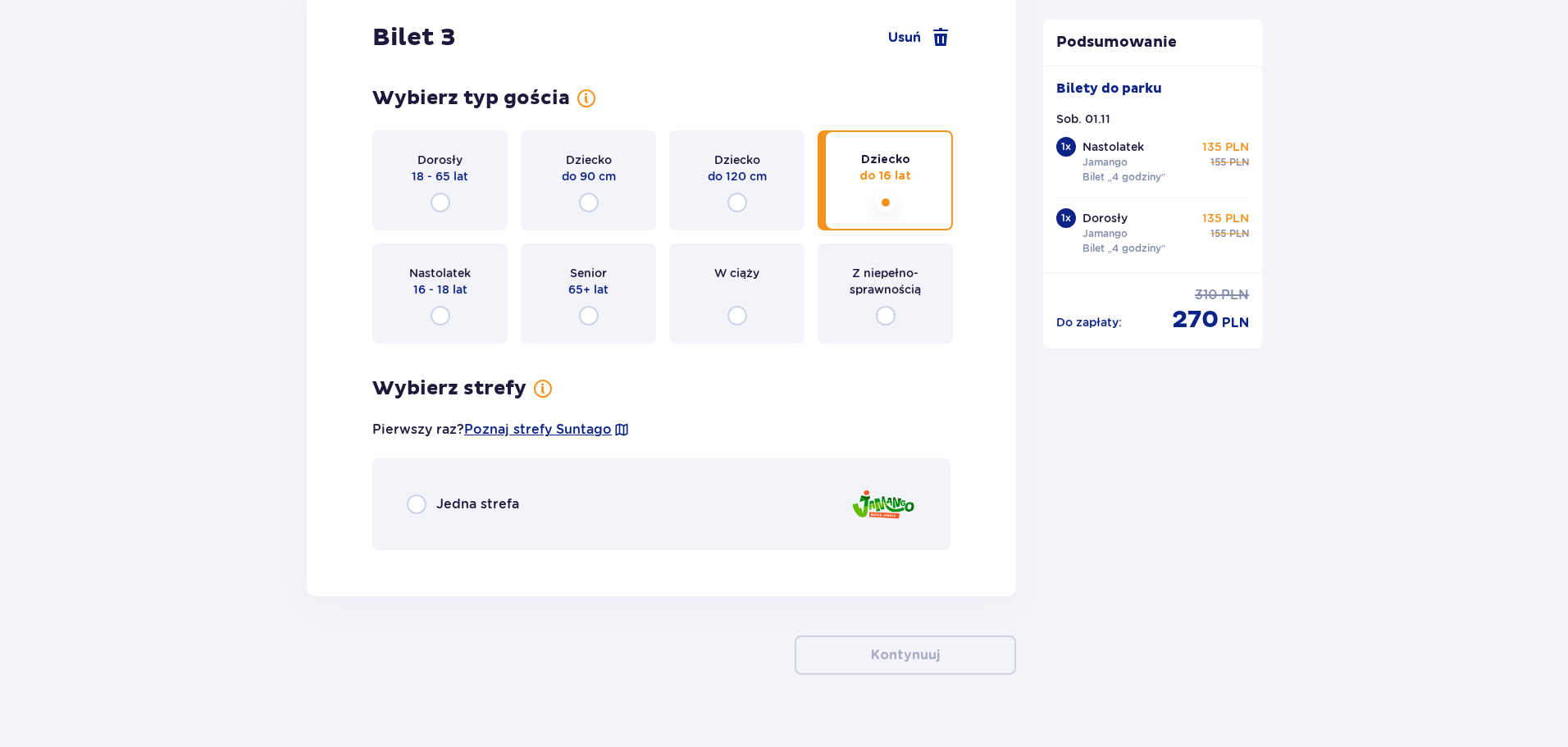
scroll to position [3534, 0]
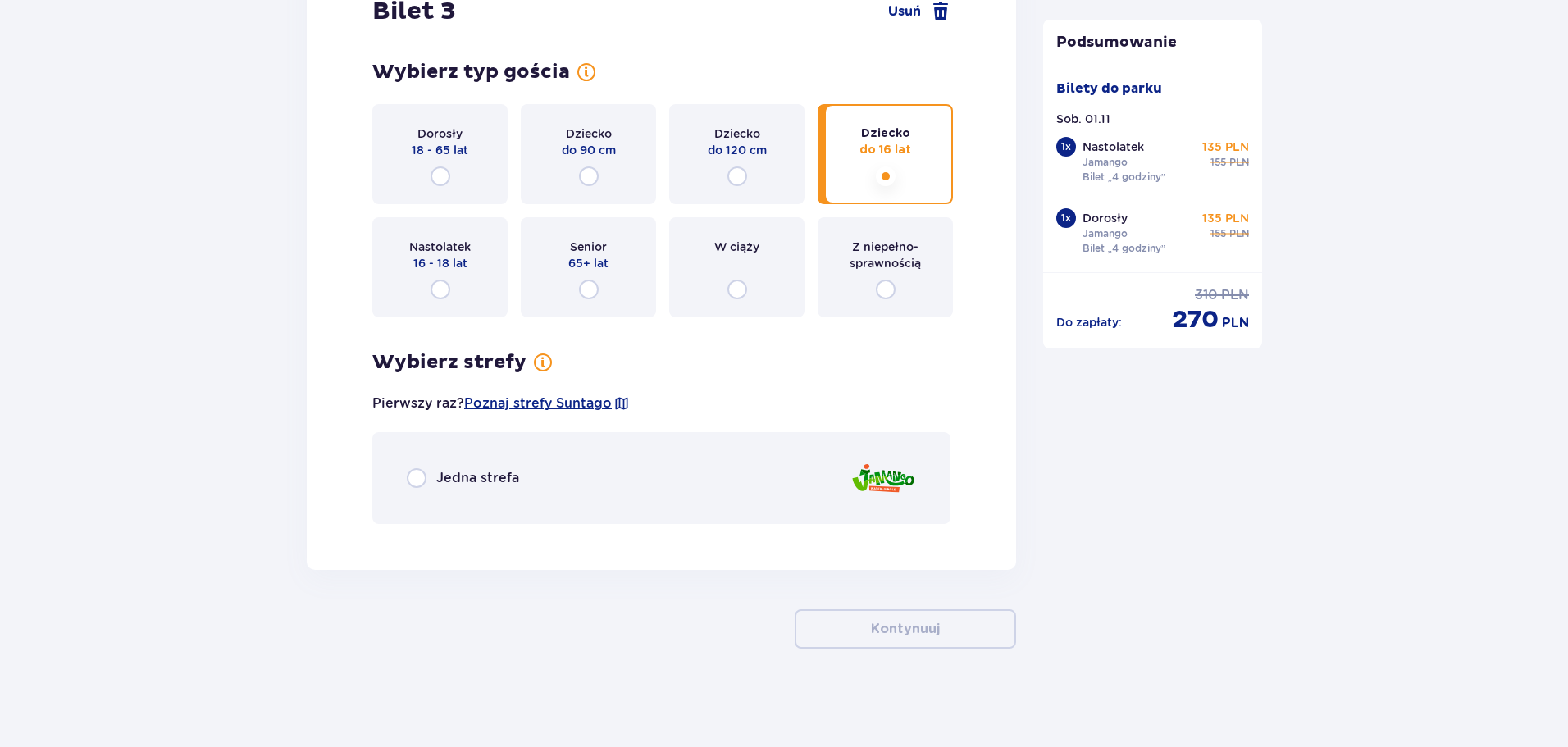
click at [422, 475] on input "radio" at bounding box center [416, 477] width 19 height 19
radio input "true"
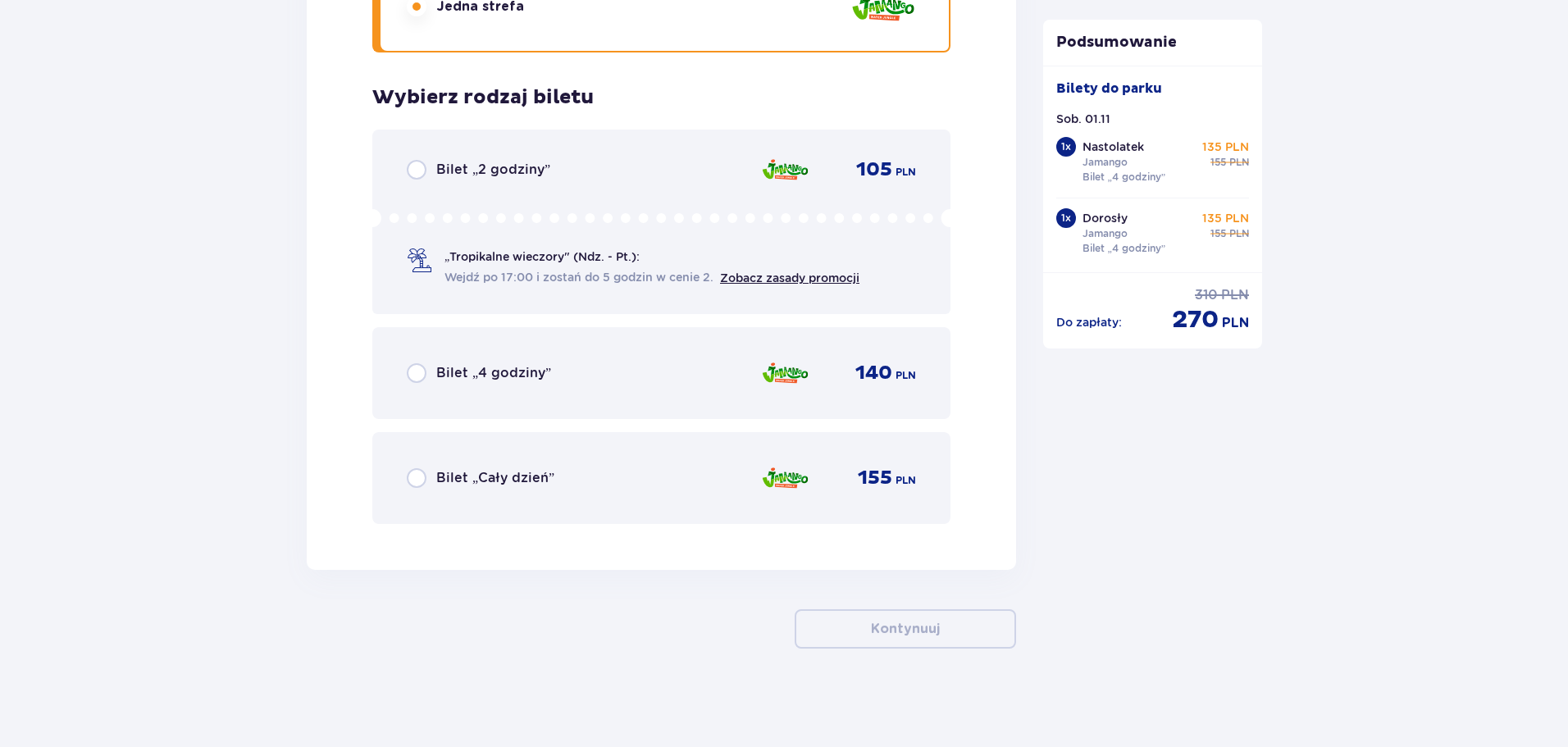
scroll to position [3923, 0]
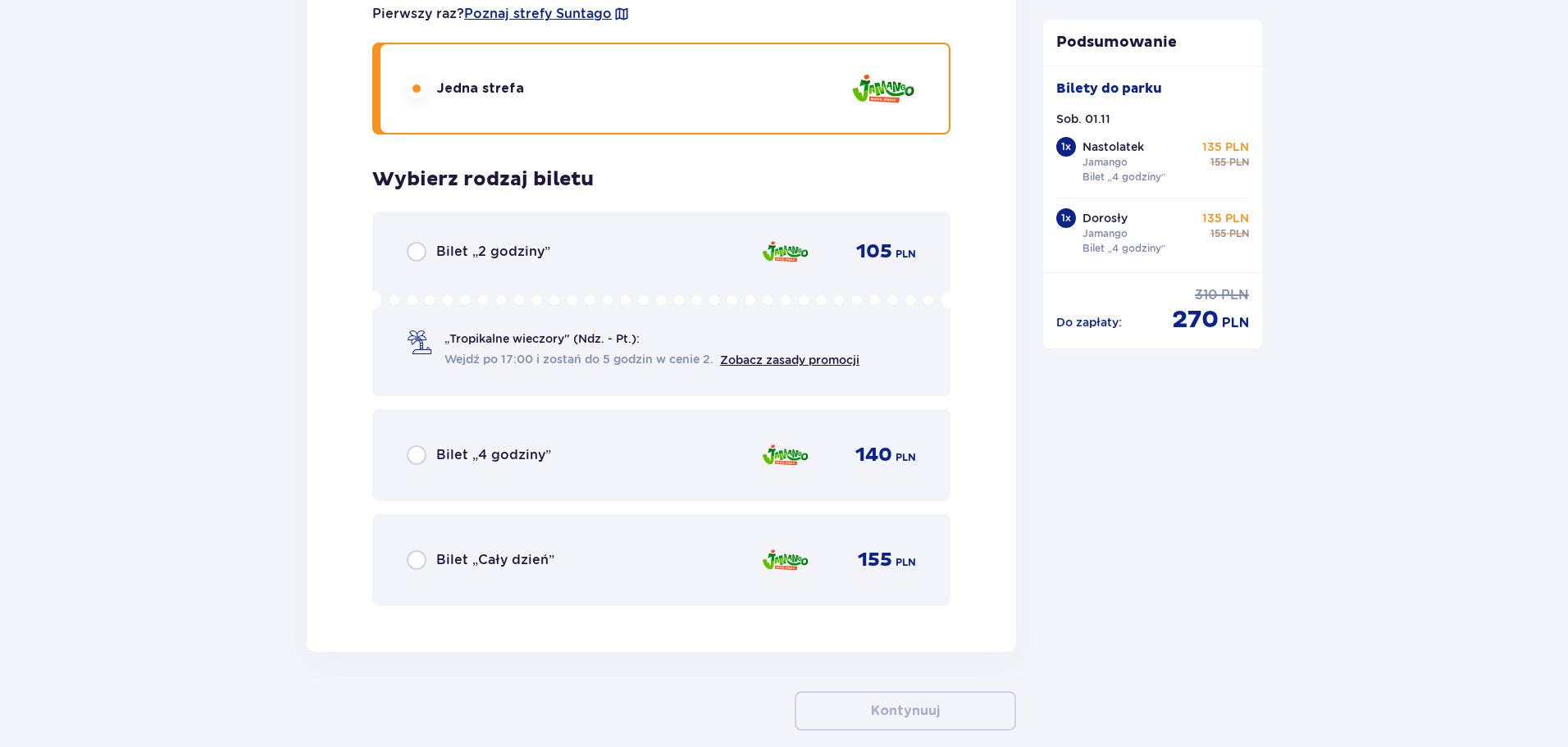
click at [417, 460] on input "radio" at bounding box center [416, 454] width 19 height 19
radio input "true"
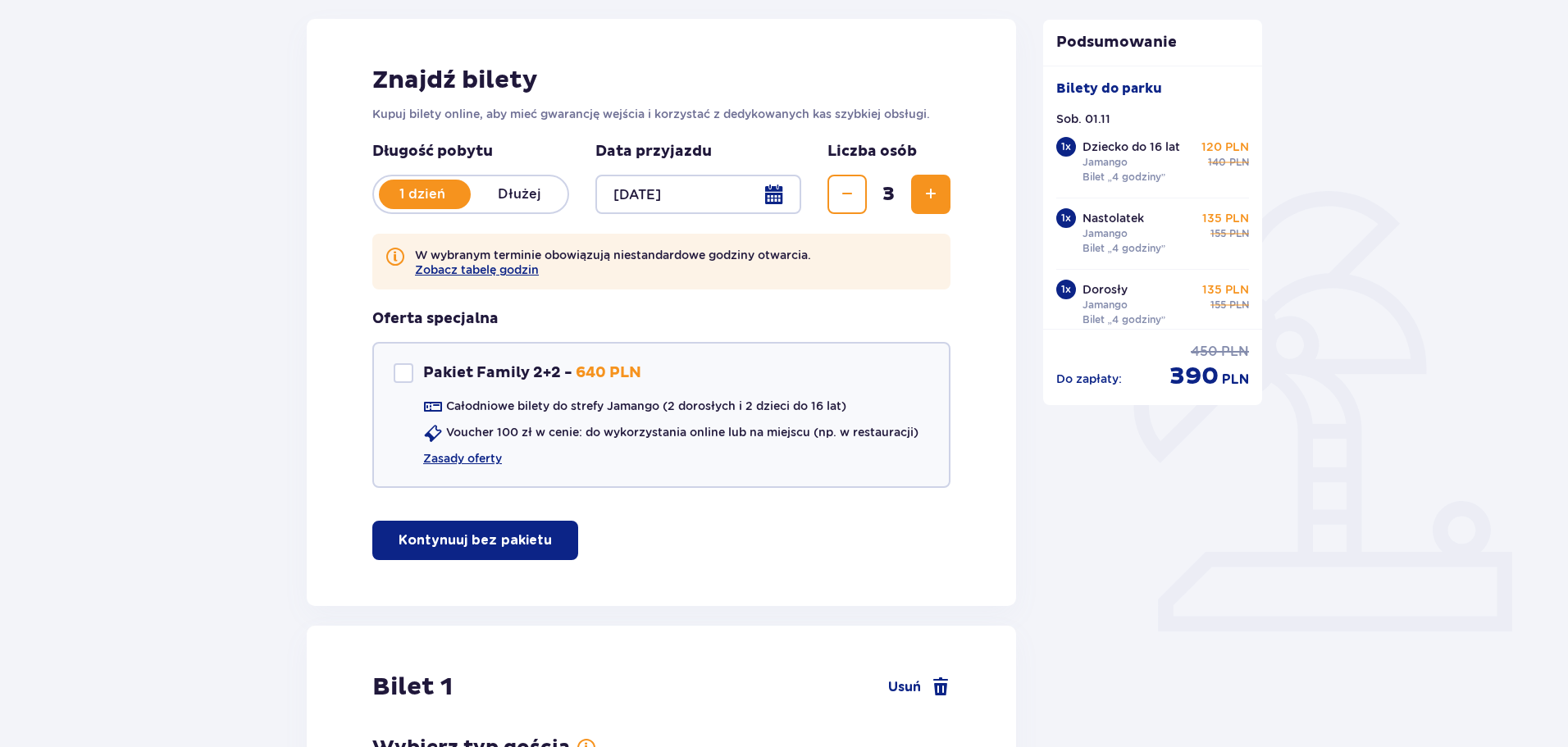
scroll to position [0, 0]
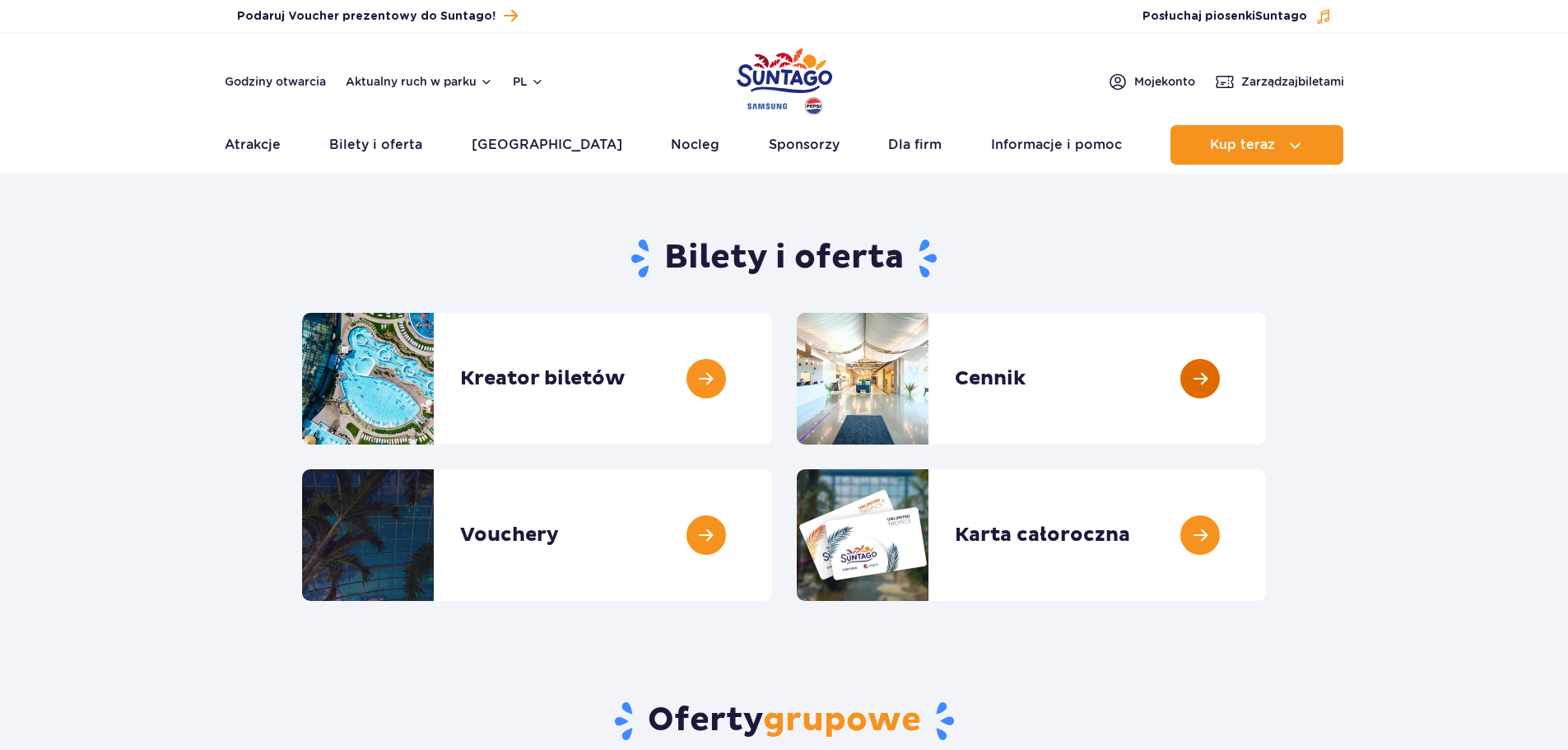
click at [1267, 391] on link at bounding box center [1267, 378] width 0 height 131
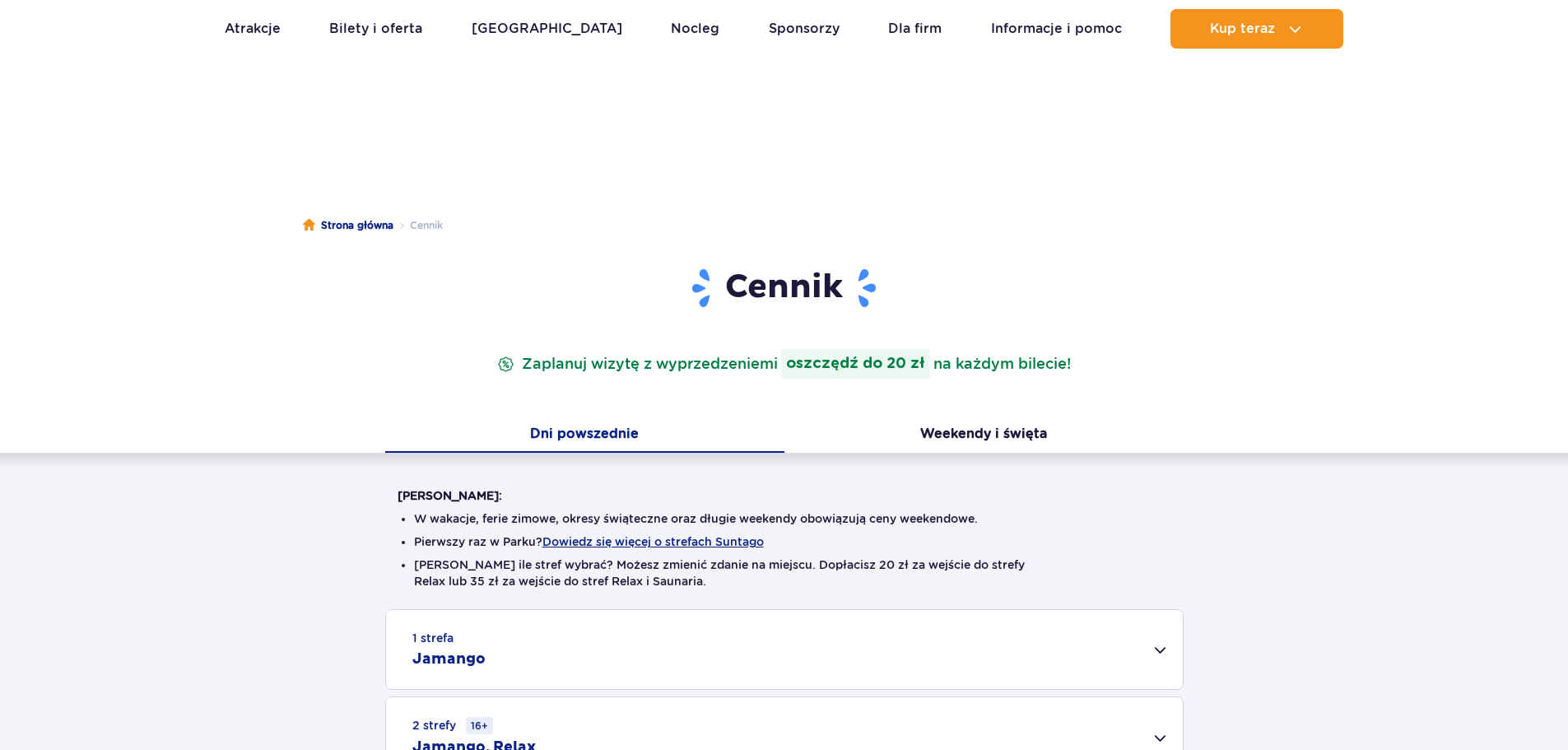
scroll to position [83, 0]
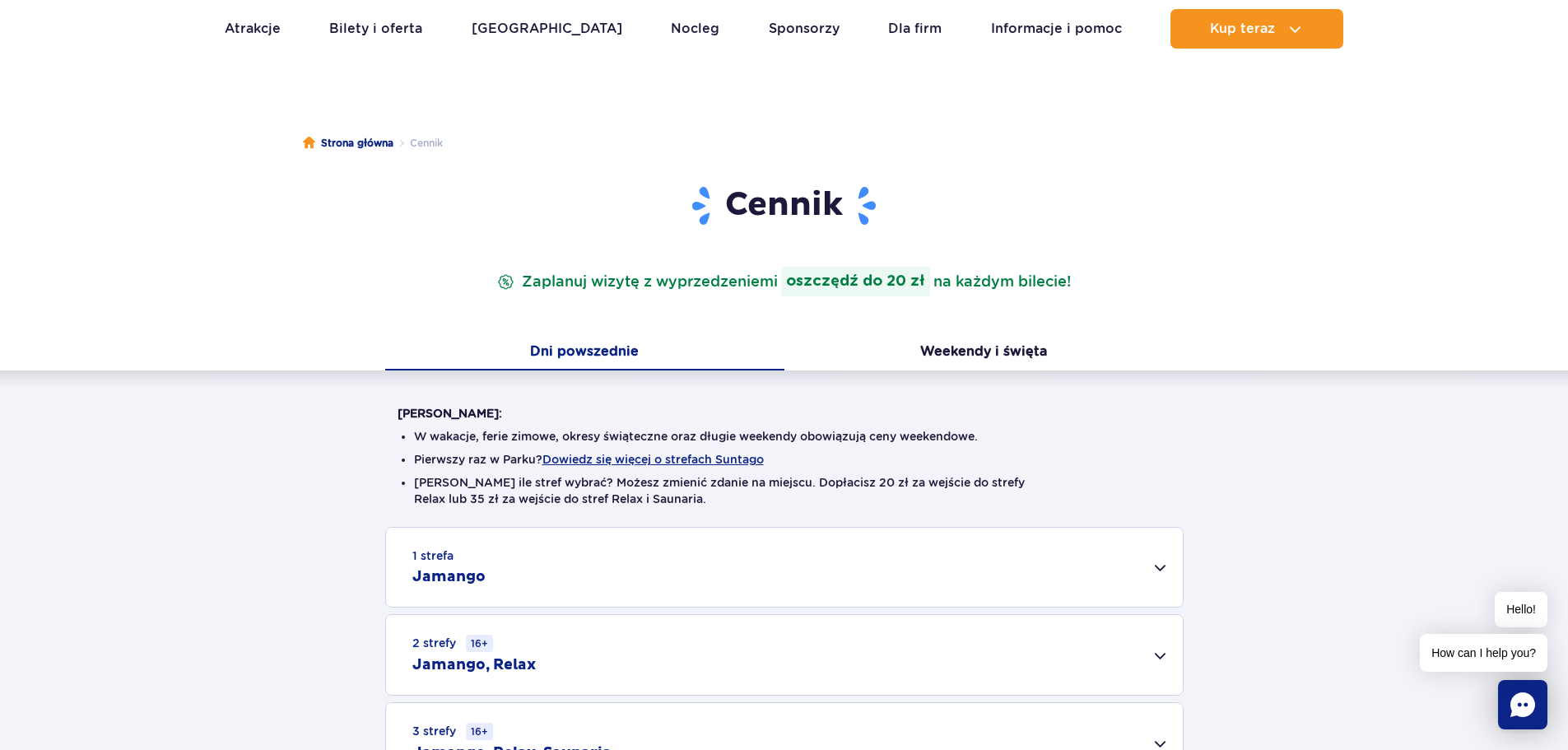
click at [1162, 565] on div "1 strefa Jamango" at bounding box center [784, 567] width 797 height 79
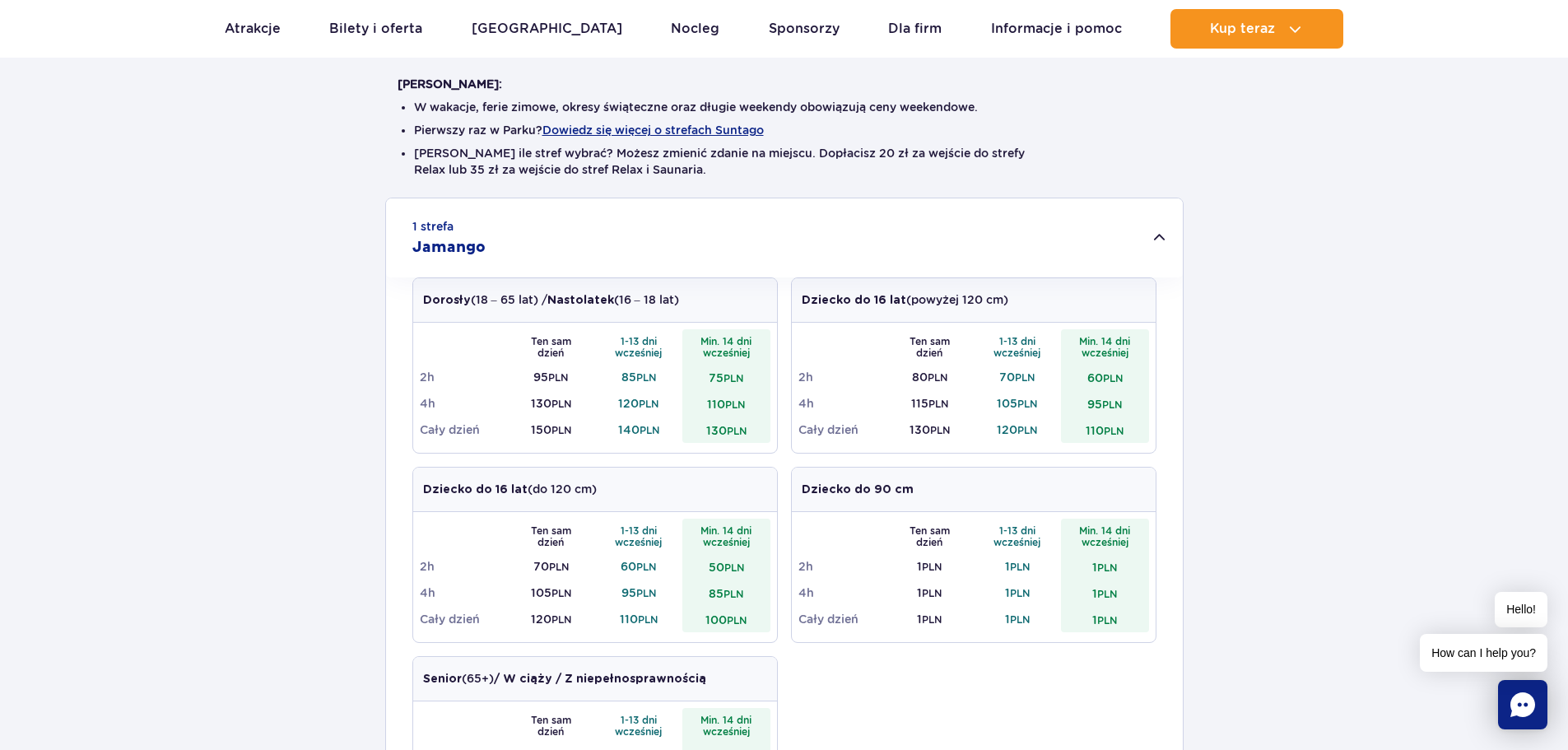
scroll to position [494, 0]
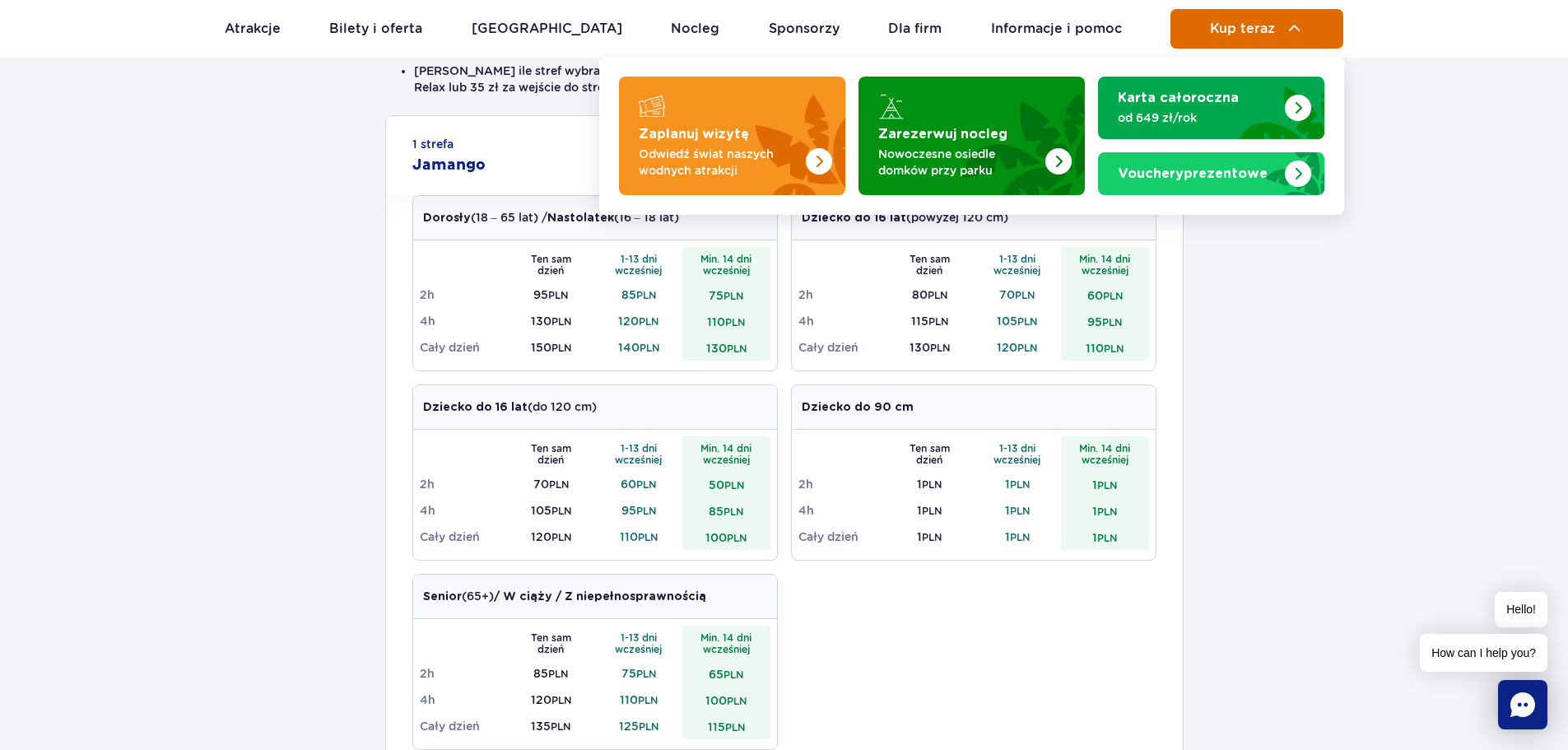
click at [1198, 33] on button "Kup teraz" at bounding box center [1257, 28] width 173 height 40
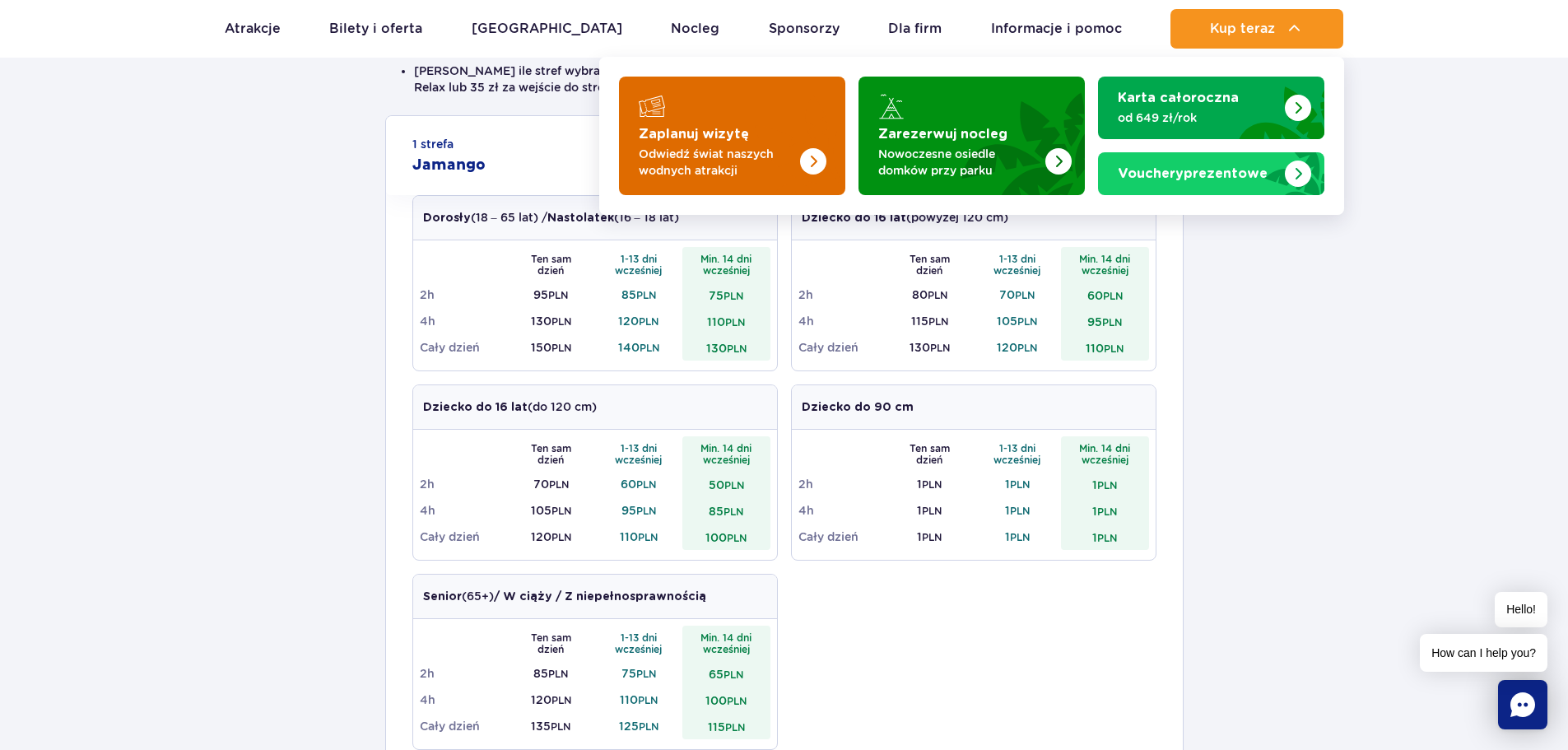
click at [733, 149] on p "Odwiedź świat naszych wodnych atrakcji" at bounding box center [719, 163] width 161 height 33
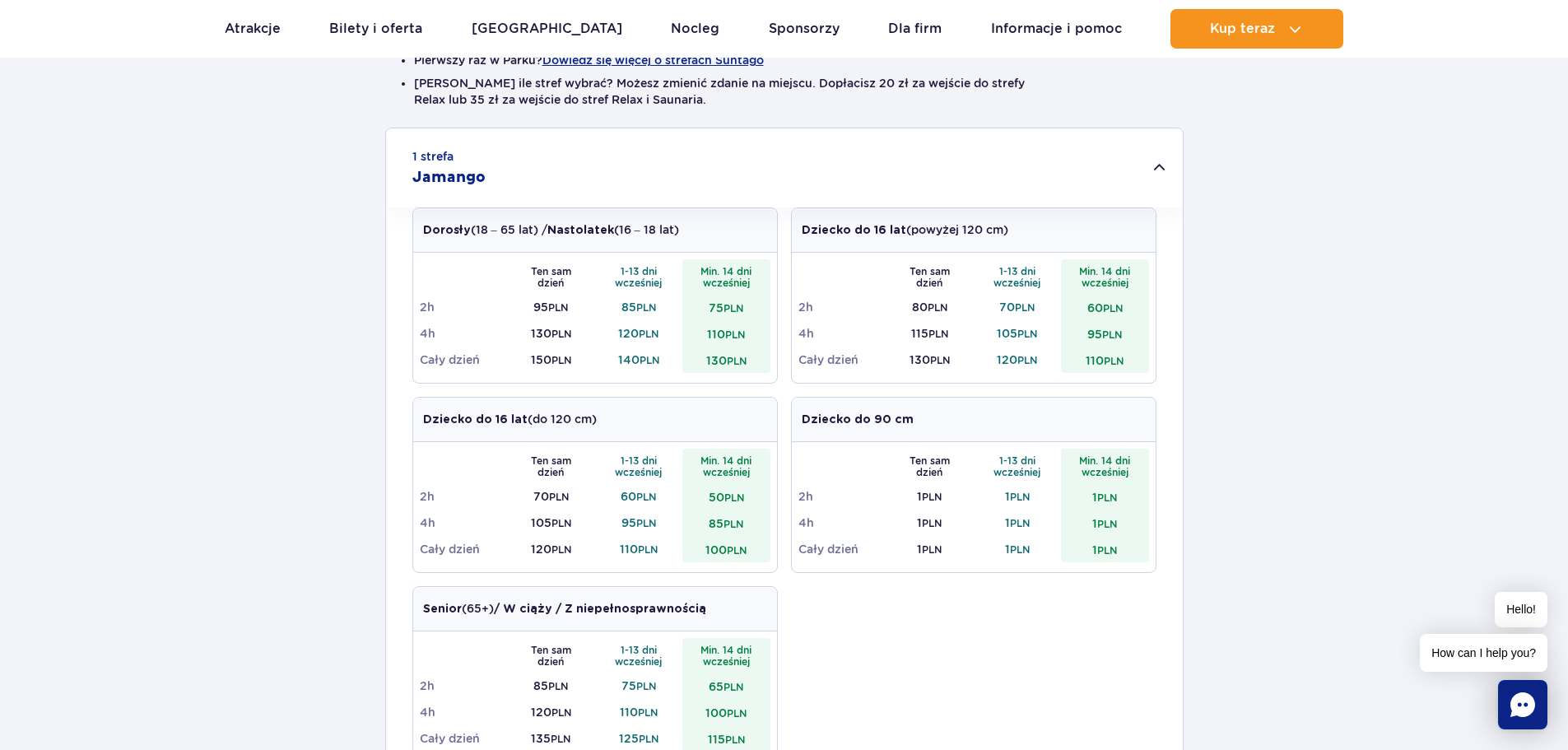
scroll to position [247, 0]
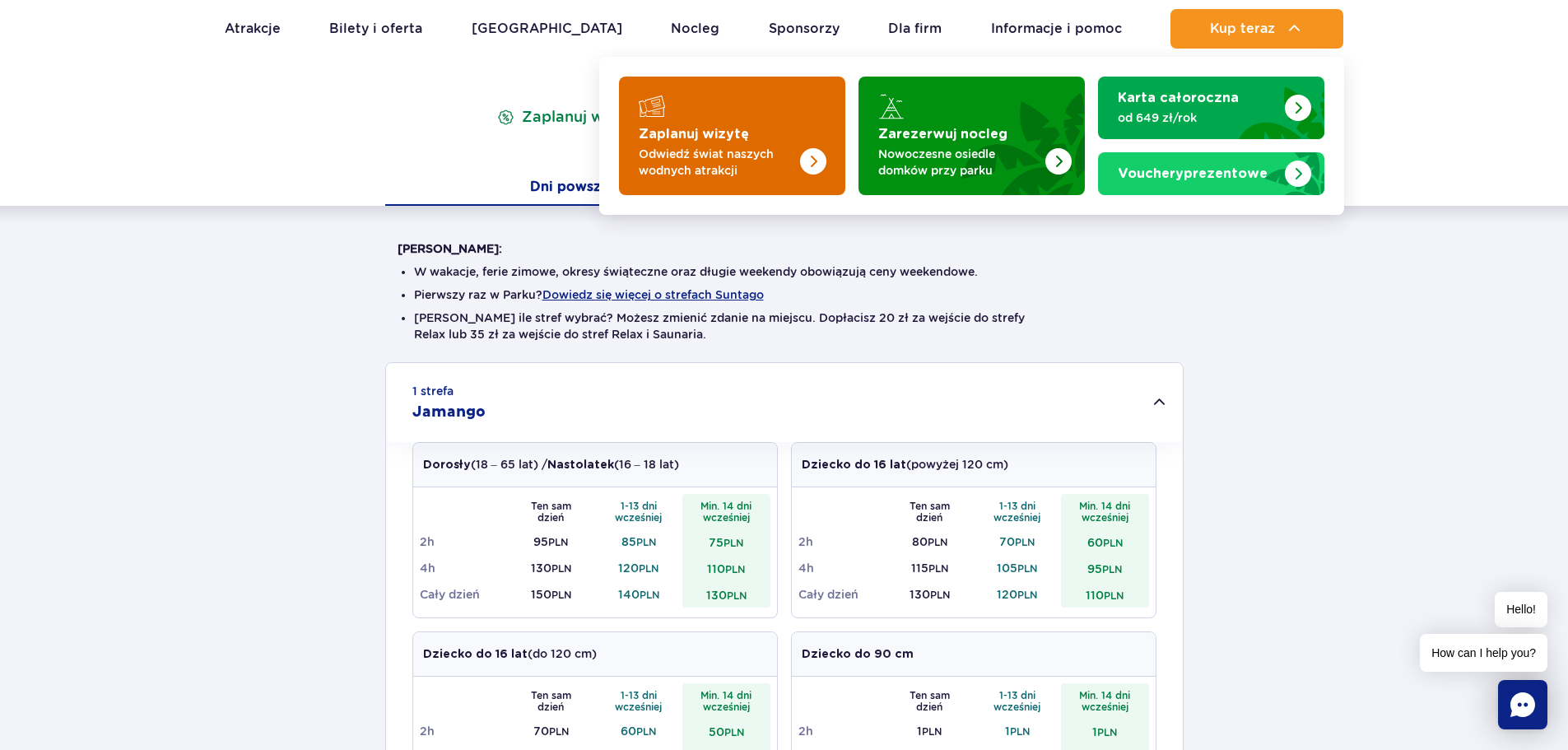
click at [768, 152] on p "Odwiedź świat naszych wodnych atrakcji" at bounding box center [719, 163] width 161 height 33
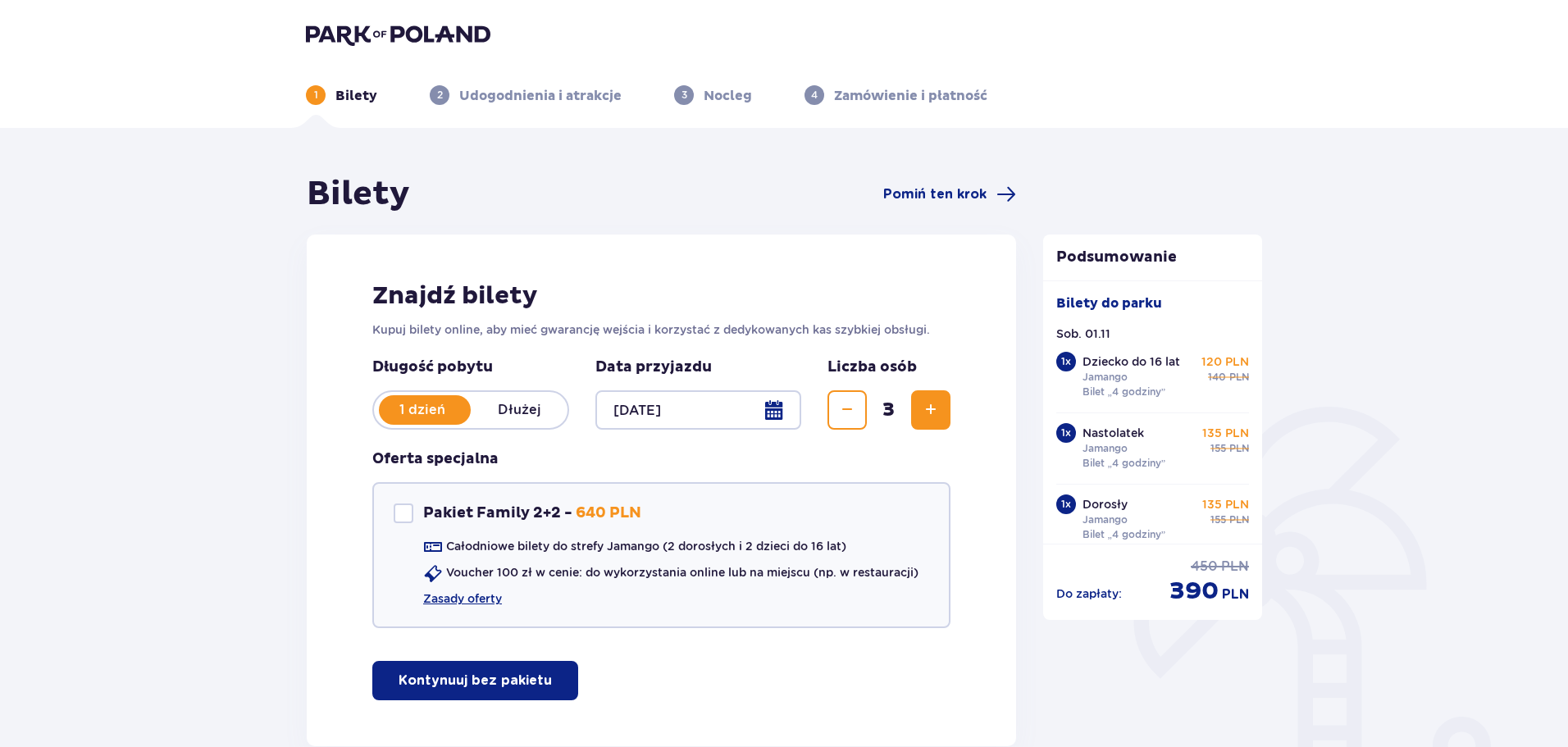
click at [774, 417] on div at bounding box center [697, 409] width 206 height 39
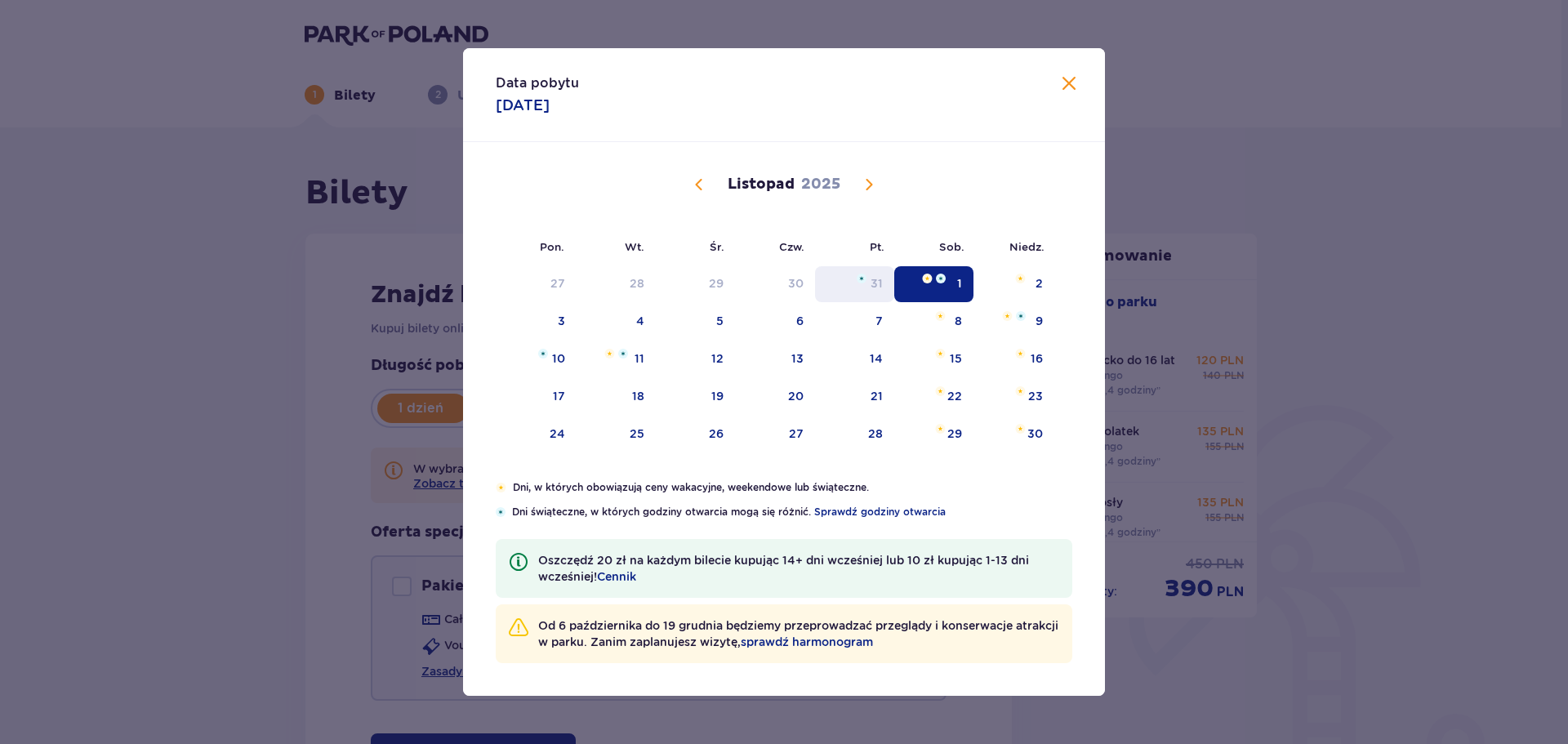
click at [878, 284] on div "31" at bounding box center [876, 284] width 12 height 16
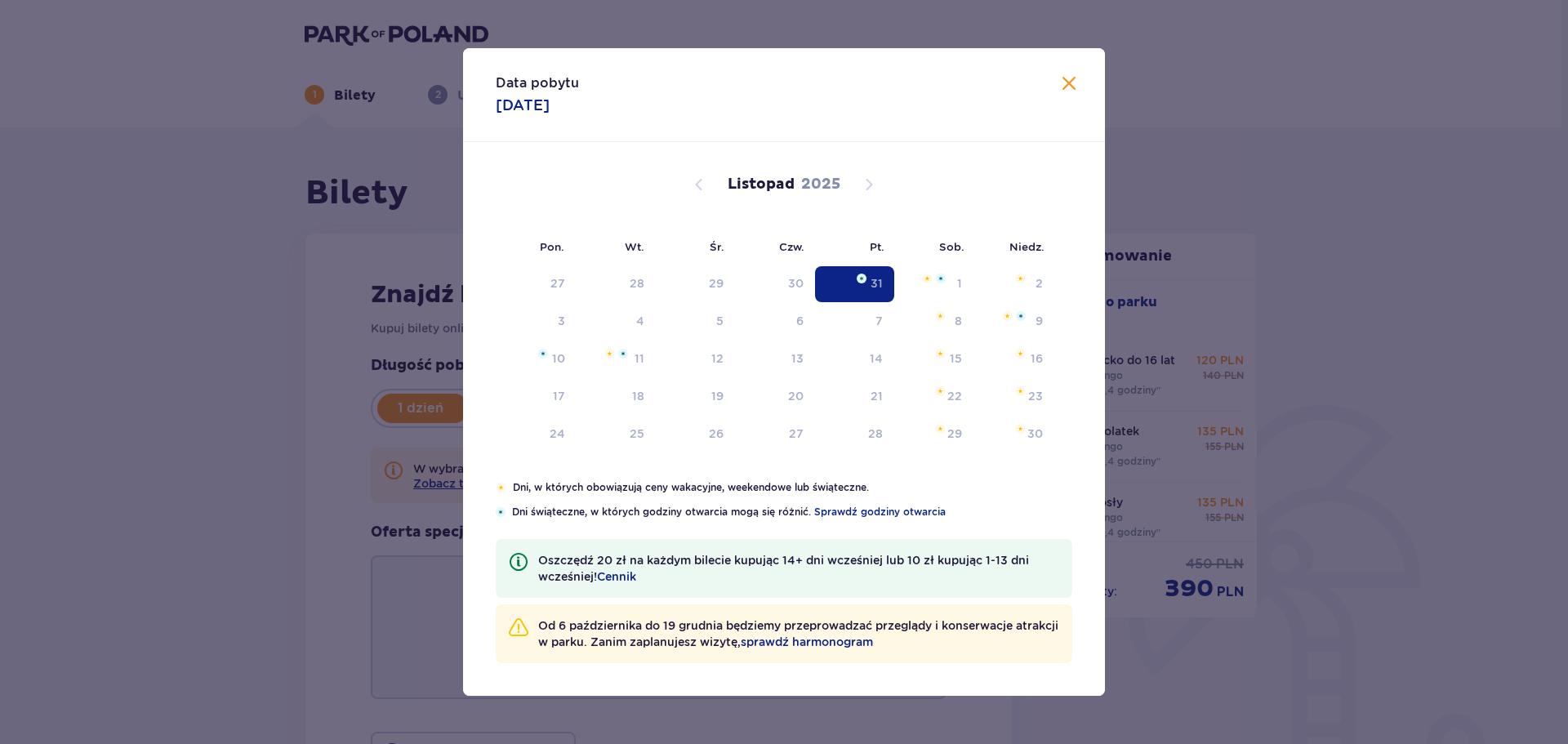
type input "31.10.25"
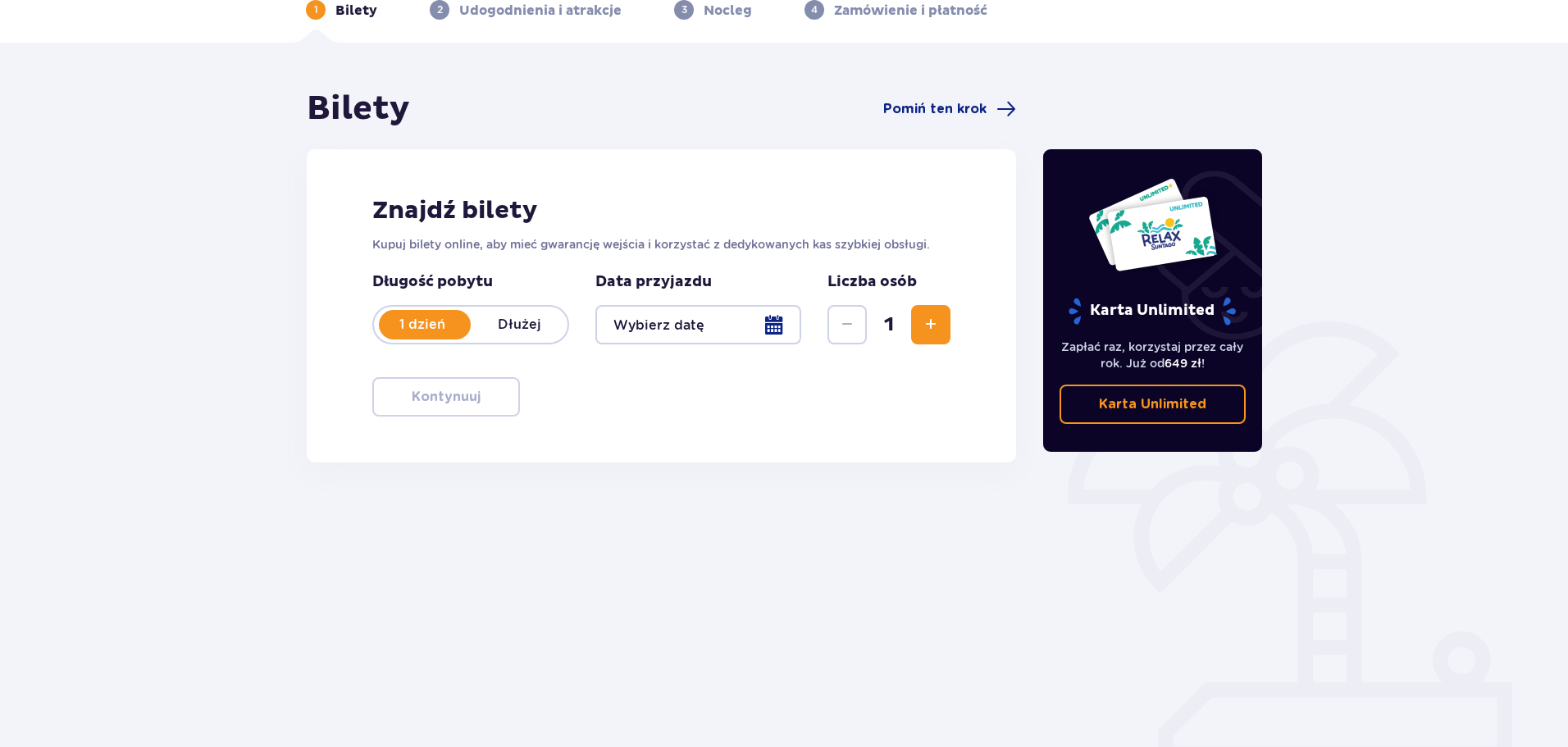
scroll to position [89, 0]
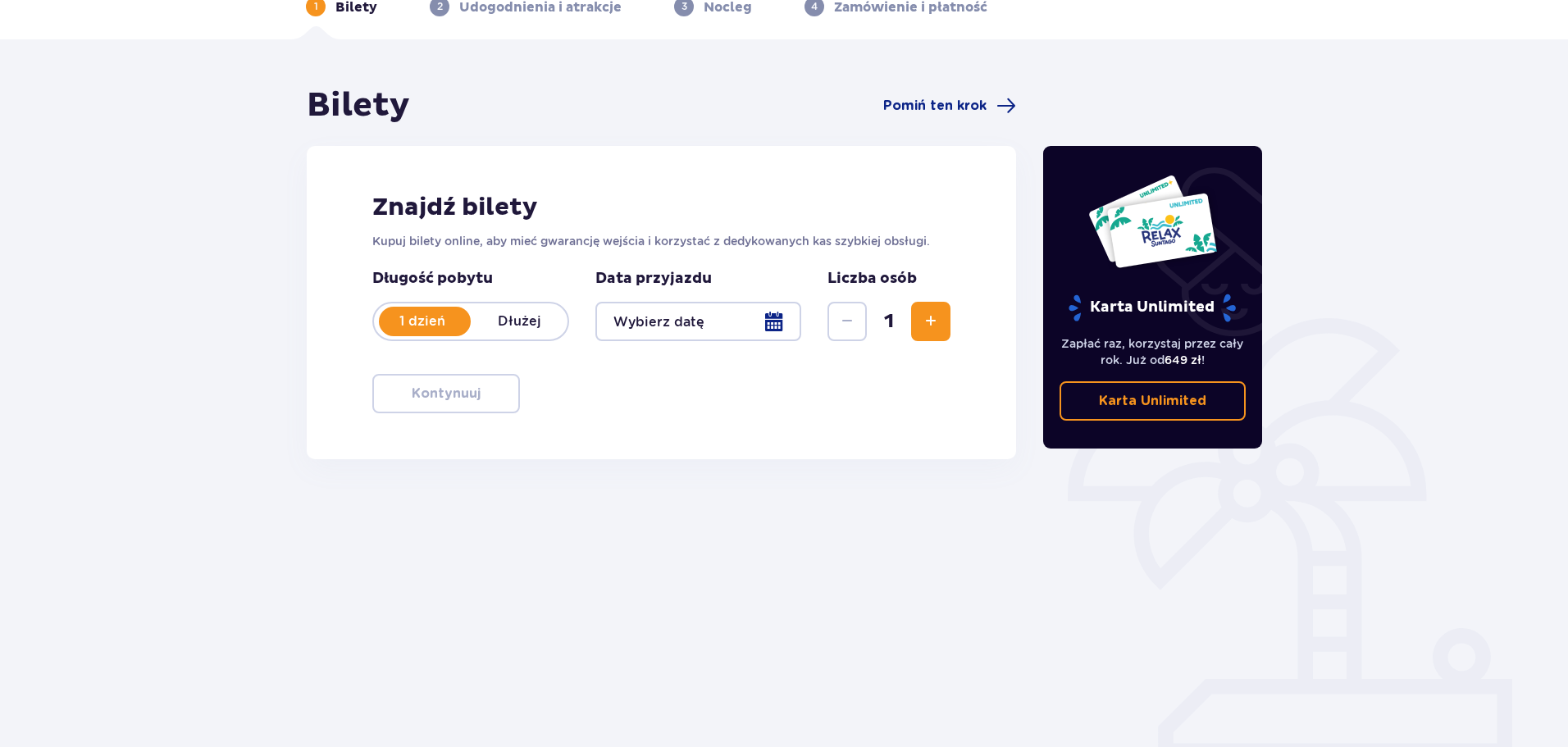
click at [930, 319] on span "Zwiększ" at bounding box center [930, 320] width 19 height 19
click at [931, 319] on span "Zwiększ" at bounding box center [930, 320] width 19 height 19
click at [774, 323] on div at bounding box center [697, 321] width 206 height 39
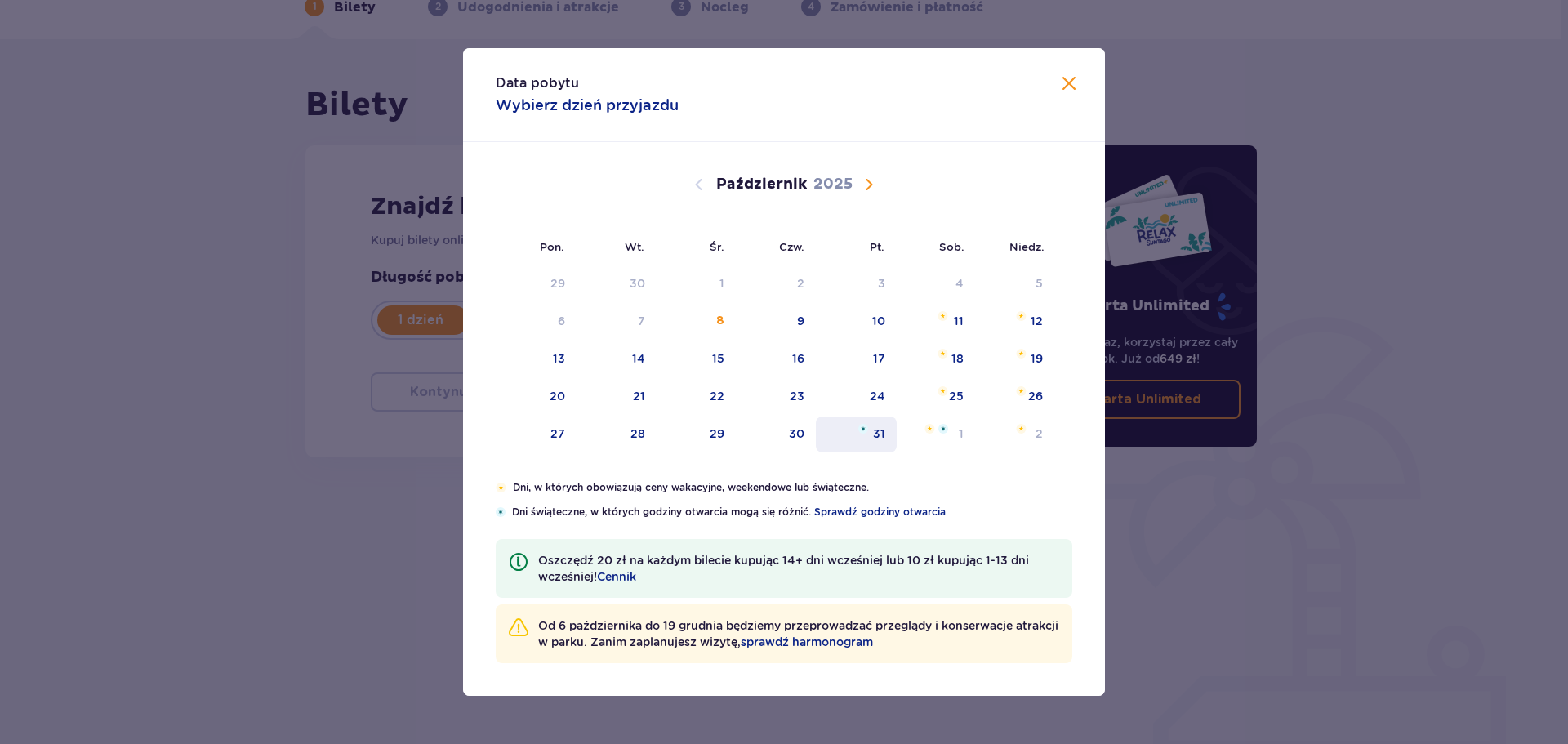
click at [876, 423] on div "31" at bounding box center [856, 434] width 81 height 36
type input "31.10.25"
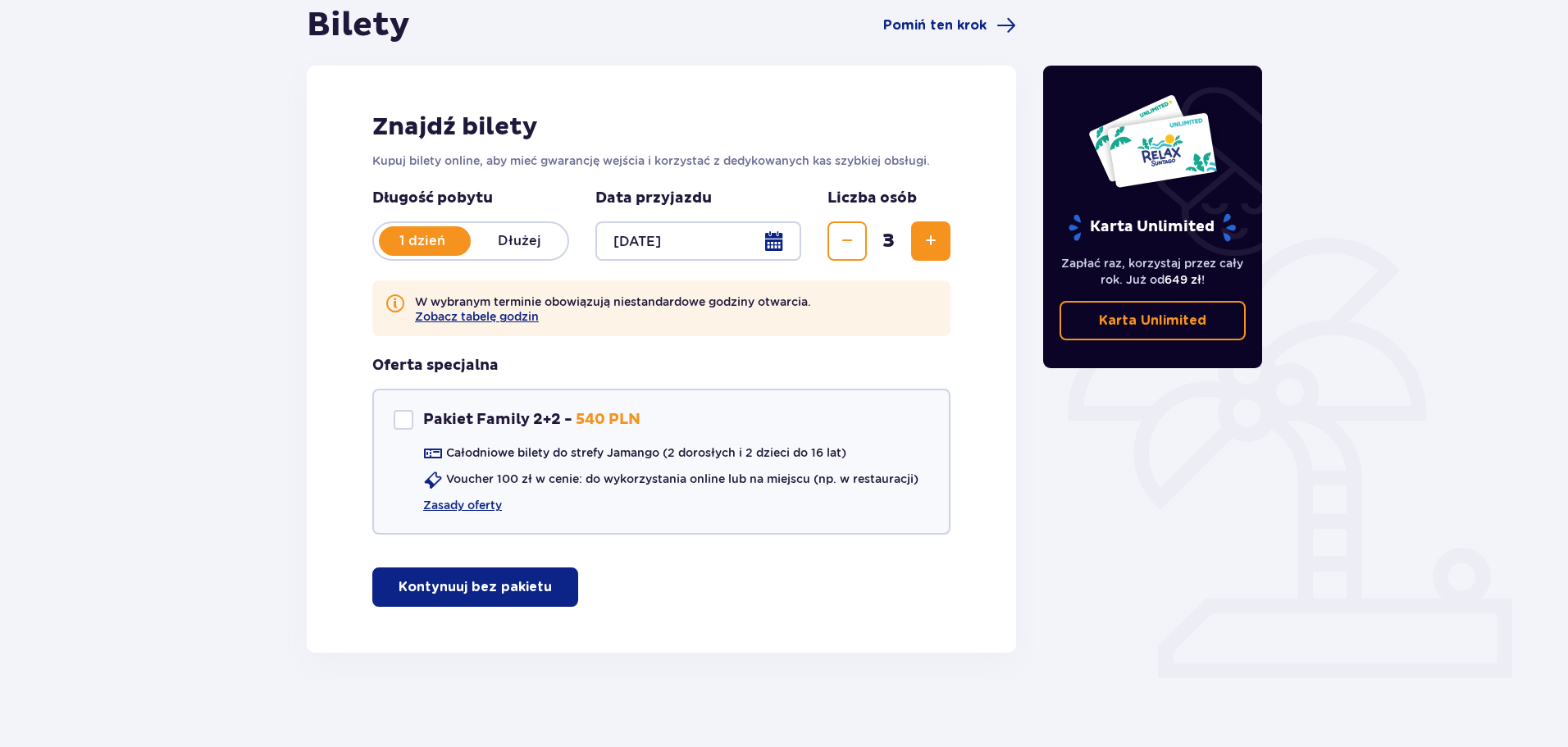
scroll to position [173, 0]
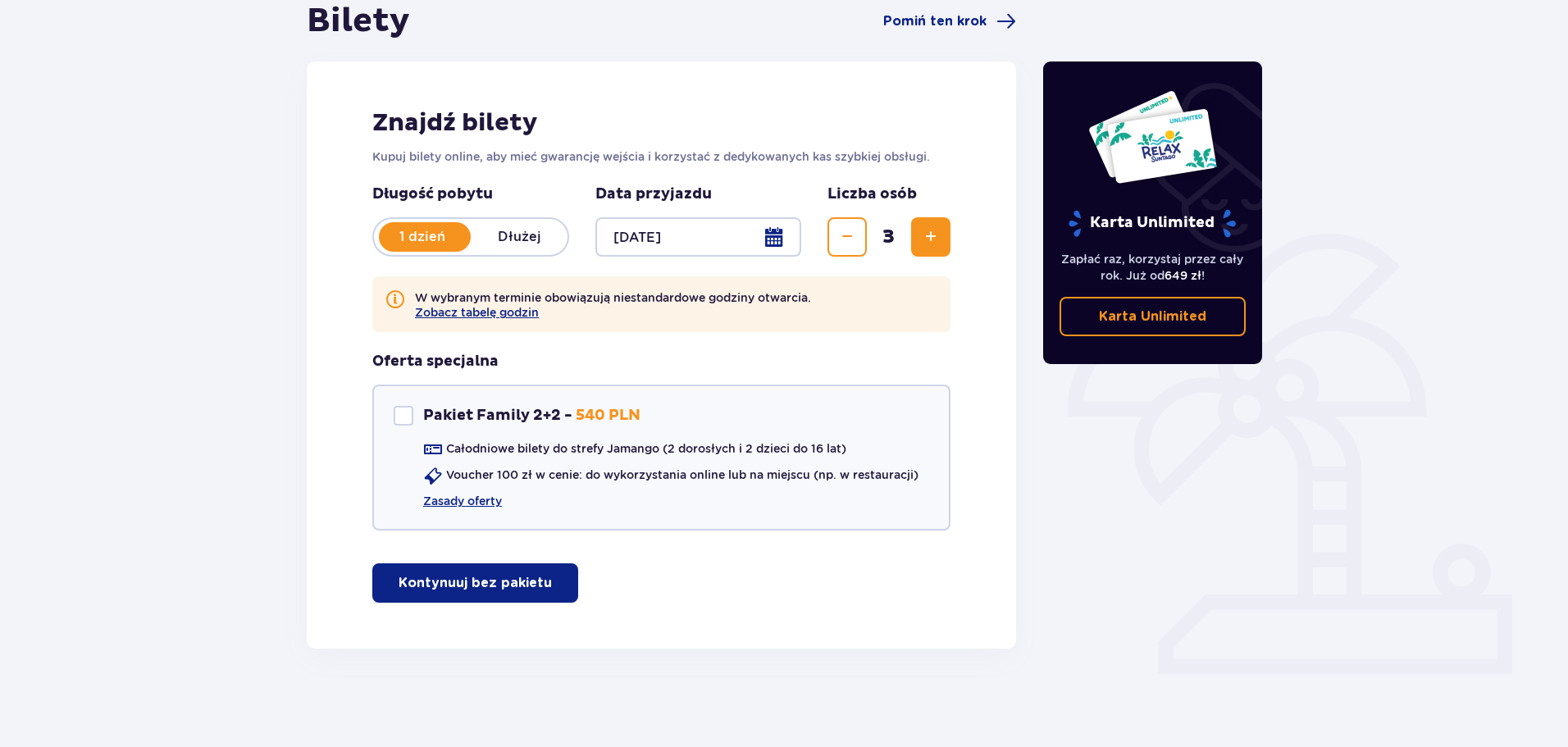
click at [524, 585] on p "Kontynuuj bez pakietu" at bounding box center [474, 583] width 153 height 18
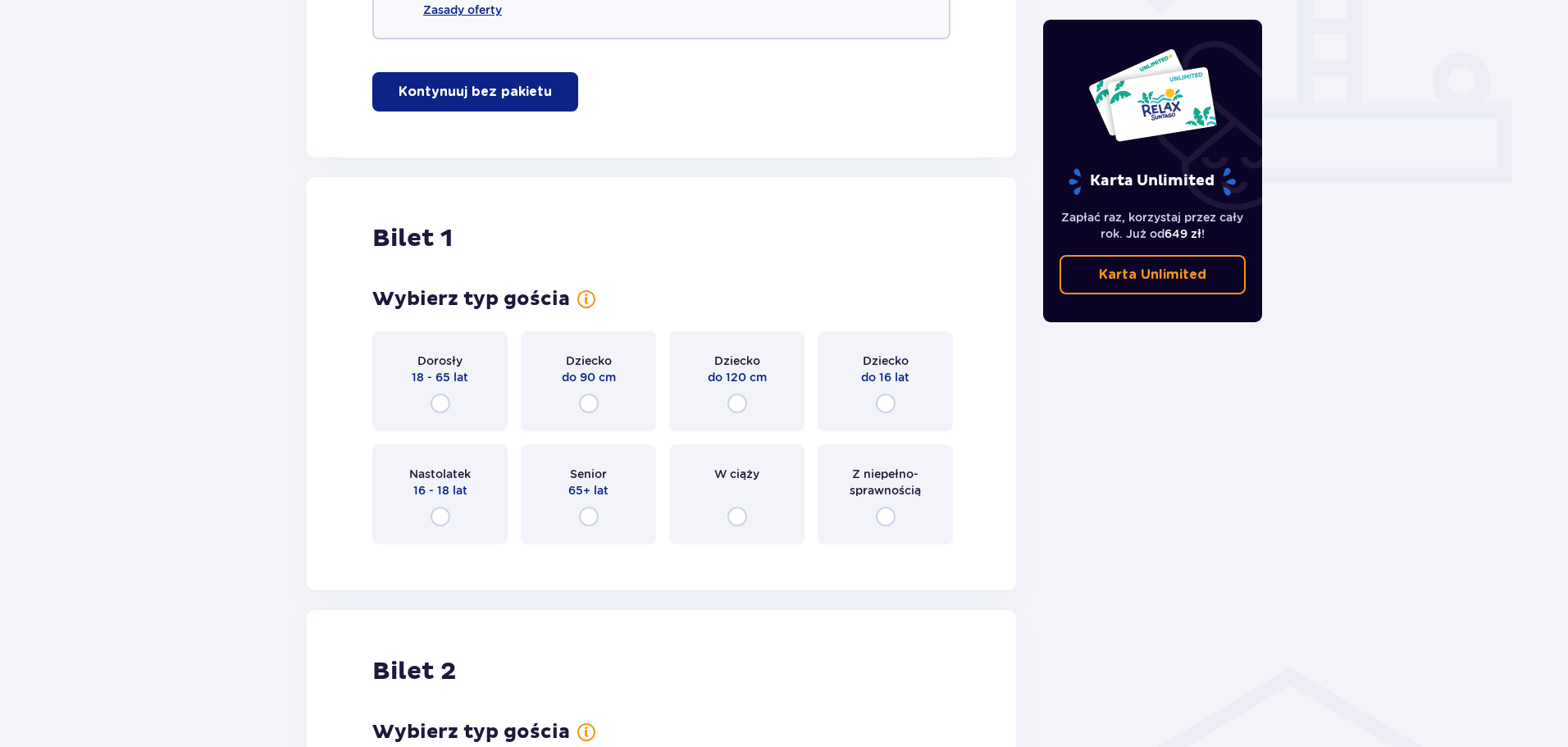
scroll to position [657, 0]
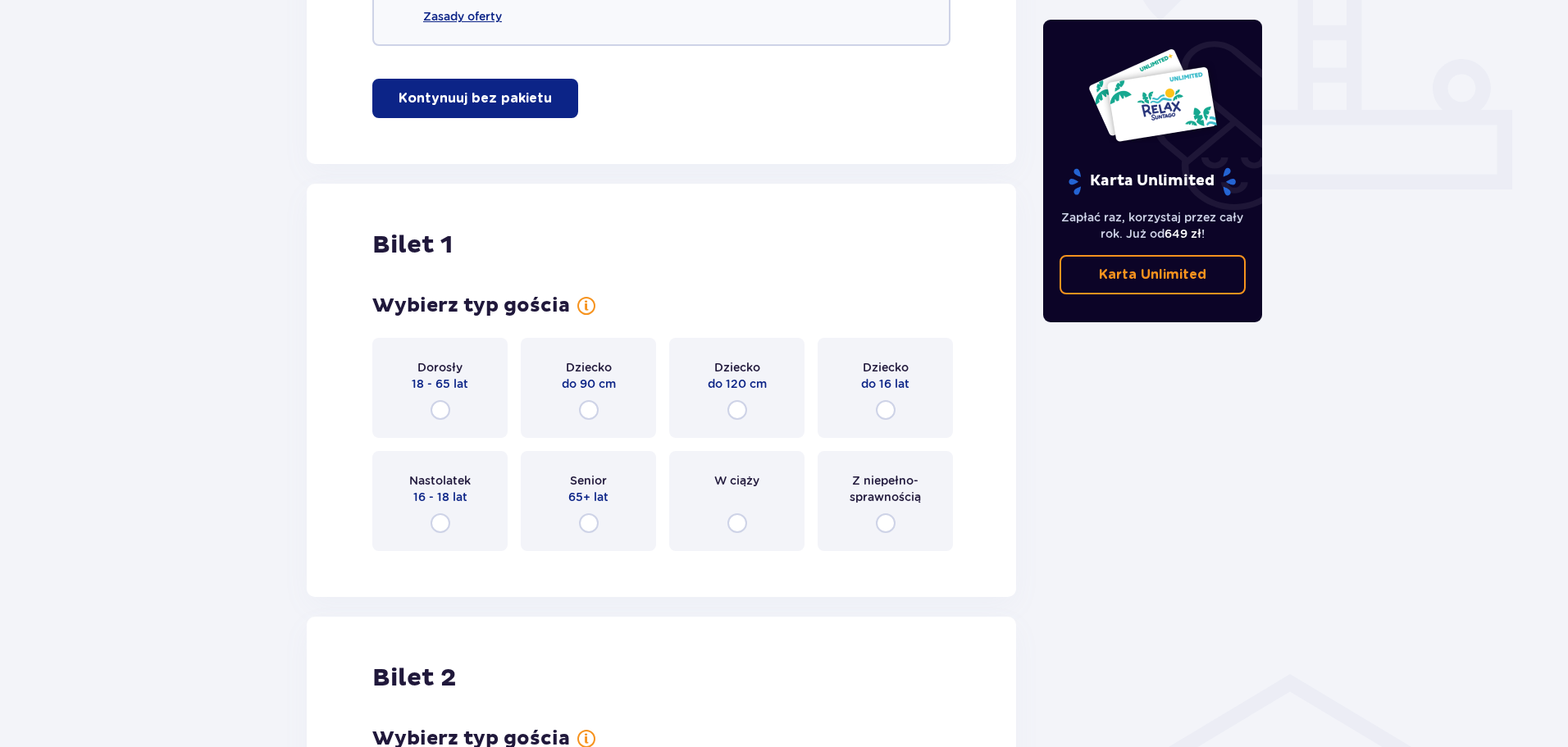
click at [438, 404] on input "radio" at bounding box center [439, 409] width 19 height 19
radio input "true"
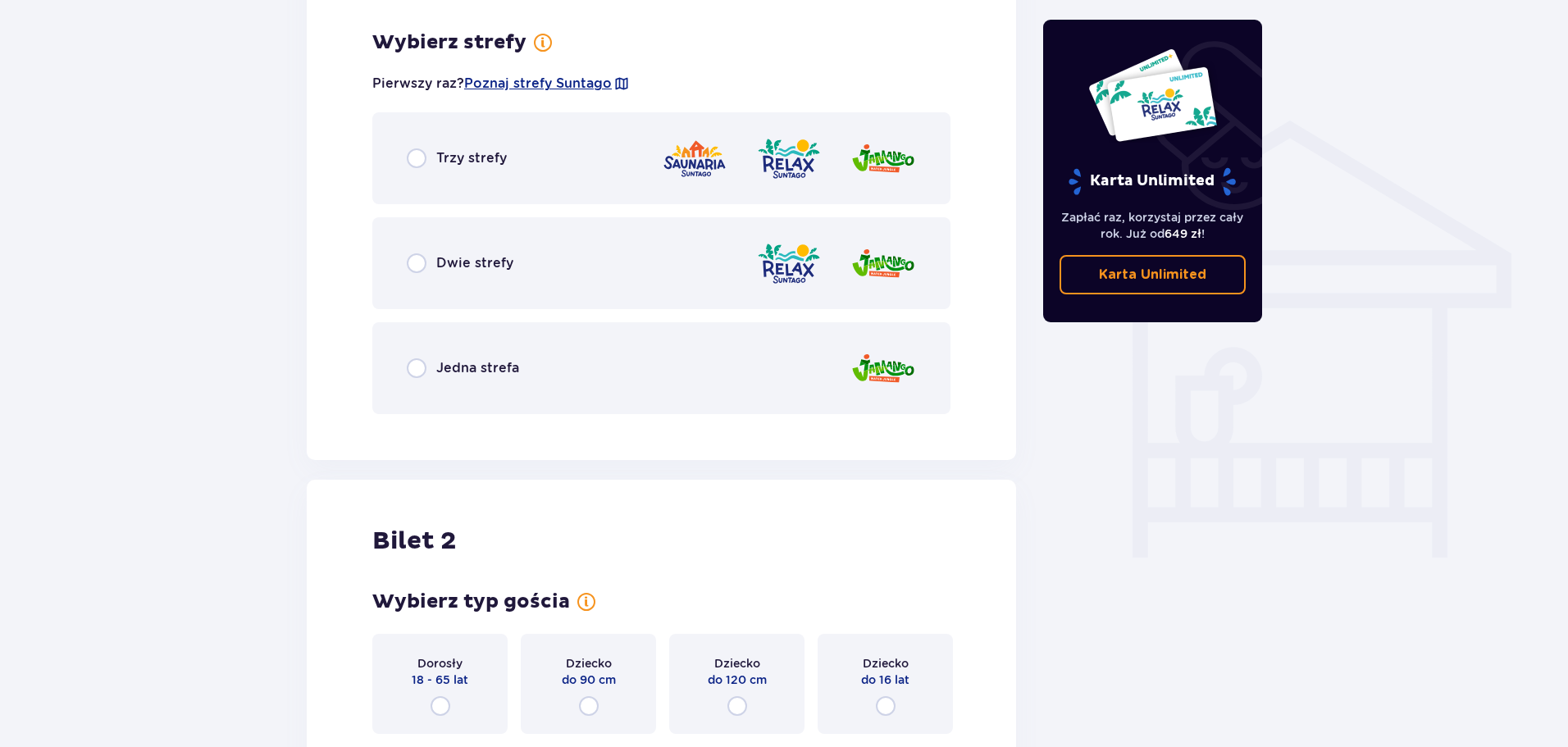
scroll to position [1222, 0]
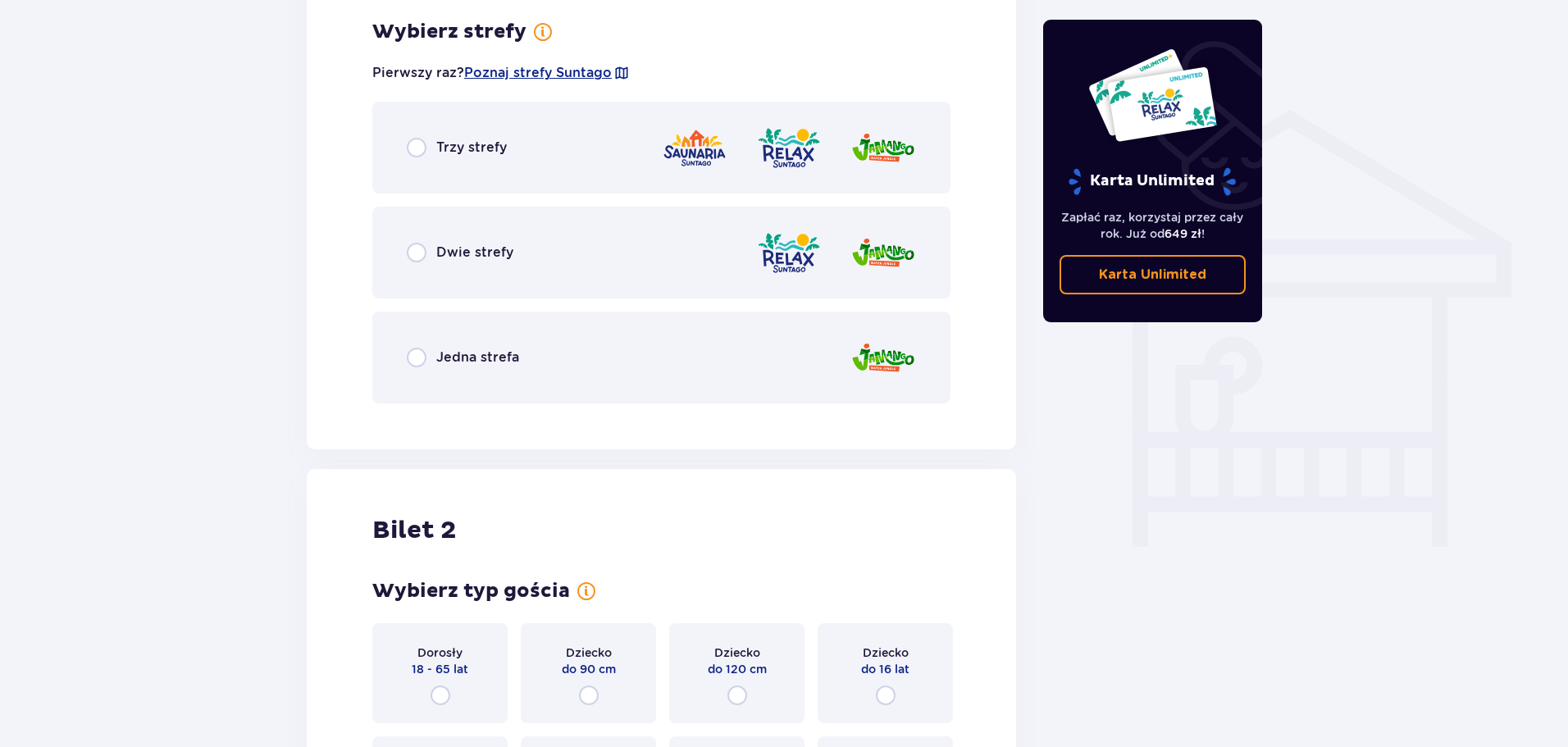
click at [428, 351] on div "Jedna strefa" at bounding box center [462, 357] width 113 height 19
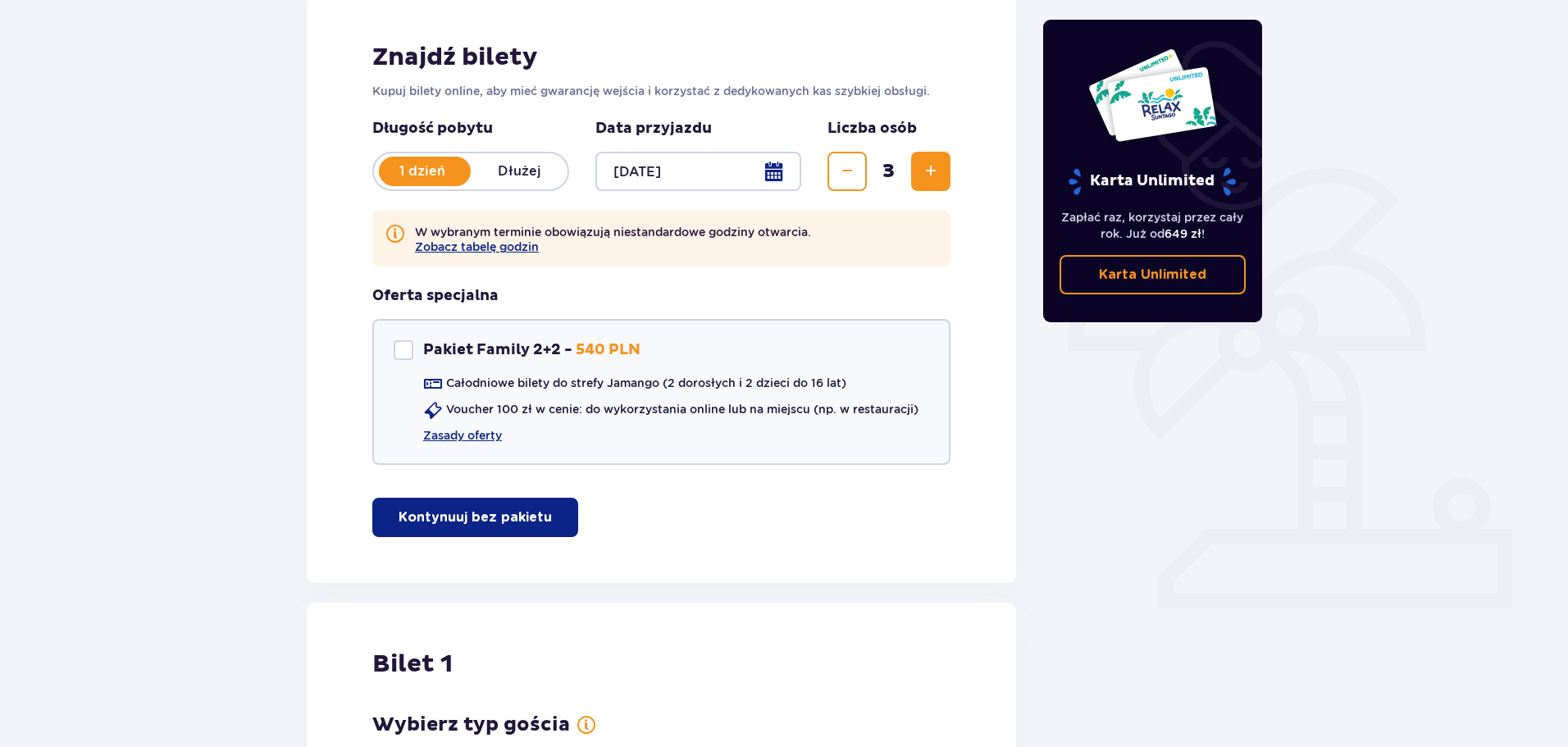
scroll to position [0, 0]
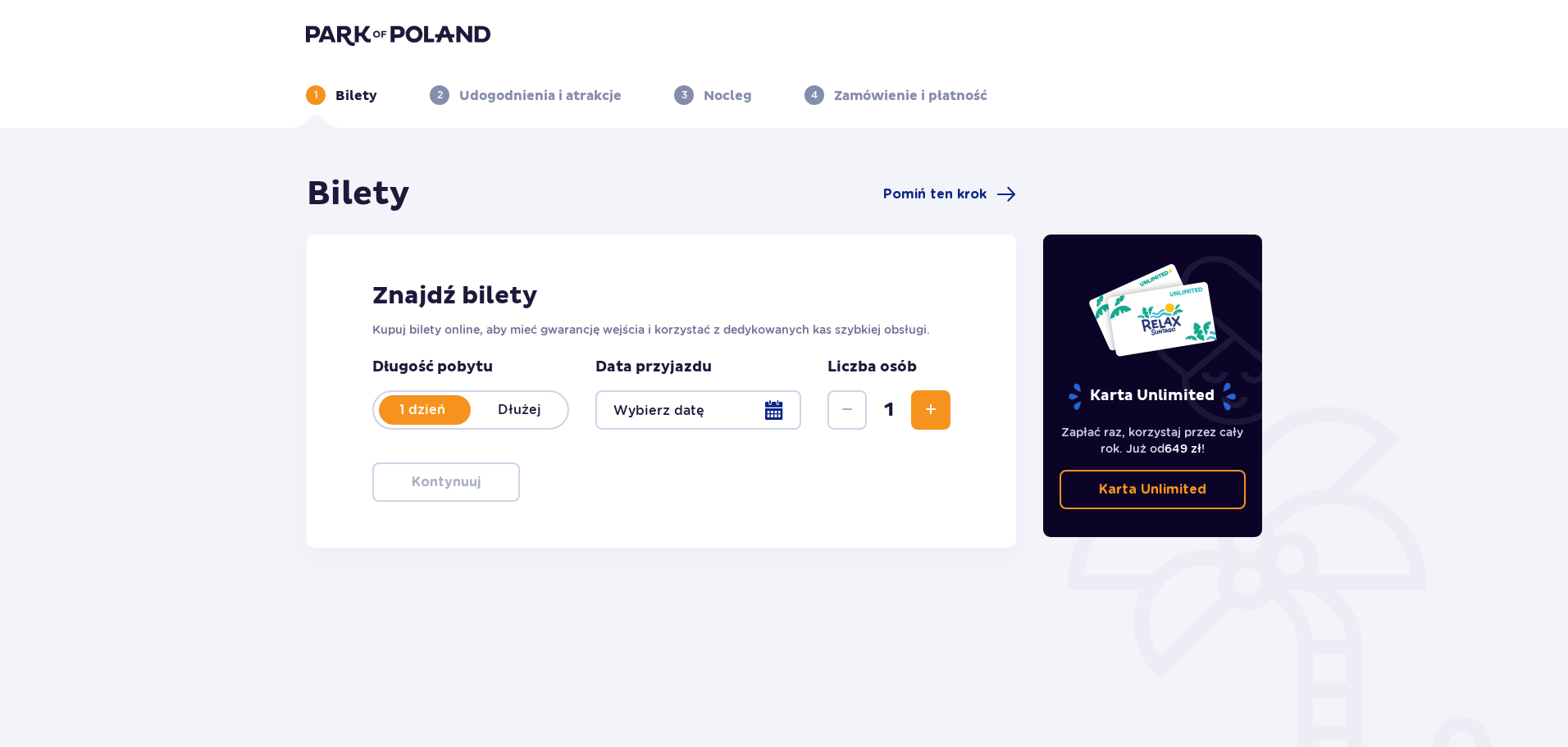
click at [771, 418] on div at bounding box center [697, 409] width 206 height 39
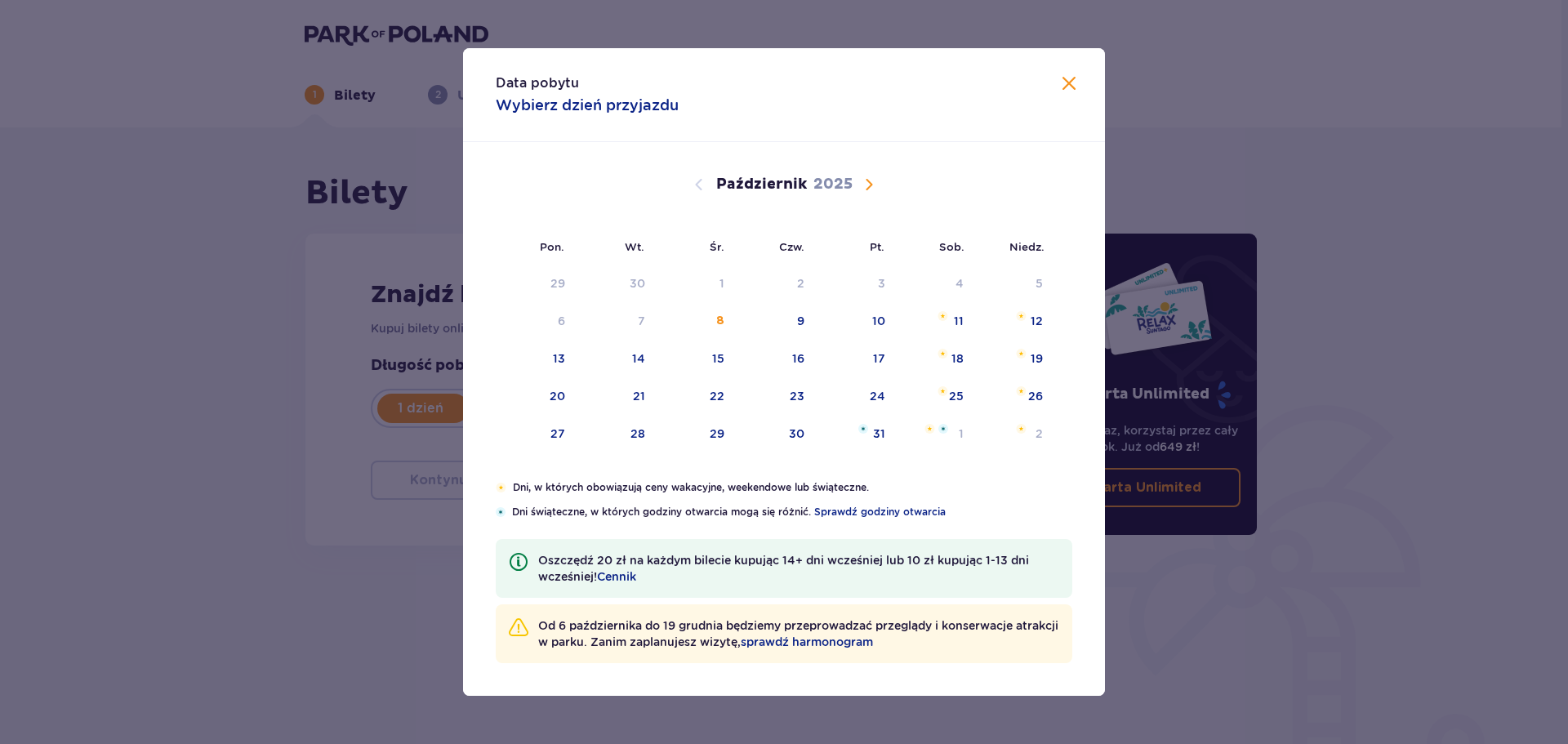
click at [872, 189] on span "Następny miesiąc" at bounding box center [868, 184] width 19 height 19
click at [568, 317] on div "3" at bounding box center [536, 321] width 81 height 36
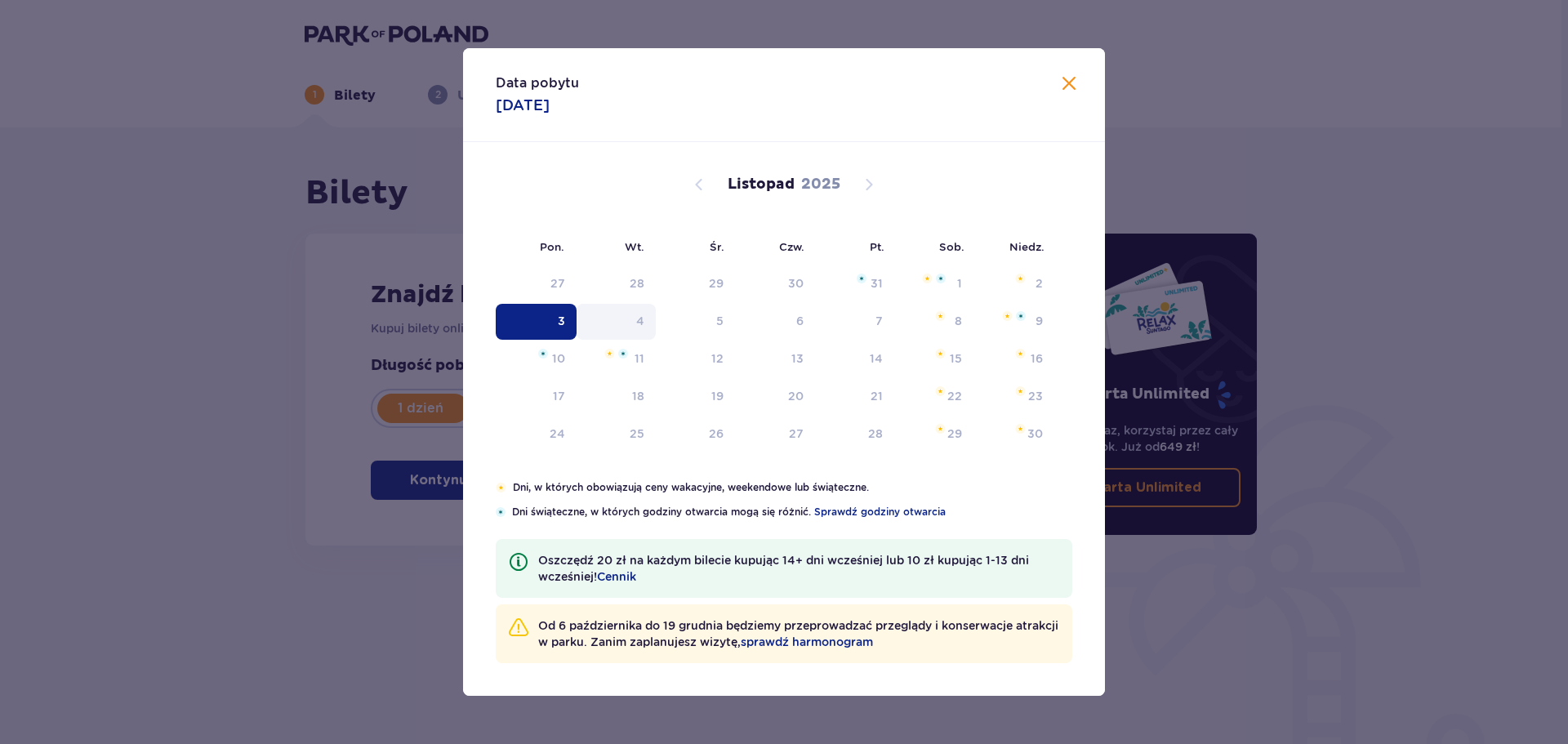
type input "[DATE]"
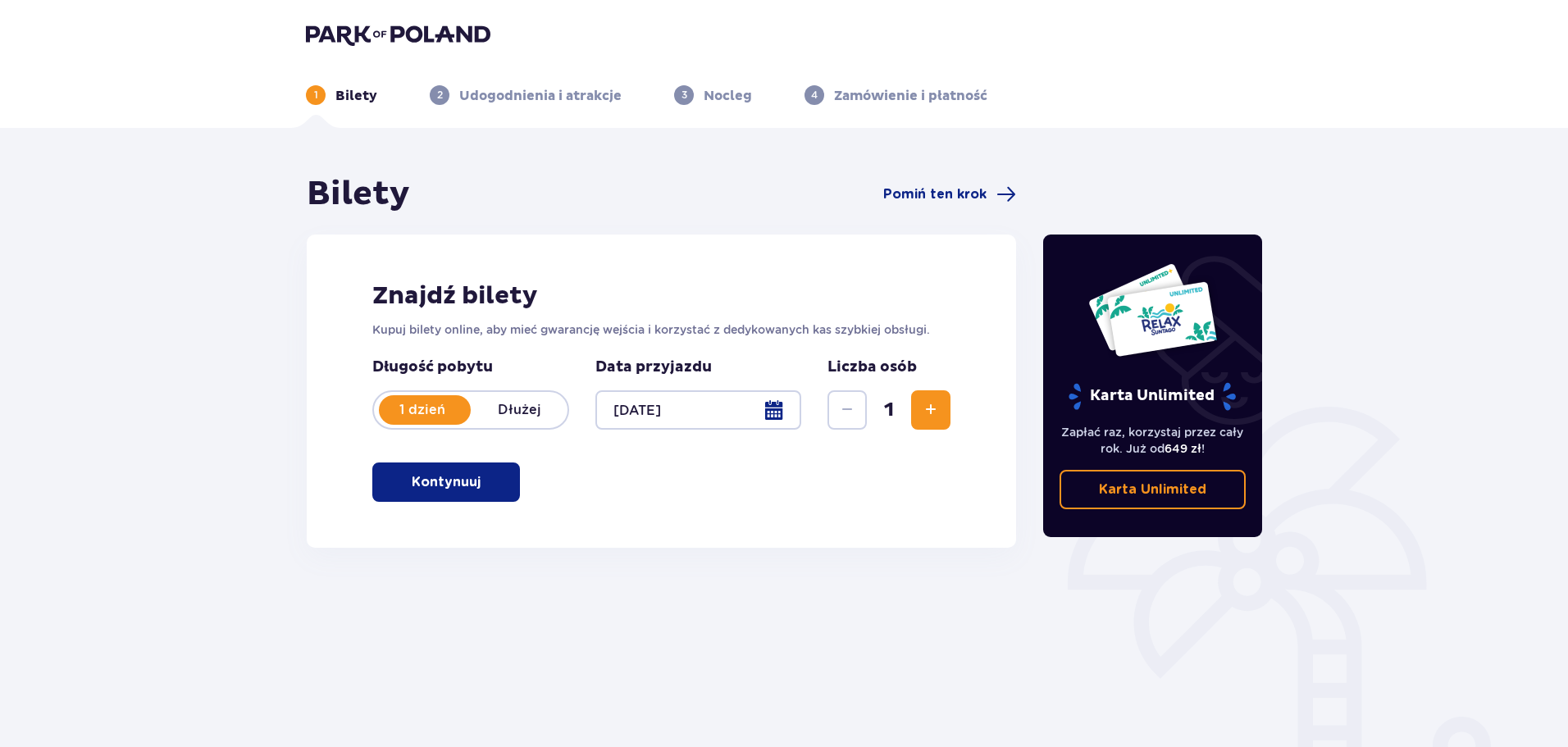
click at [930, 412] on span "Zwiększ" at bounding box center [930, 409] width 19 height 19
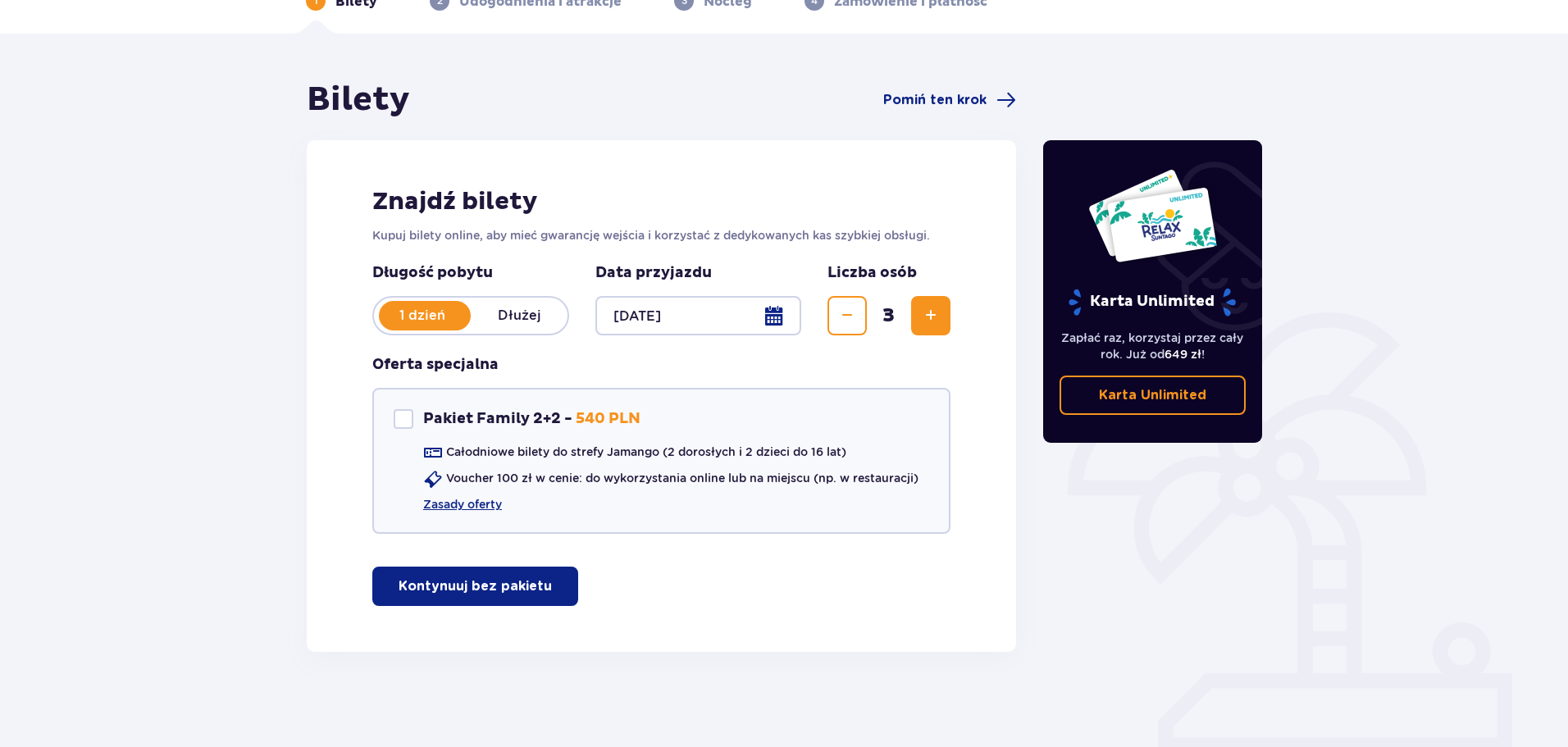
scroll to position [98, 0]
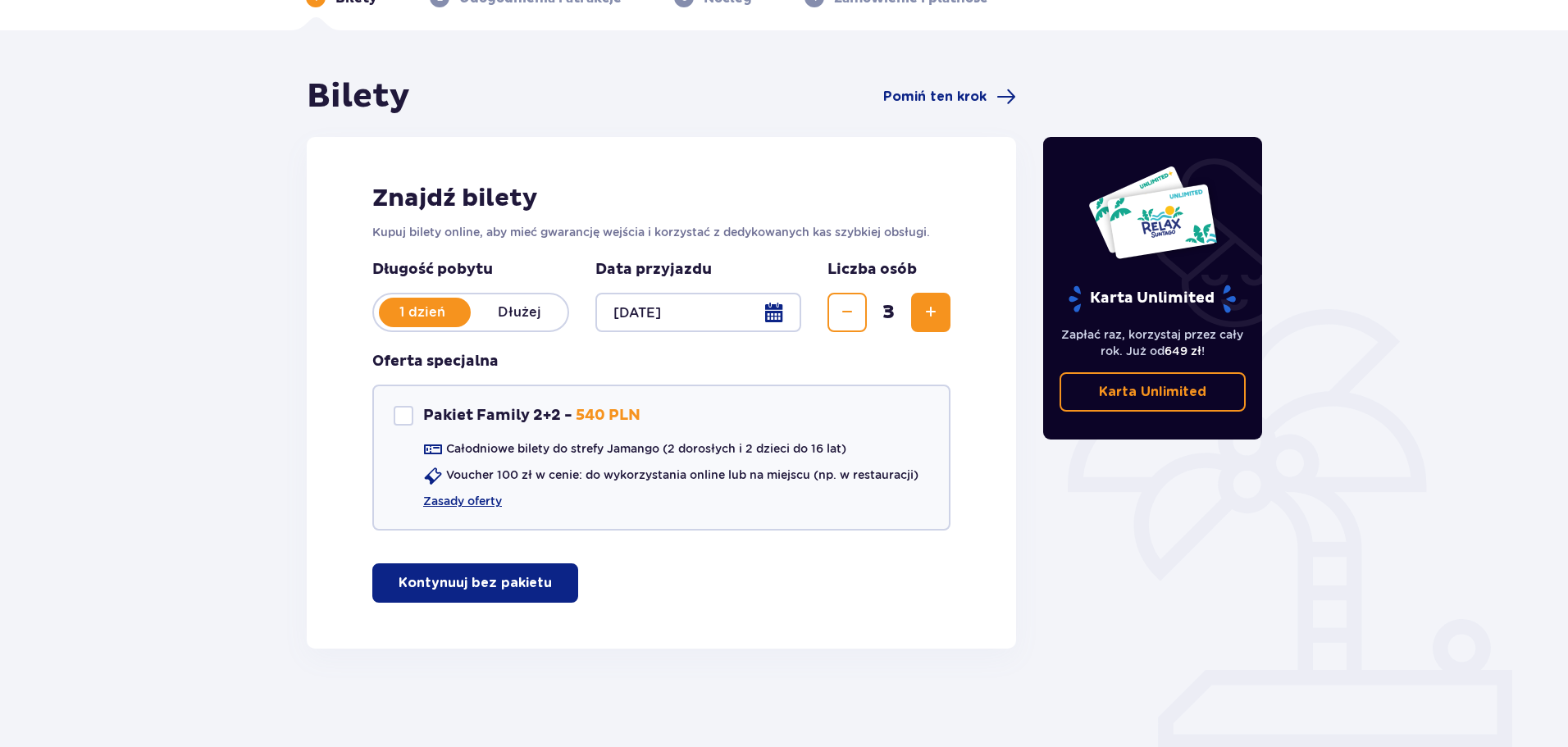
click at [507, 586] on p "Kontynuuj bez pakietu" at bounding box center [474, 583] width 153 height 18
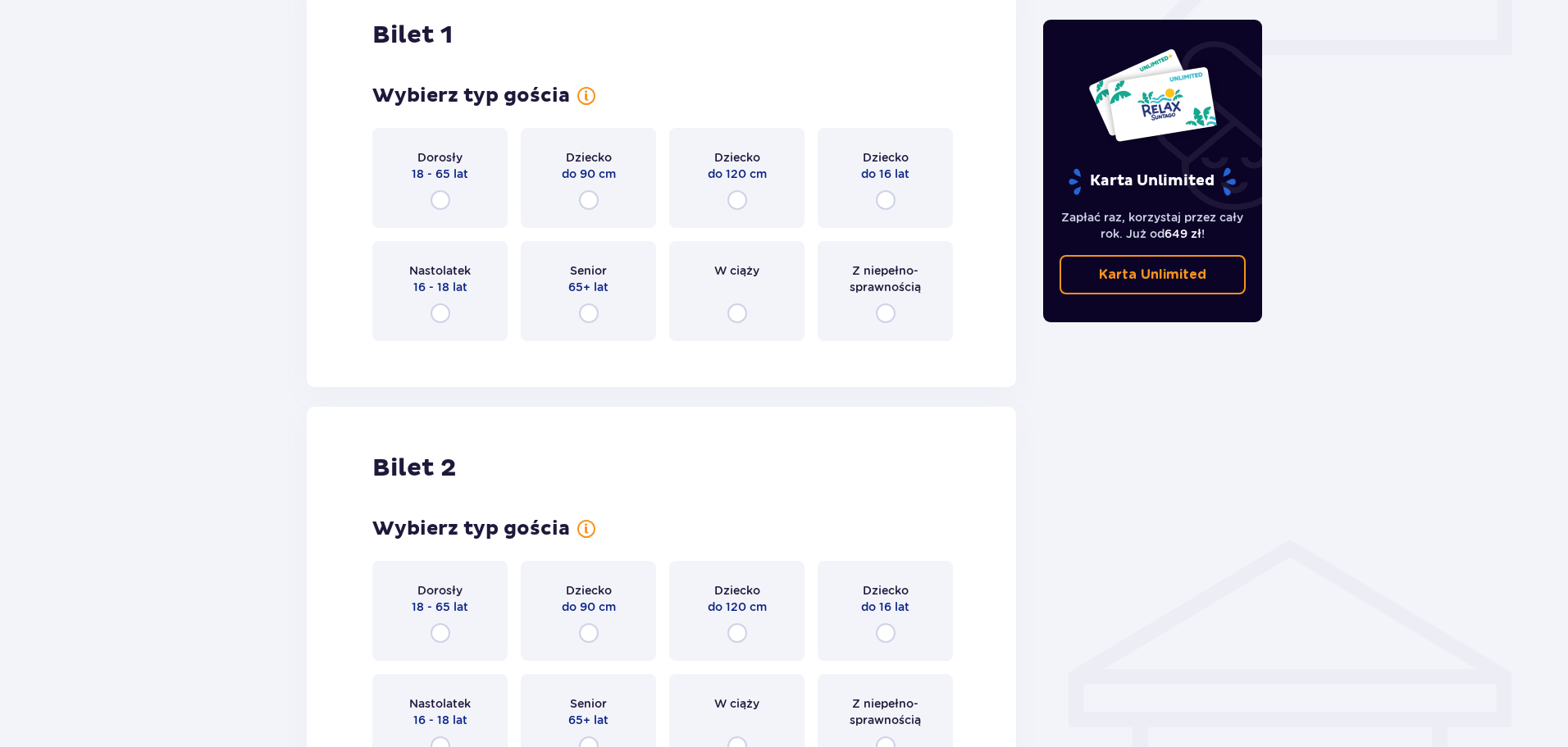
scroll to position [828, 0]
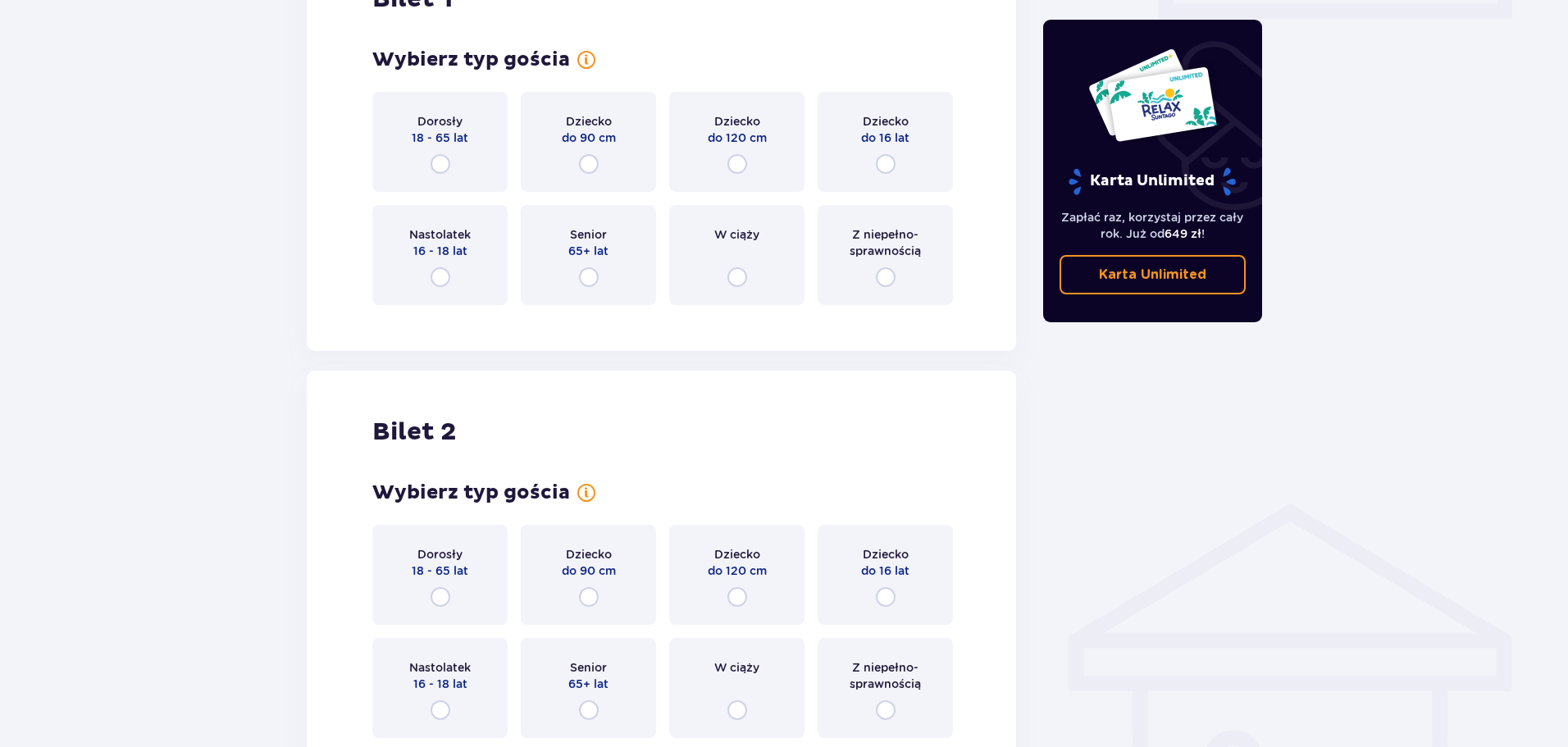
click at [443, 163] on input "radio" at bounding box center [439, 163] width 19 height 19
radio input "true"
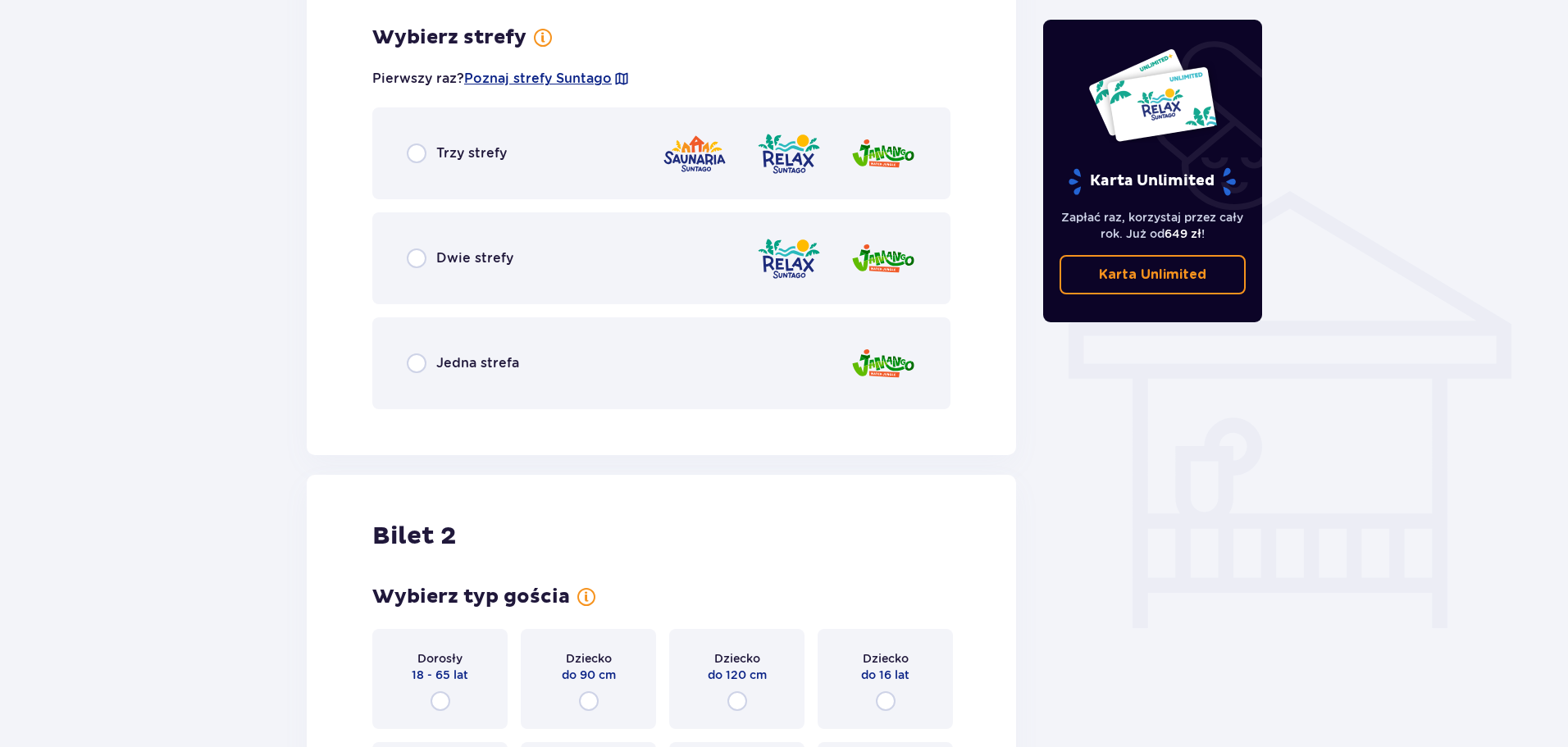
scroll to position [1146, 0]
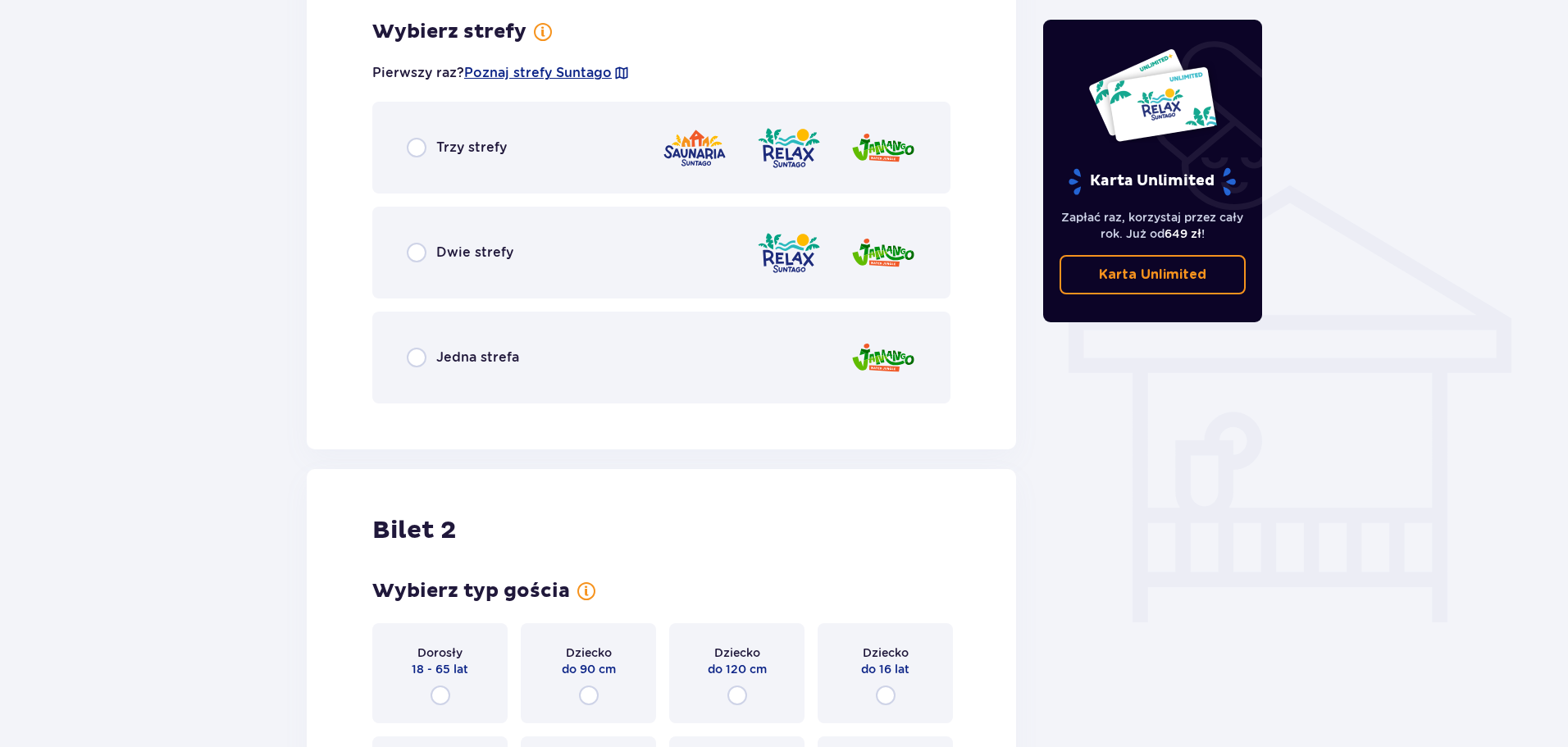
click at [421, 365] on input "radio" at bounding box center [416, 357] width 19 height 19
radio input "true"
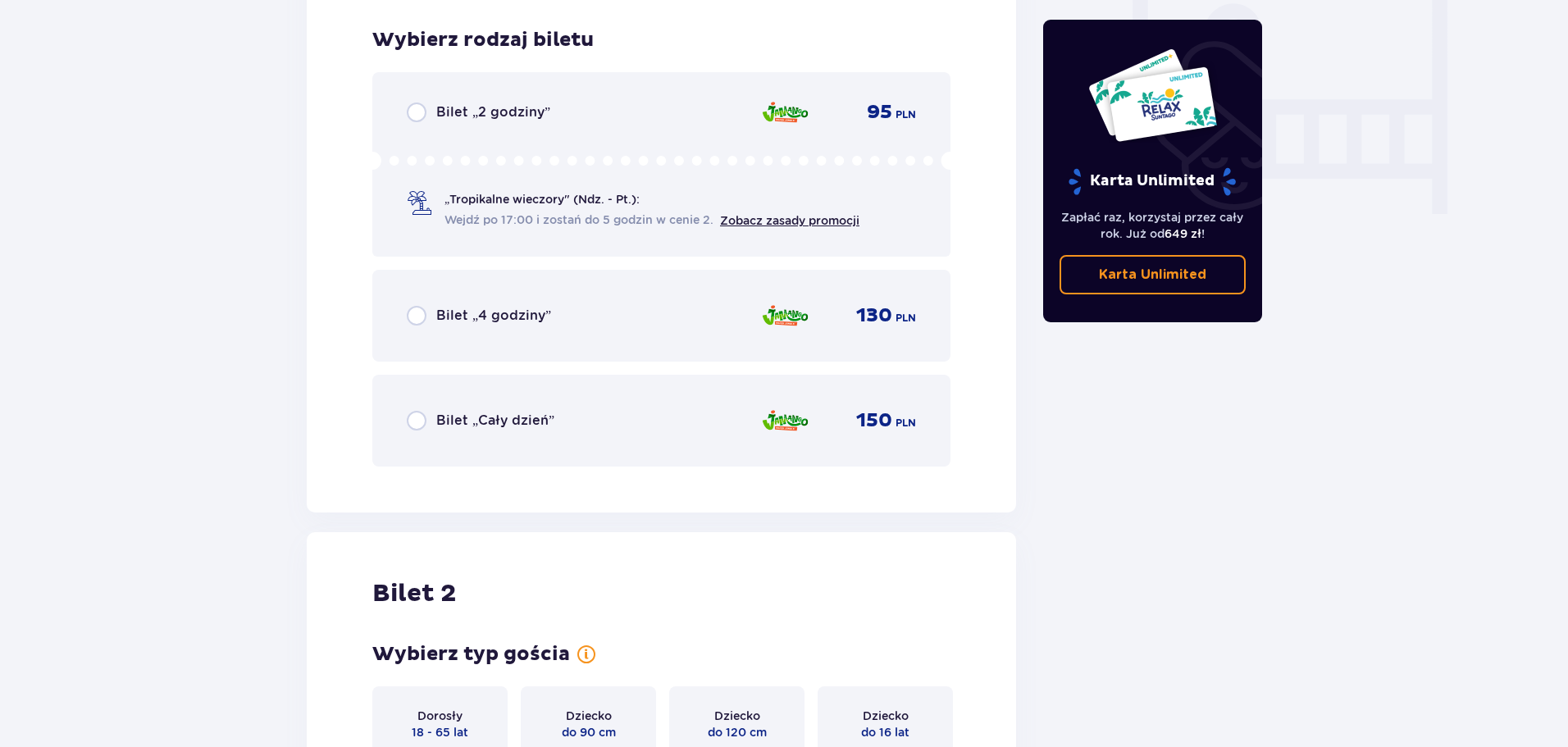
scroll to position [1563, 0]
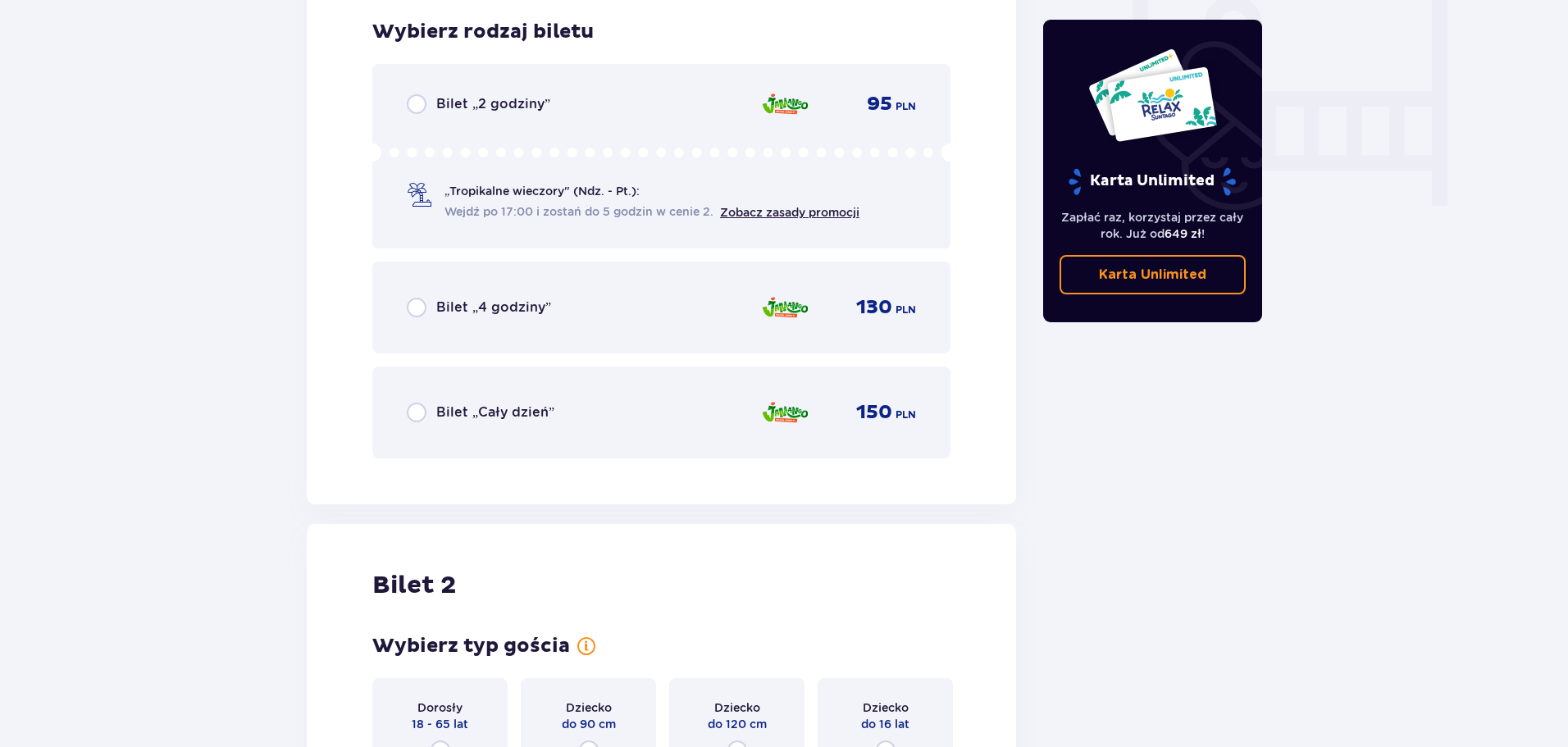
click at [420, 316] on input "radio" at bounding box center [416, 307] width 19 height 19
radio input "true"
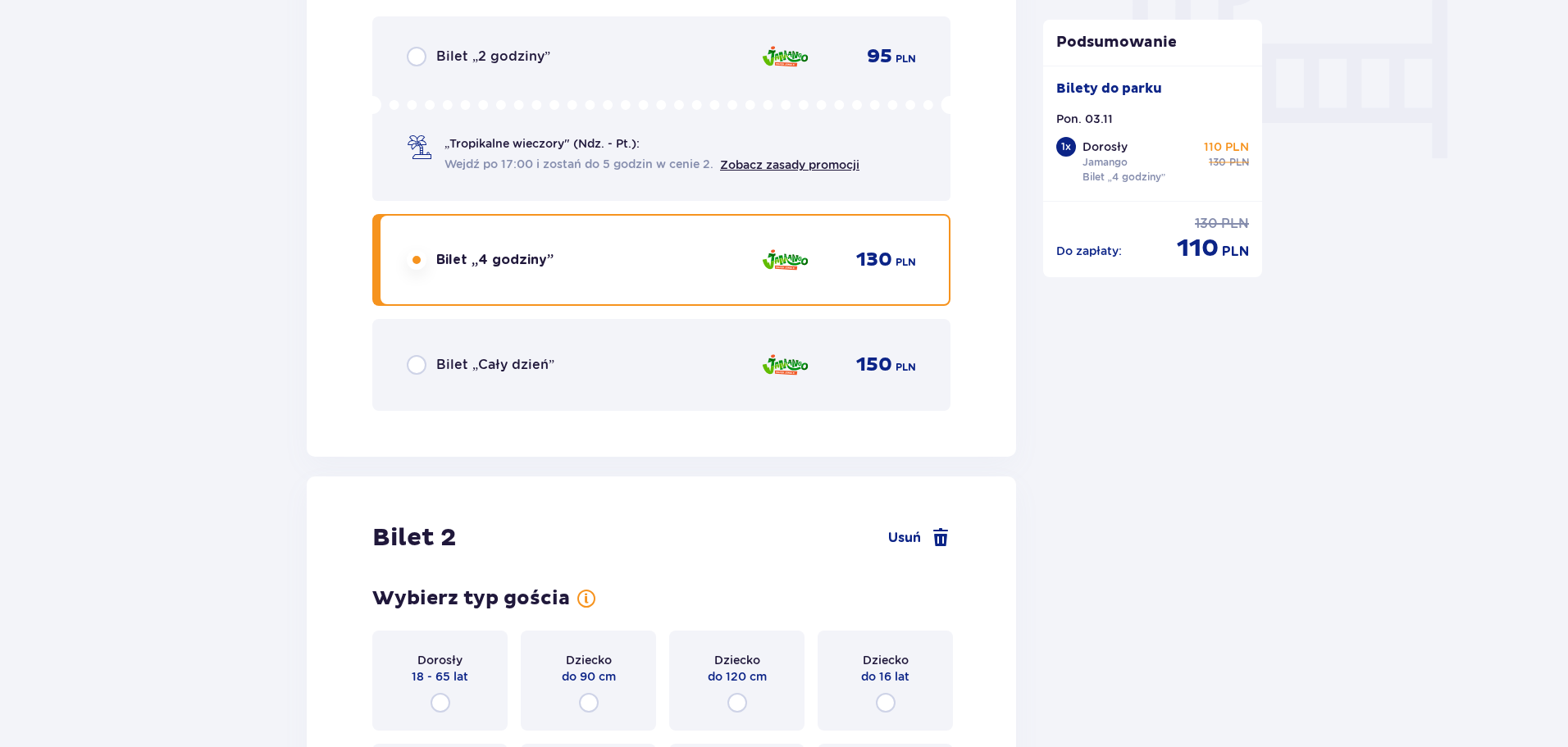
scroll to position [1903, 0]
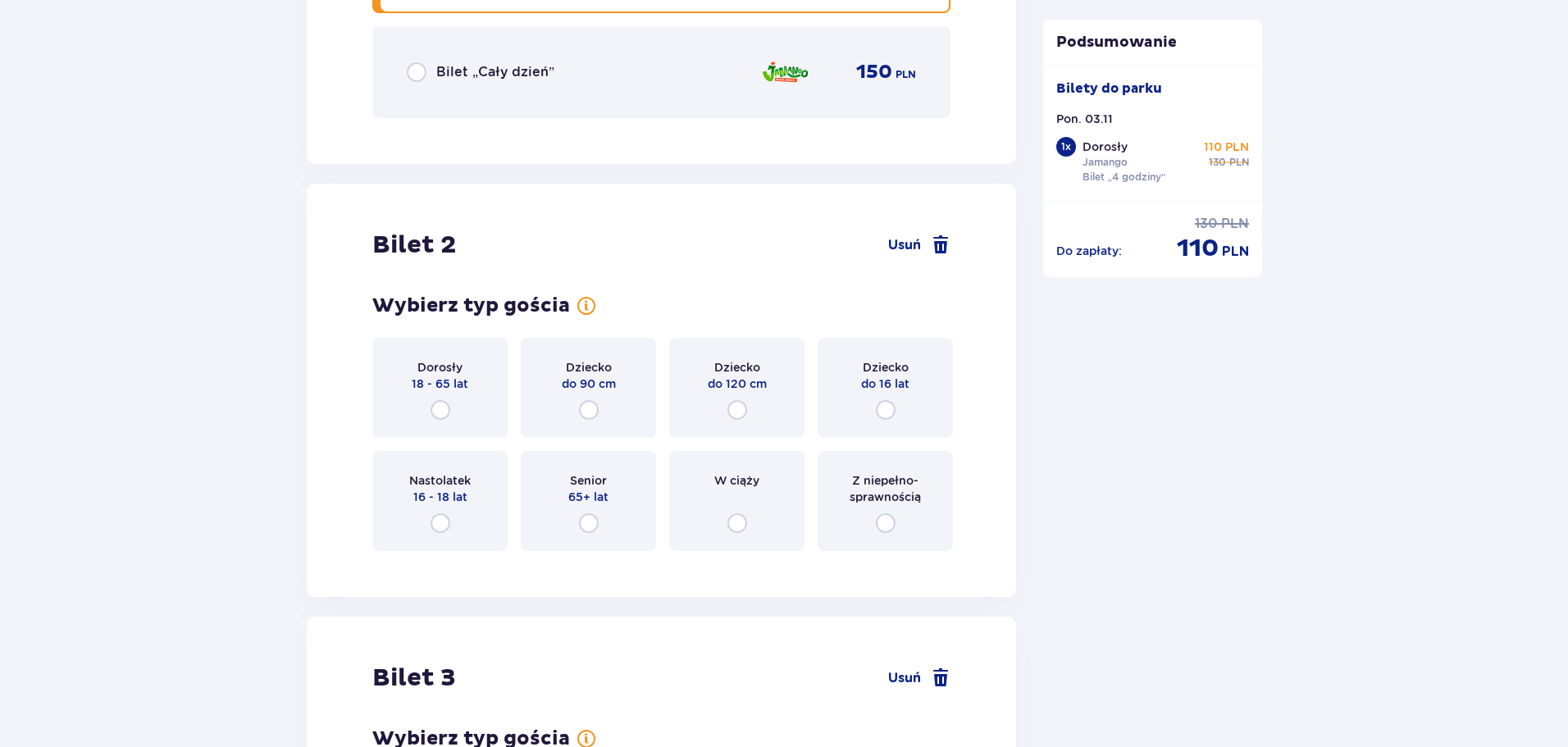
click at [443, 521] on input "radio" at bounding box center [439, 523] width 19 height 19
radio input "true"
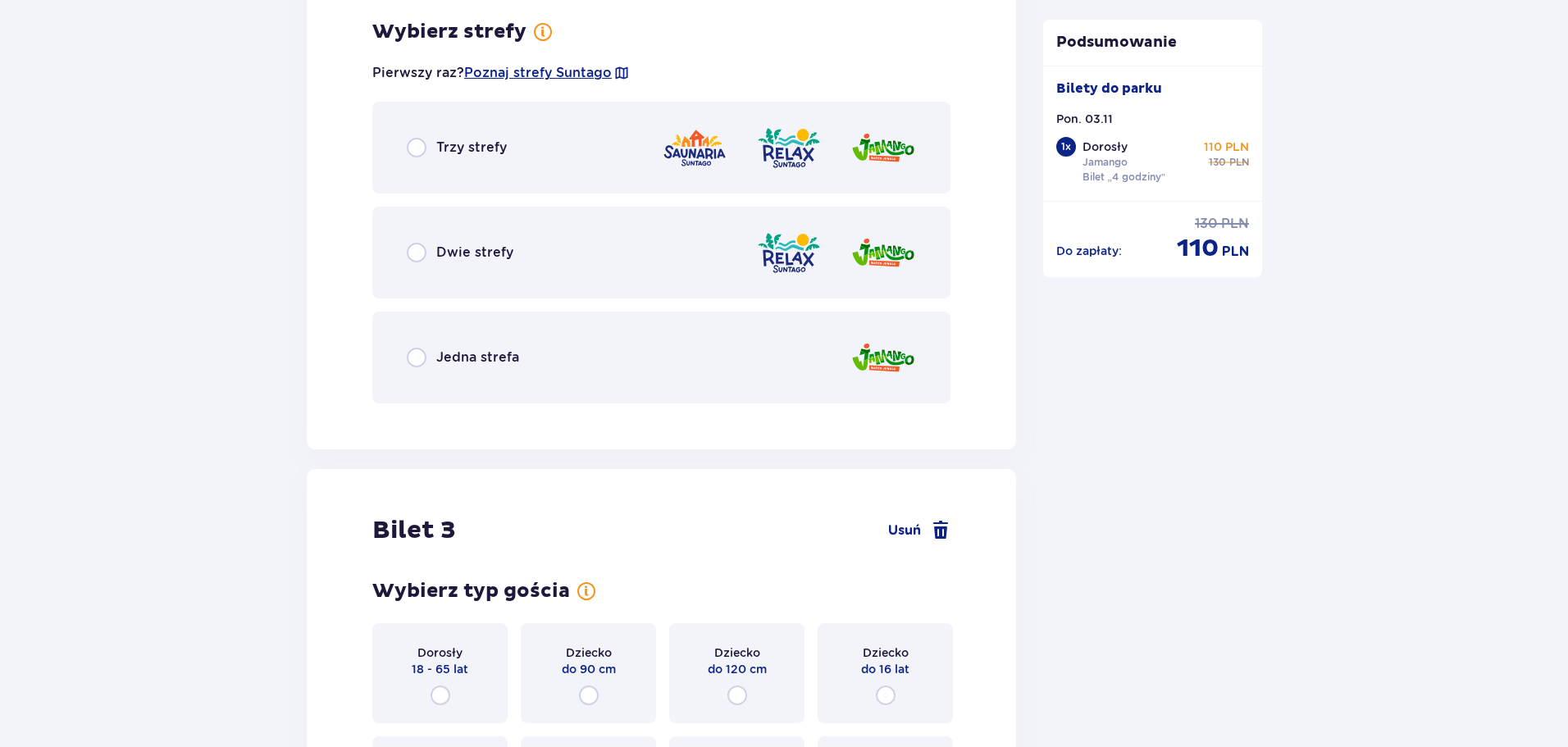
scroll to position [2468, 0]
click at [411, 360] on input "radio" at bounding box center [416, 356] width 19 height 19
radio input "true"
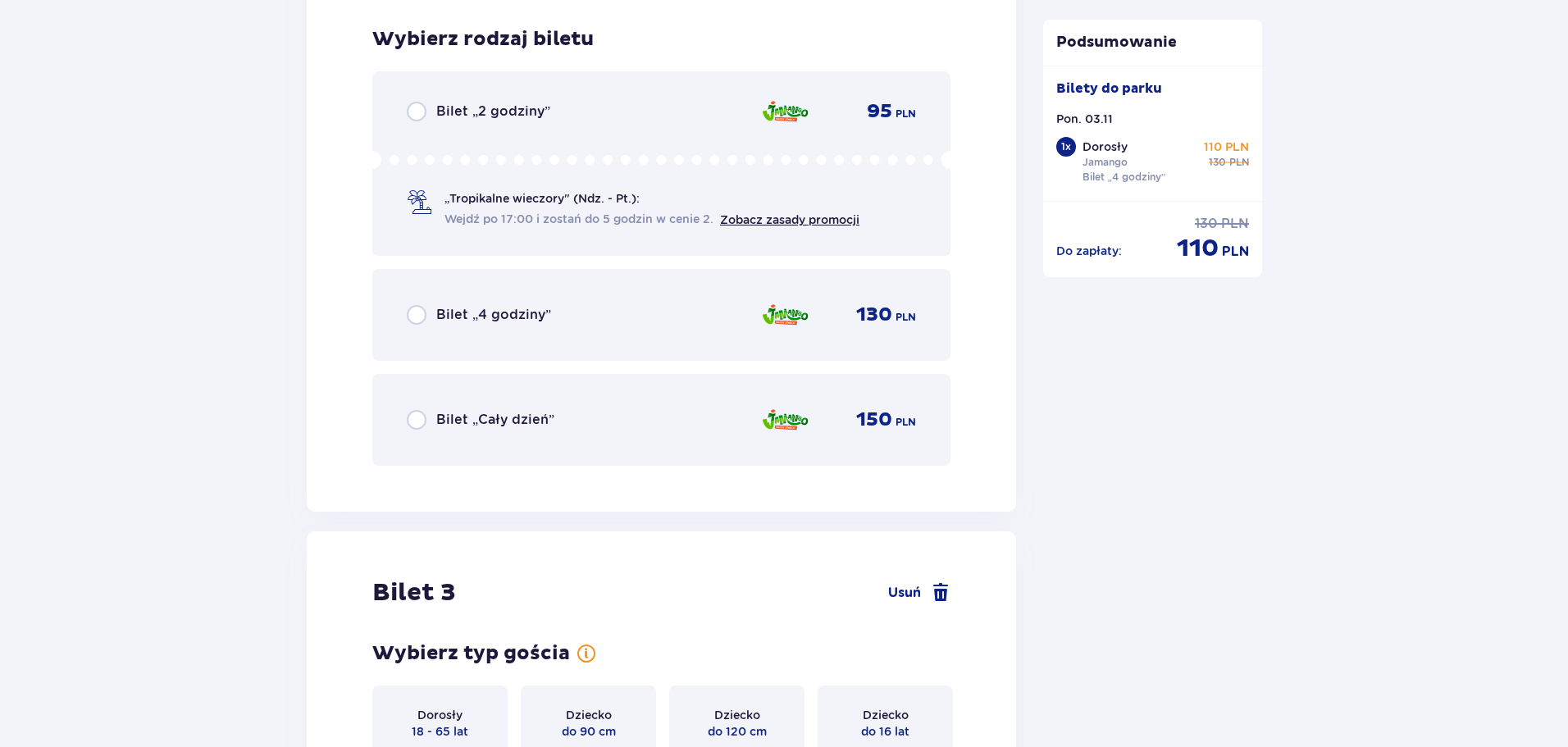
scroll to position [2884, 0]
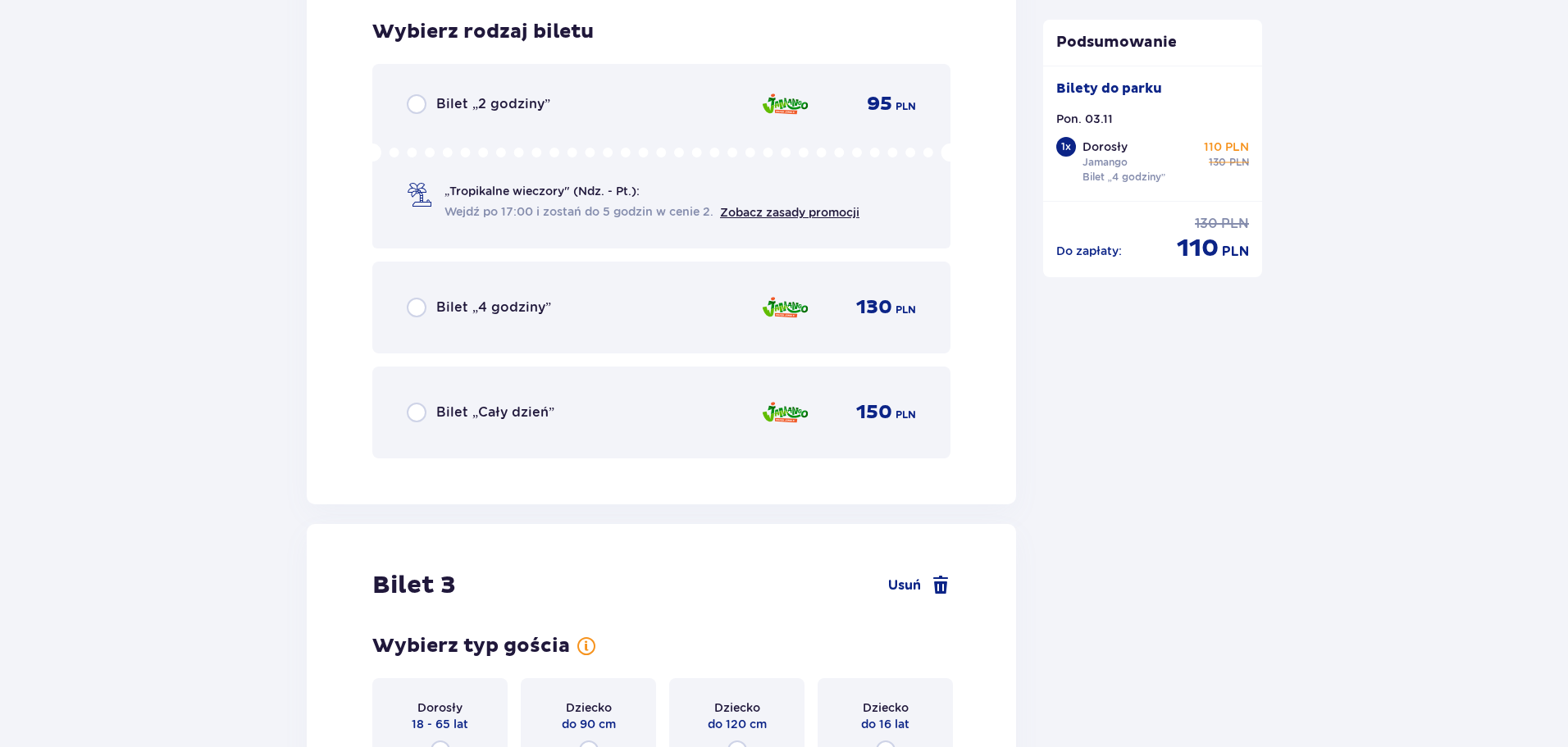
click at [412, 305] on input "radio" at bounding box center [416, 307] width 19 height 19
radio input "true"
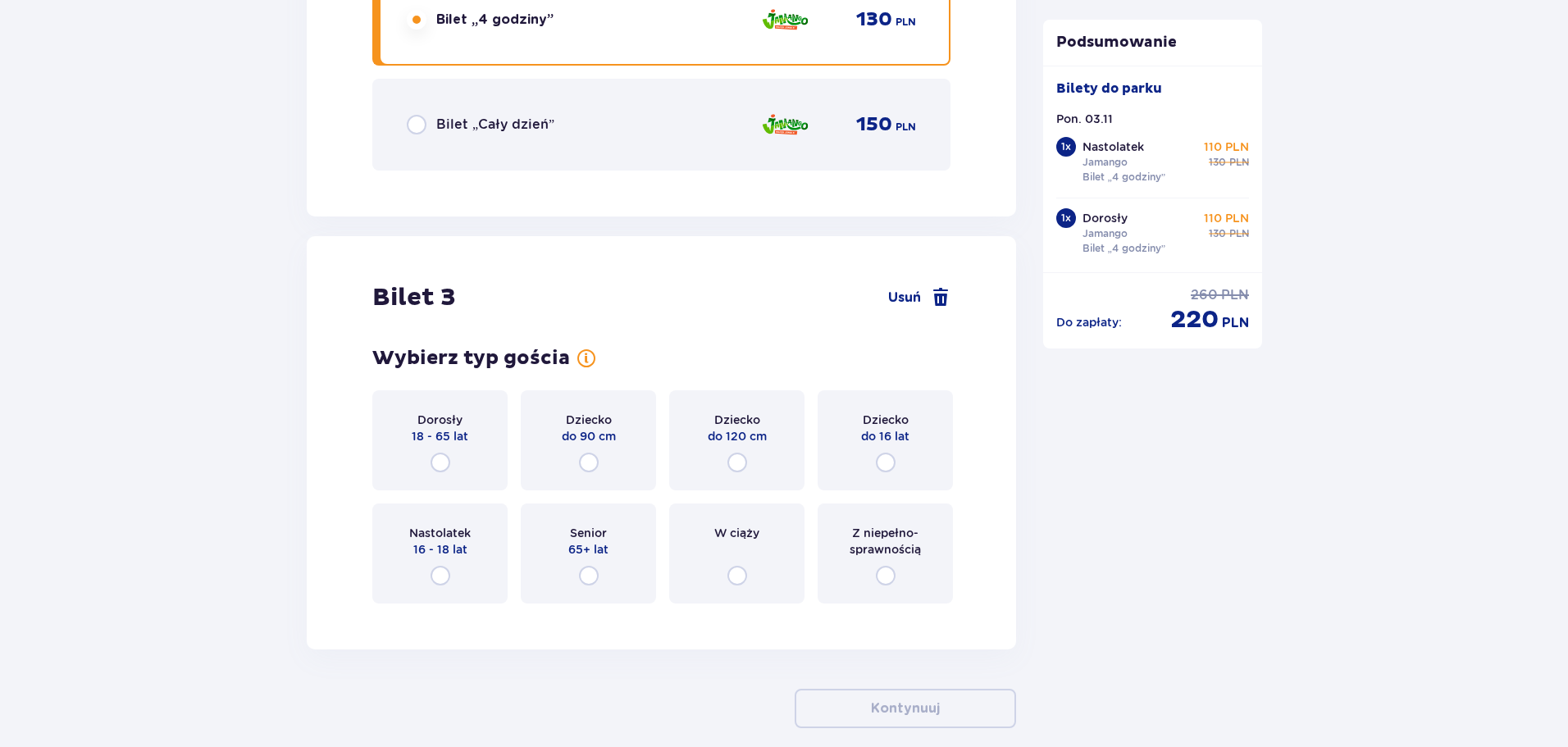
scroll to position [3251, 0]
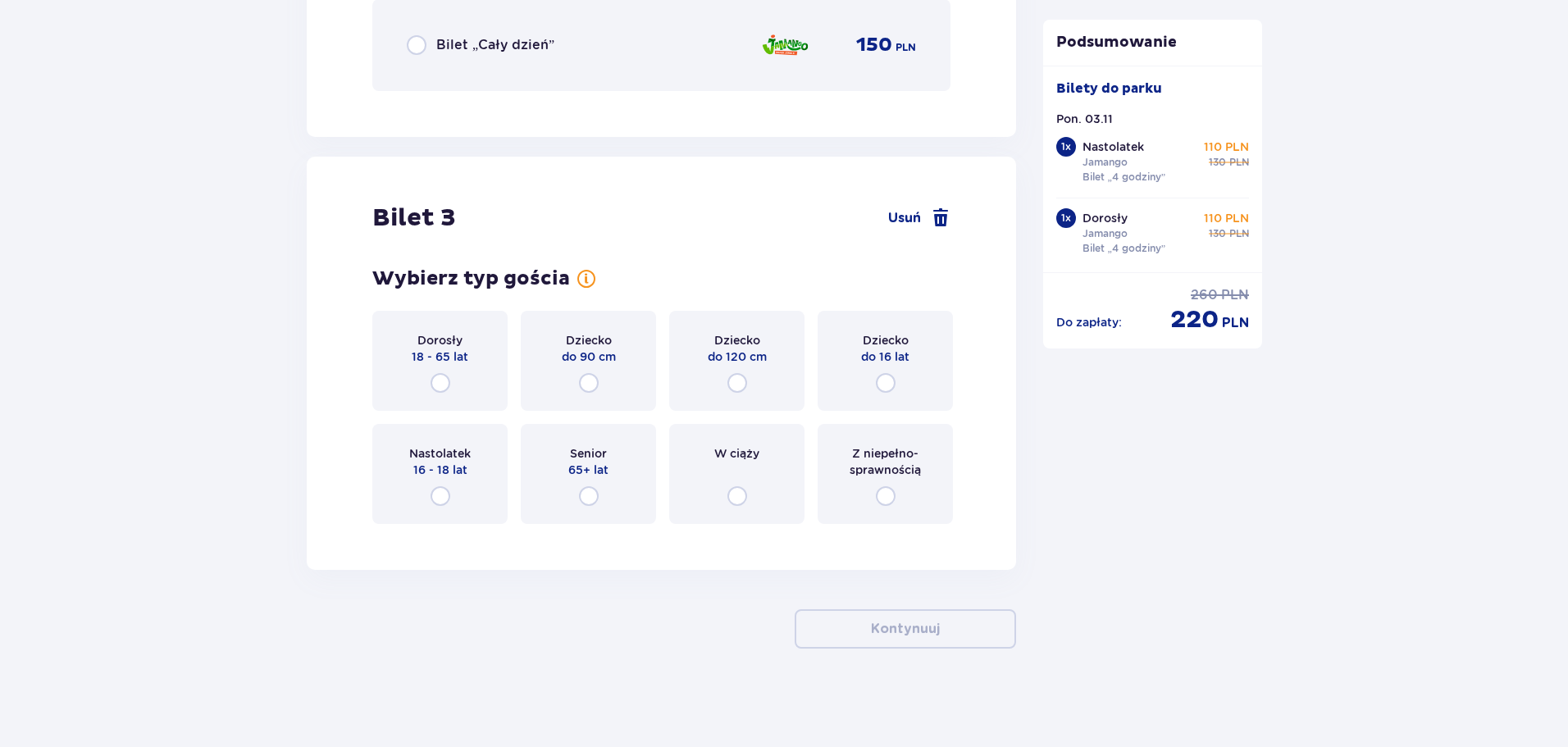
click at [887, 382] on input "radio" at bounding box center [885, 383] width 19 height 19
radio input "true"
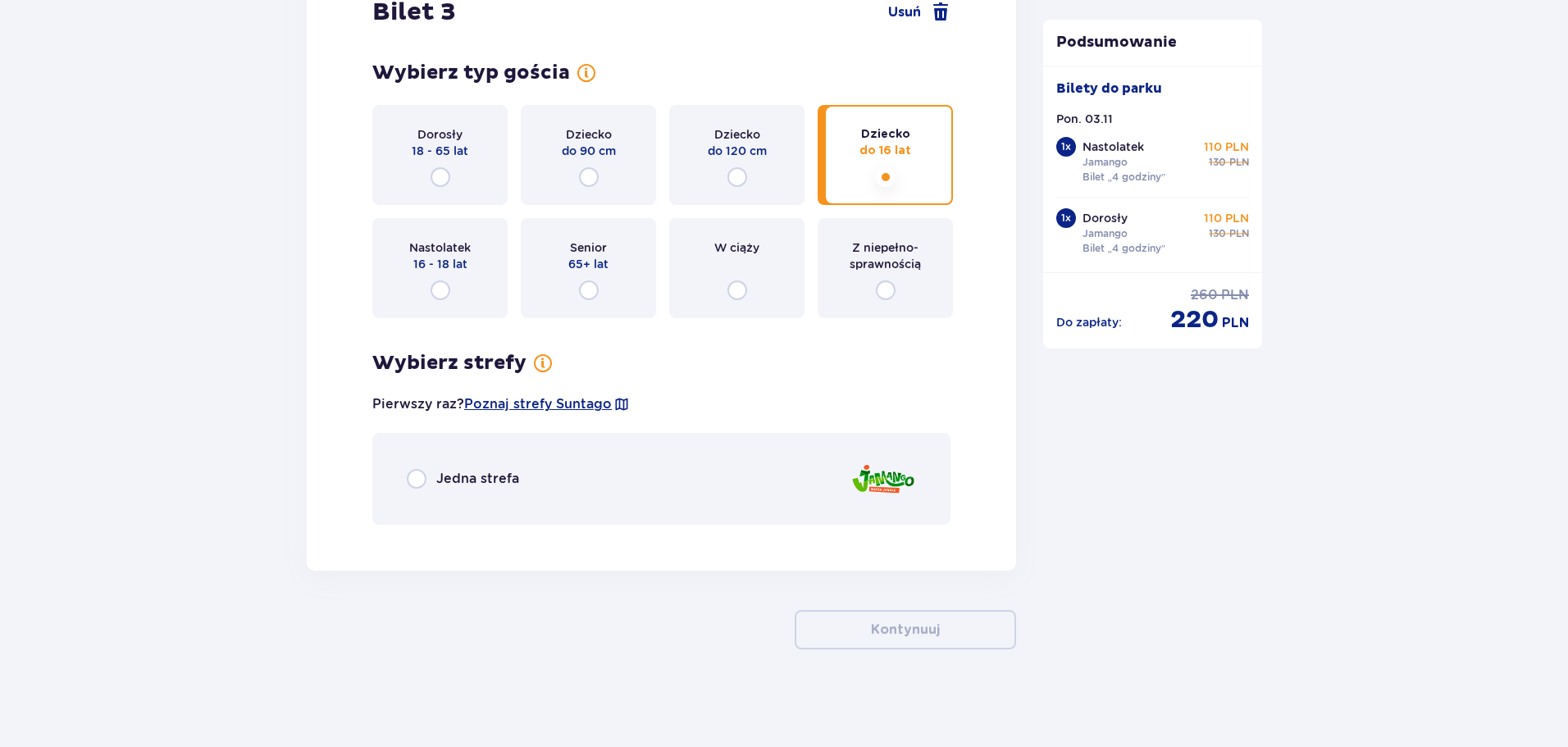
scroll to position [3458, 0]
click at [417, 482] on input "radio" at bounding box center [416, 477] width 19 height 19
radio input "true"
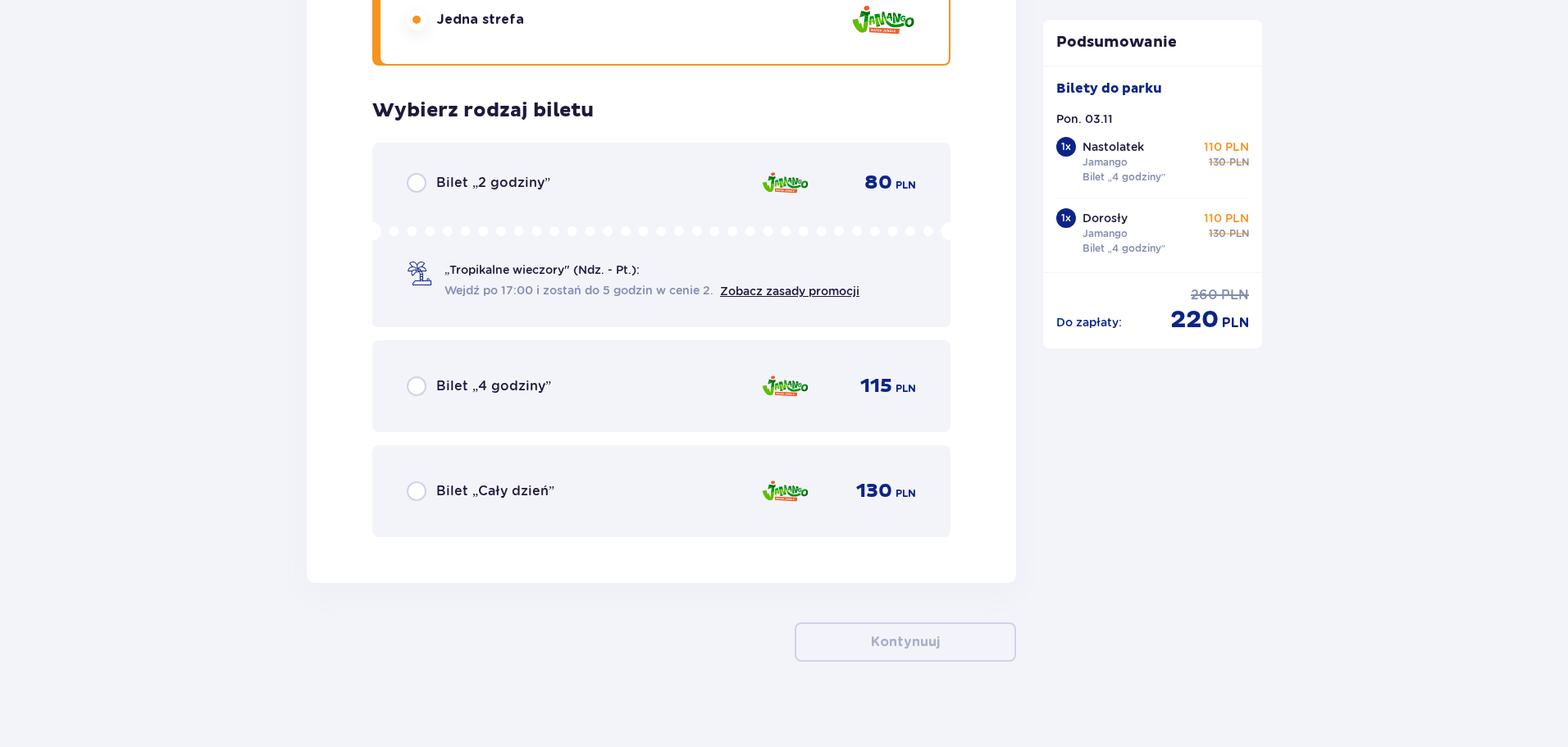
scroll to position [3929, 0]
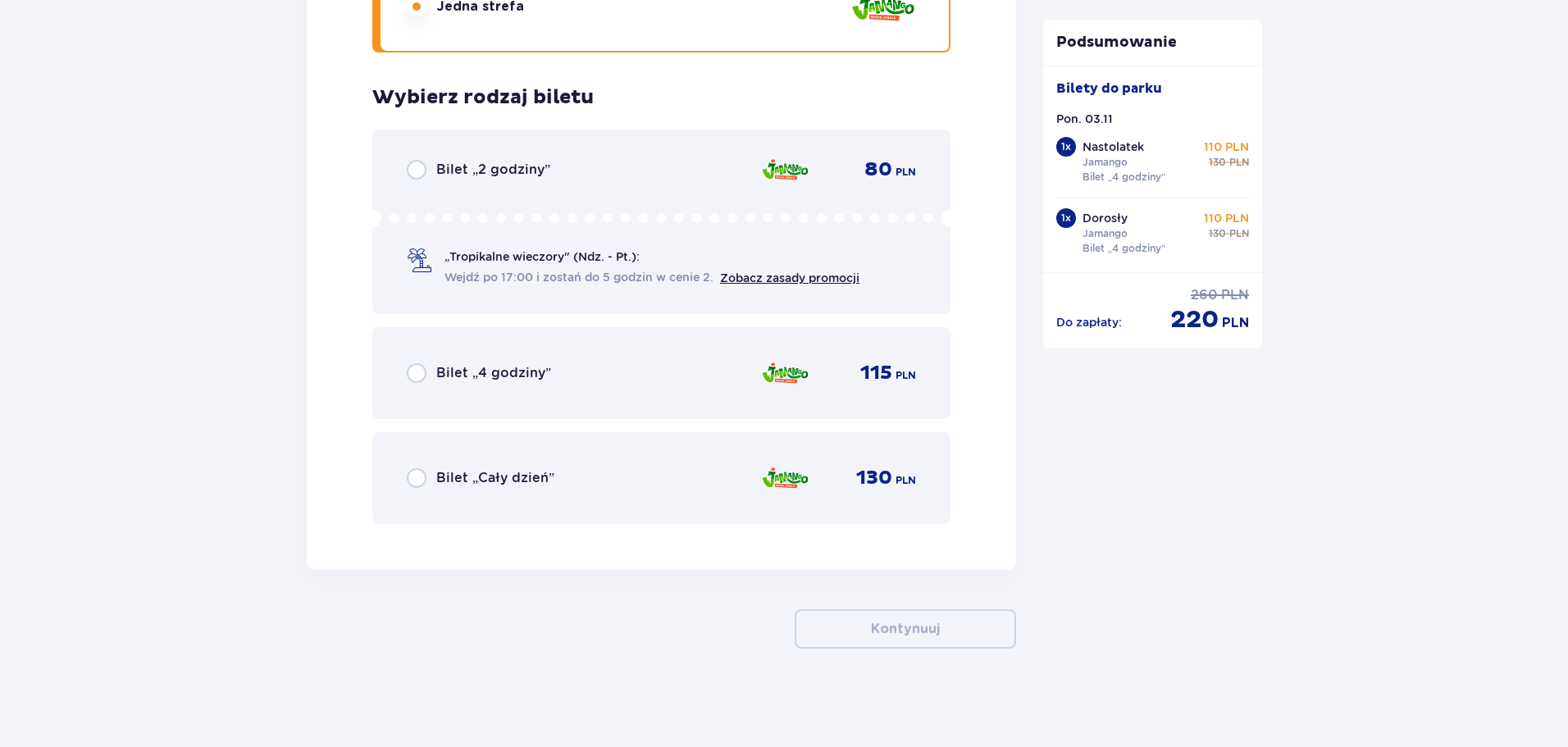
click at [420, 368] on input "radio" at bounding box center [416, 373] width 19 height 19
radio input "true"
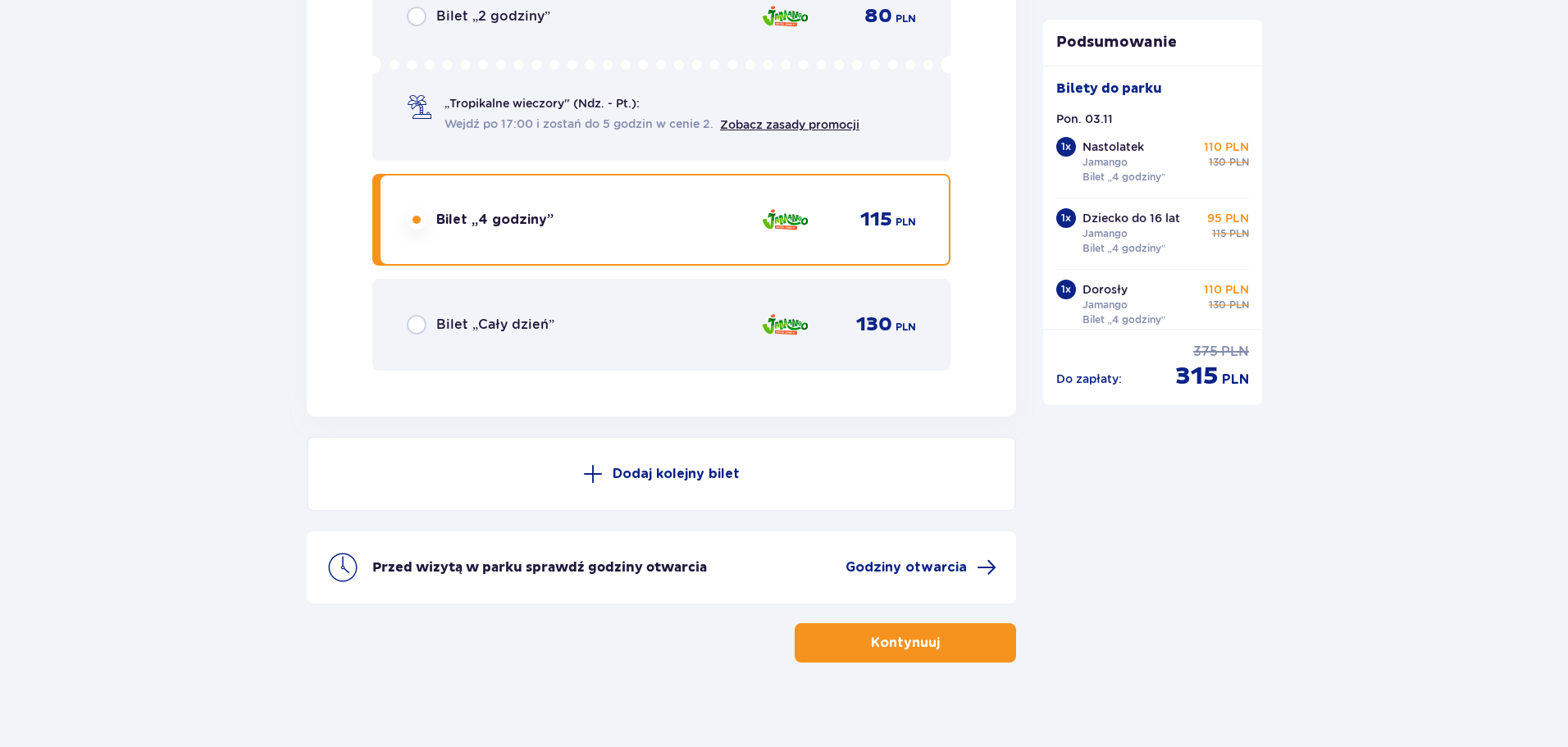
scroll to position [4097, 0]
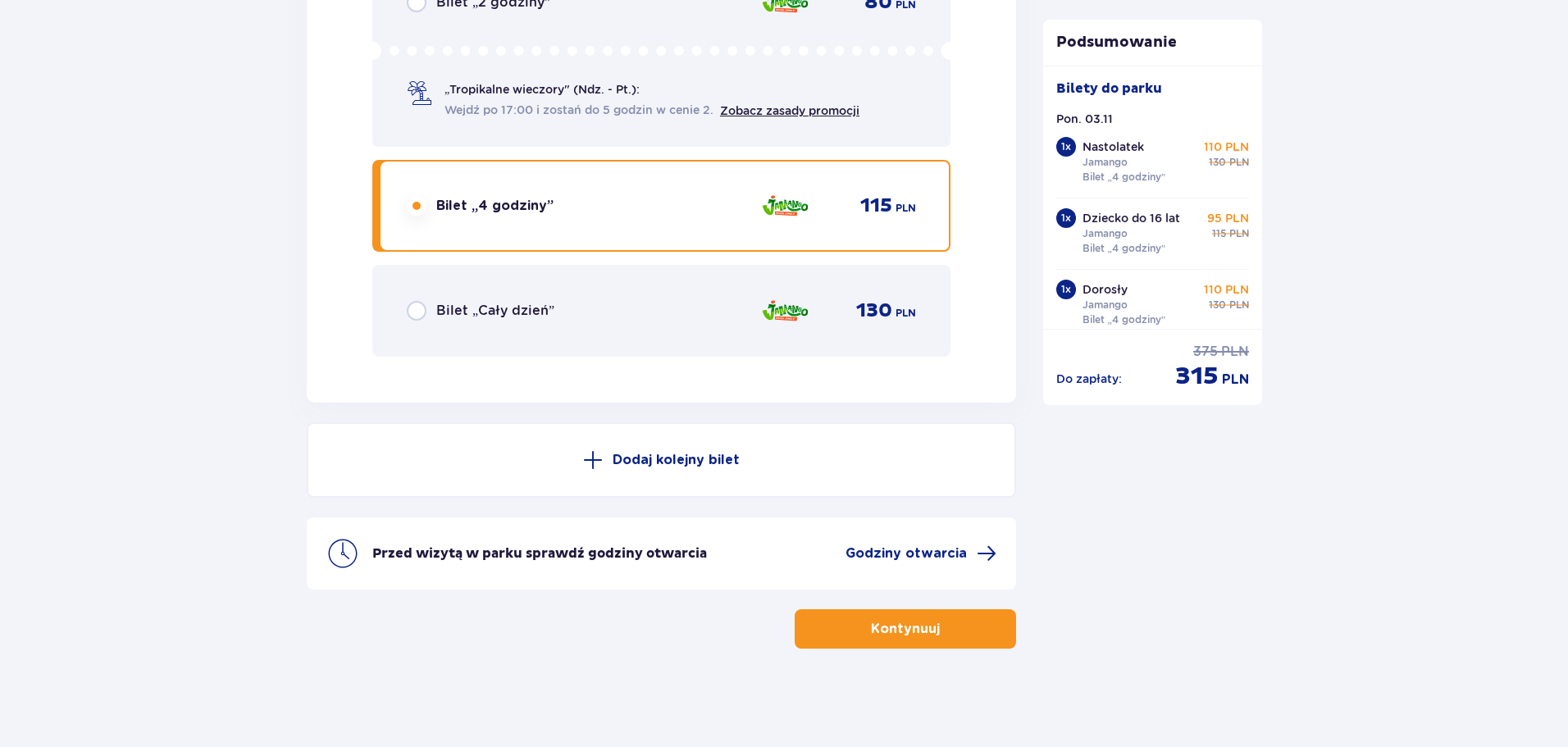
click at [937, 637] on span "button" at bounding box center [942, 628] width 19 height 19
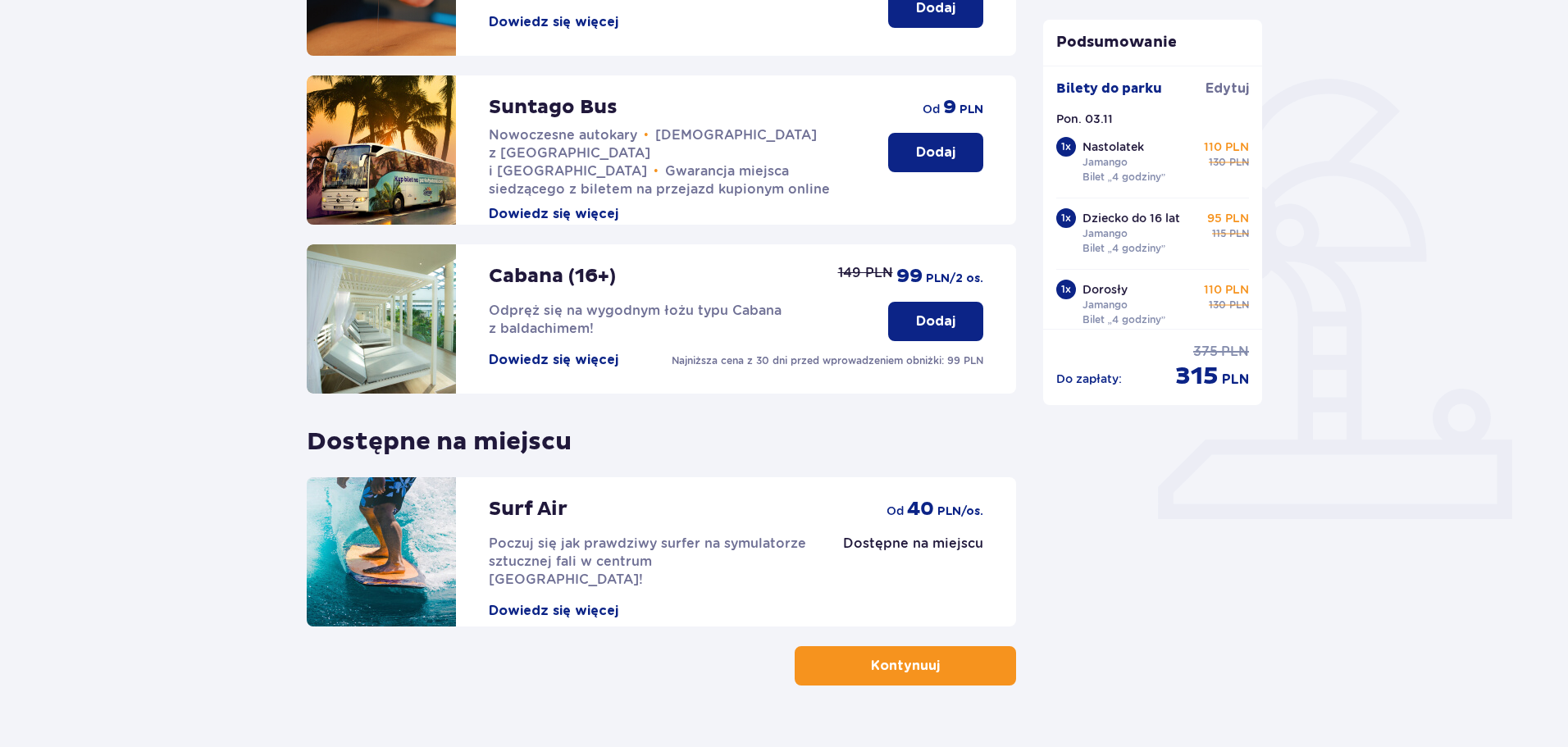
scroll to position [365, 0]
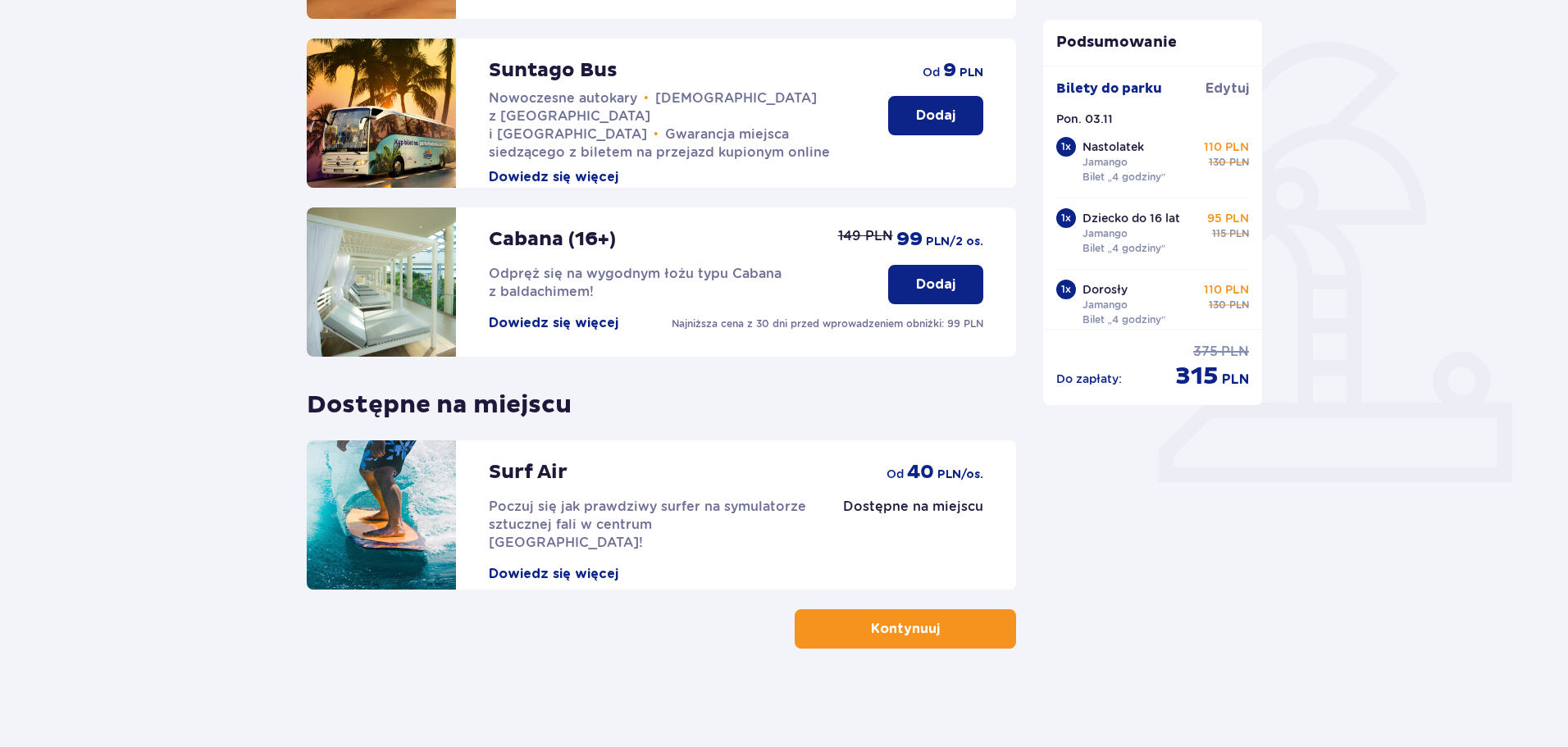
click at [913, 633] on p "Kontynuuj" at bounding box center [904, 629] width 69 height 18
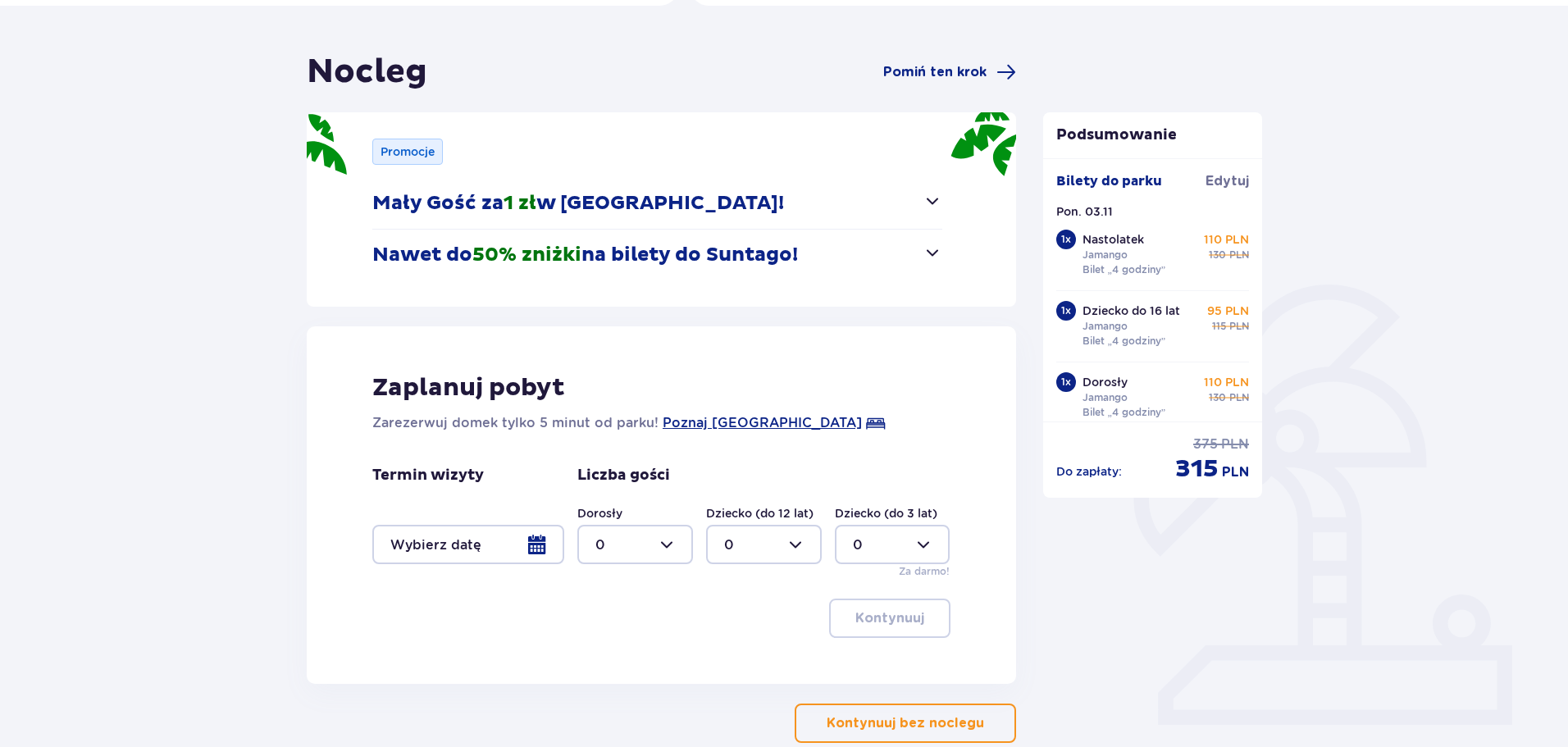
scroll to position [164, 0]
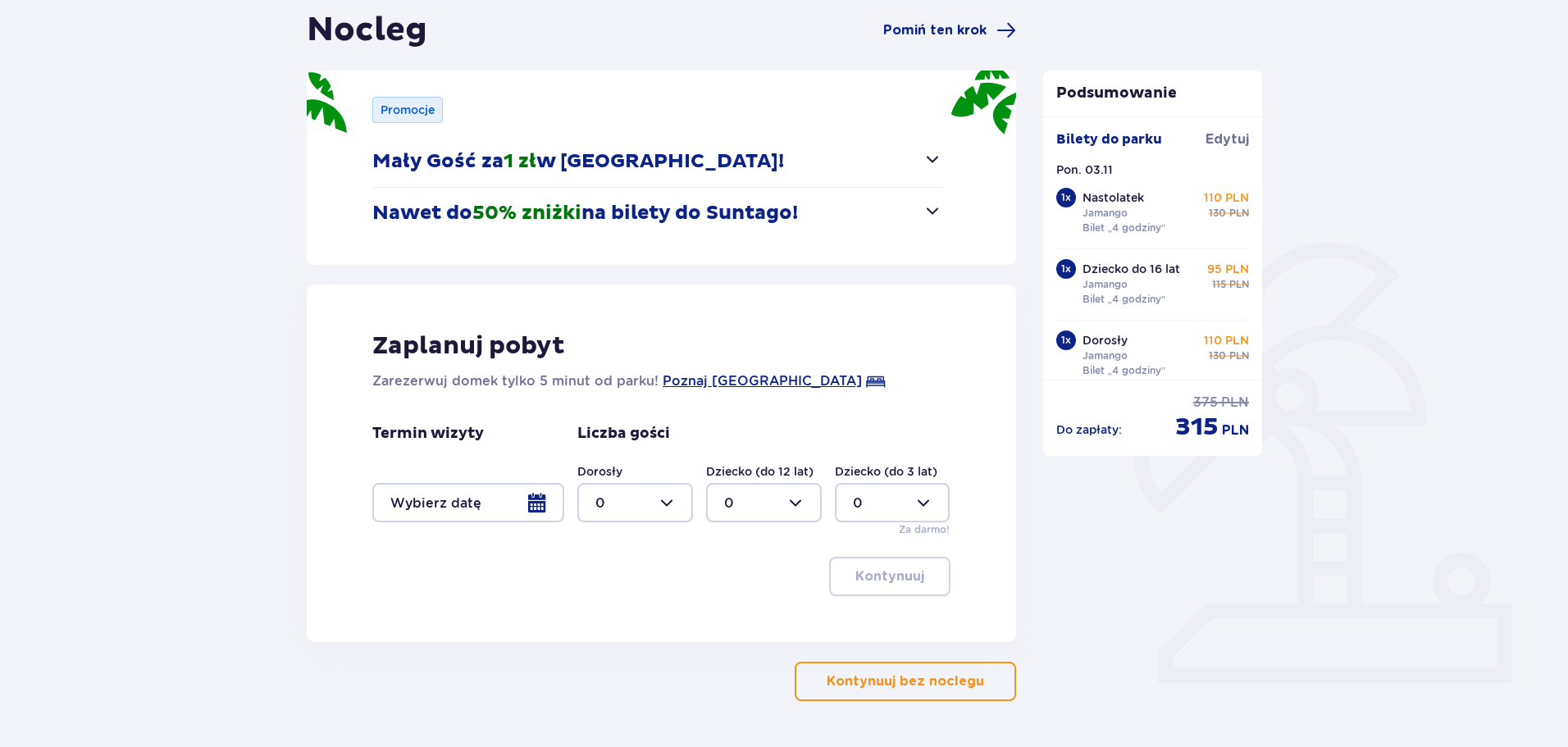
click at [665, 498] on div at bounding box center [635, 503] width 115 height 39
click at [594, 590] on span "1" at bounding box center [634, 588] width 113 height 35
type input "1"
click at [795, 507] on div at bounding box center [763, 503] width 115 height 39
click at [960, 692] on button "Kontynuuj bez noclegu" at bounding box center [905, 681] width 222 height 39
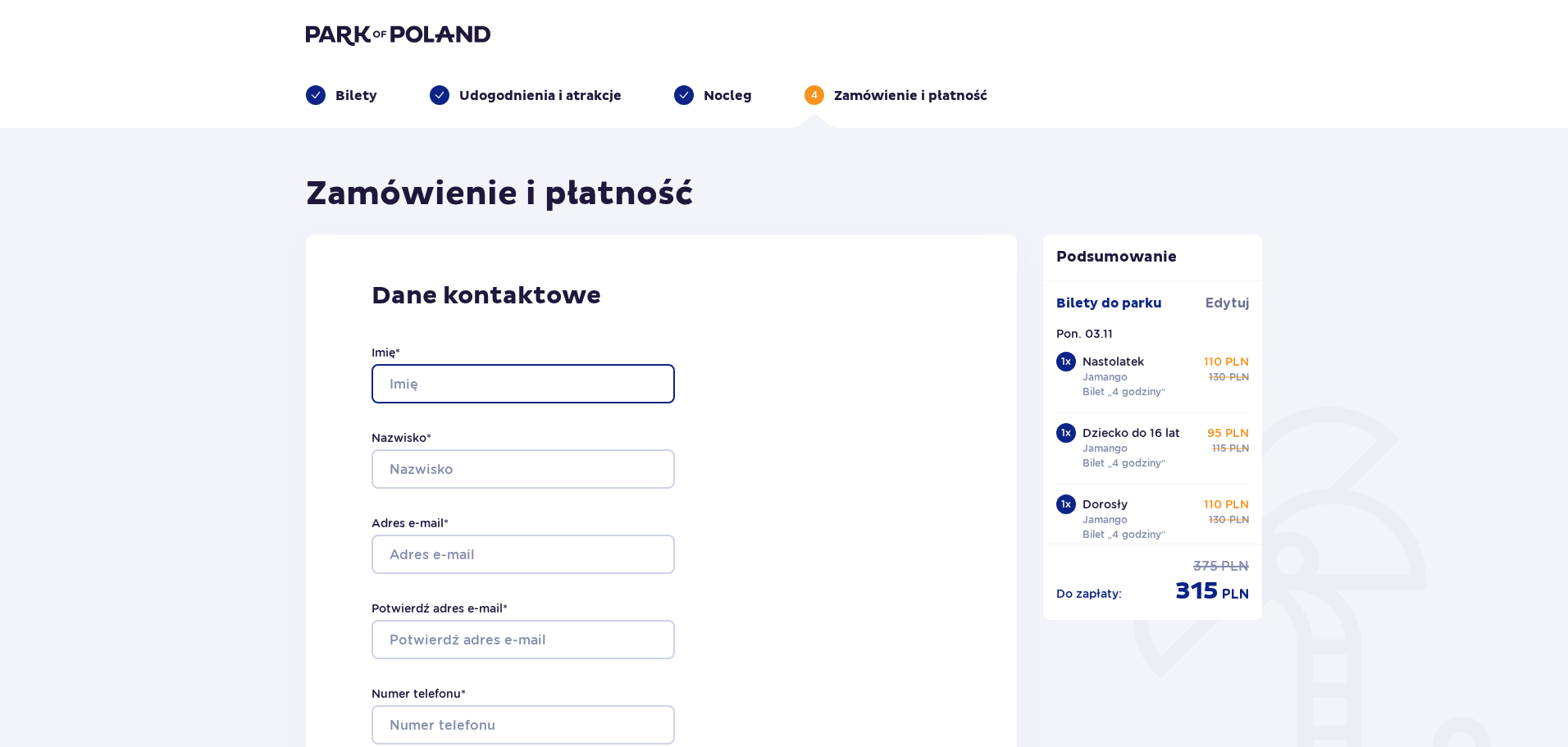
drag, startPoint x: 427, startPoint y: 381, endPoint x: 450, endPoint y: 405, distance: 33.2
click at [427, 381] on input "Imię *" at bounding box center [523, 384] width 303 height 39
type input "a"
type input "[PERSON_NAME]"
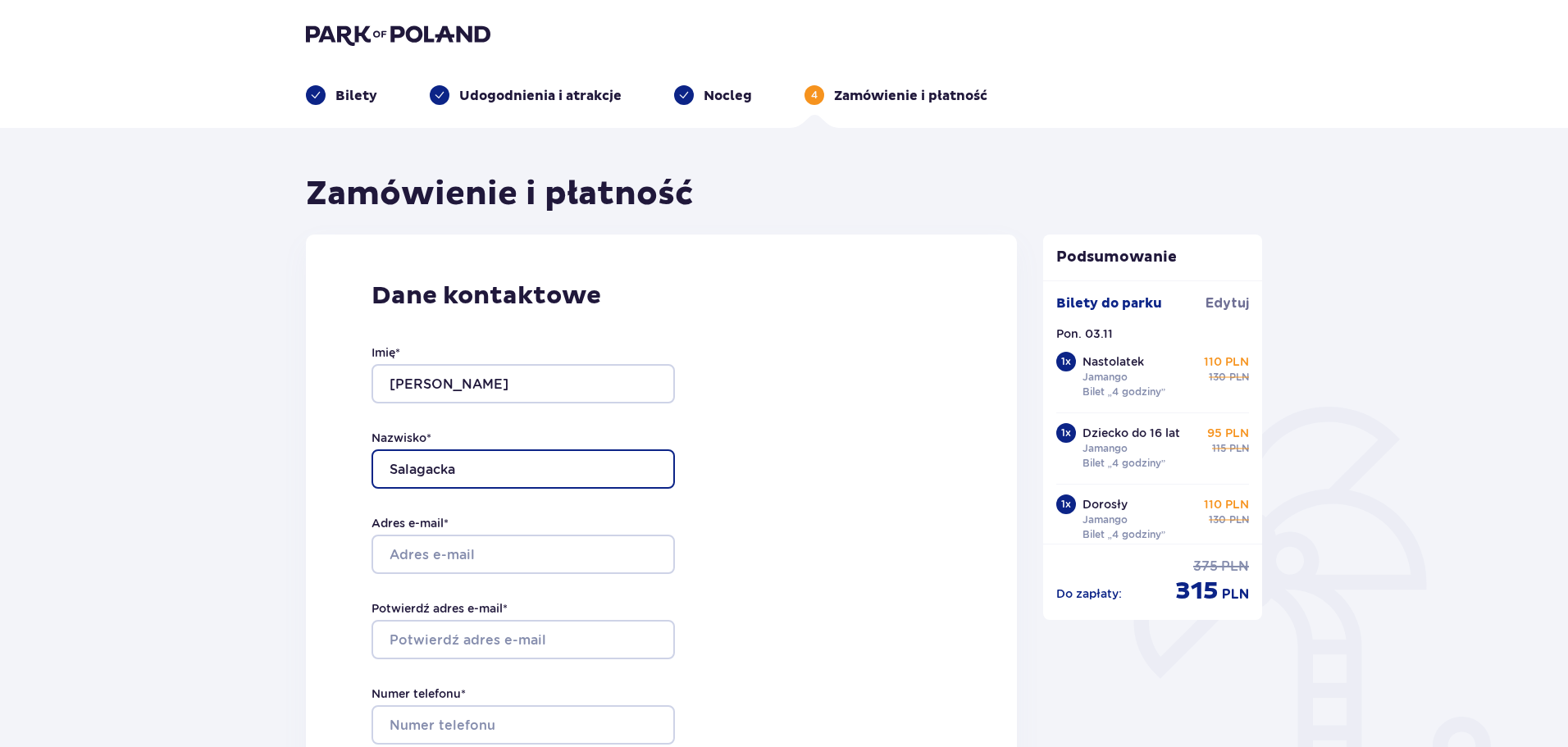
type input "Salagacka"
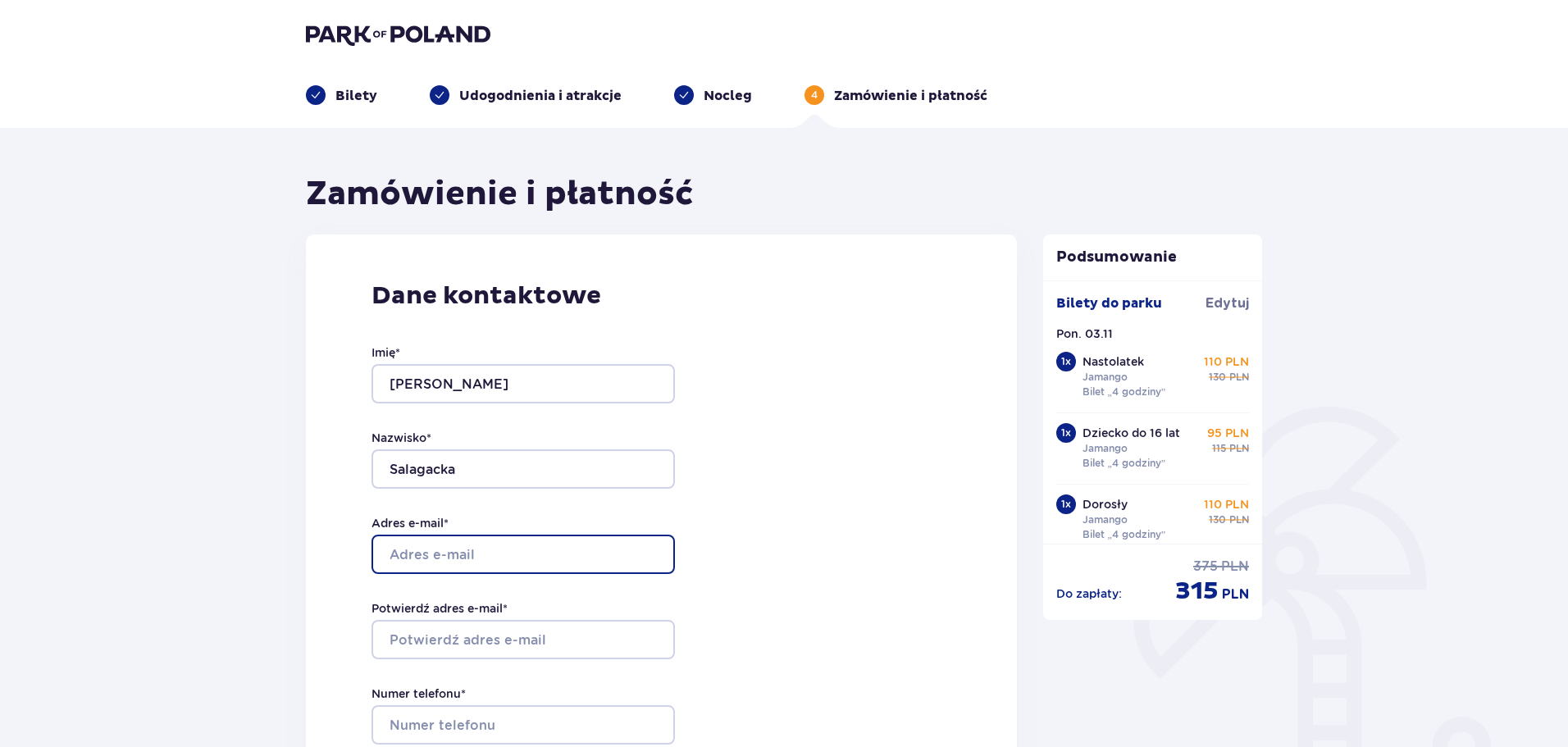
click at [453, 553] on input "Adres e-mail *" at bounding box center [523, 554] width 303 height 39
type input "[EMAIL_ADDRESS][DOMAIN_NAME]"
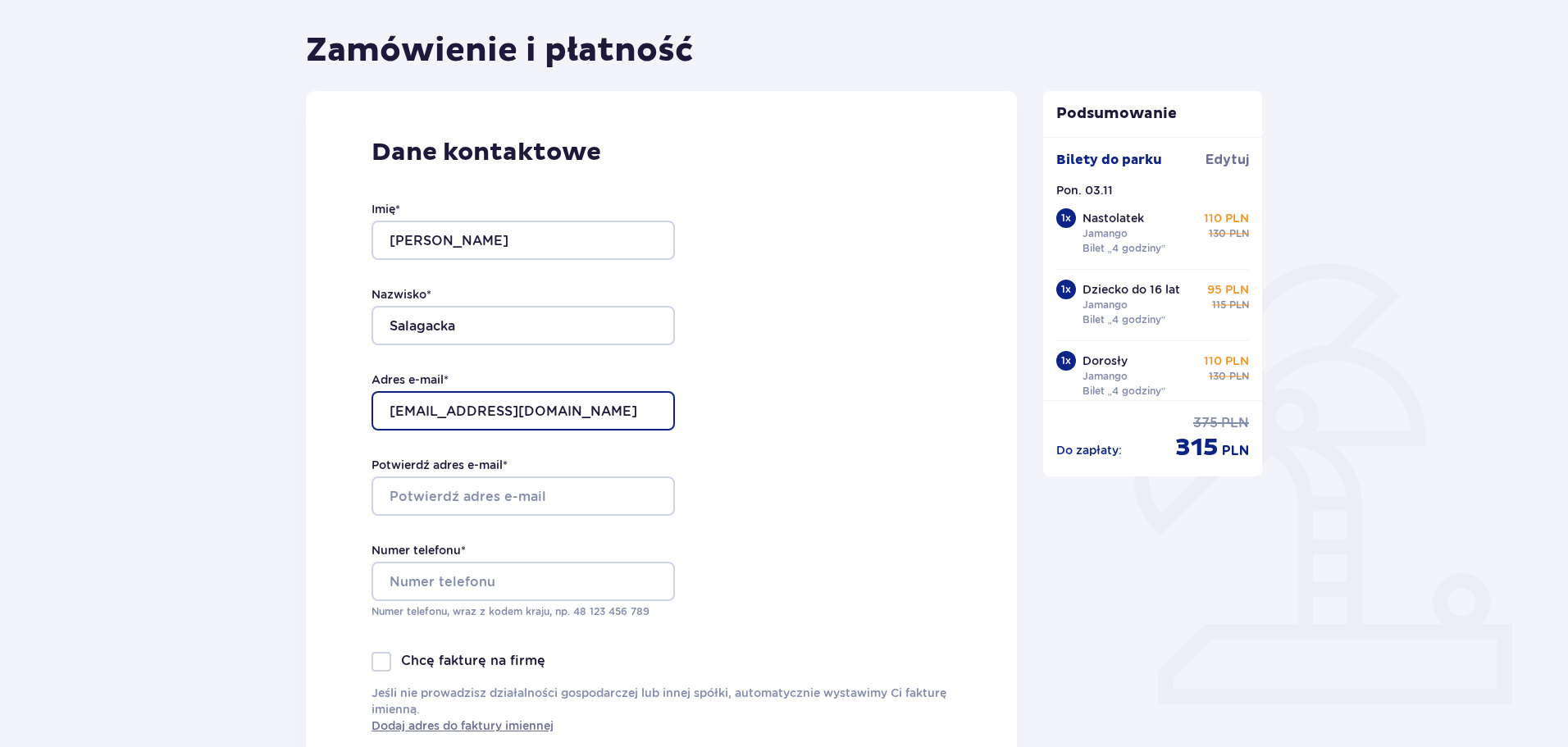
scroll to position [164, 0]
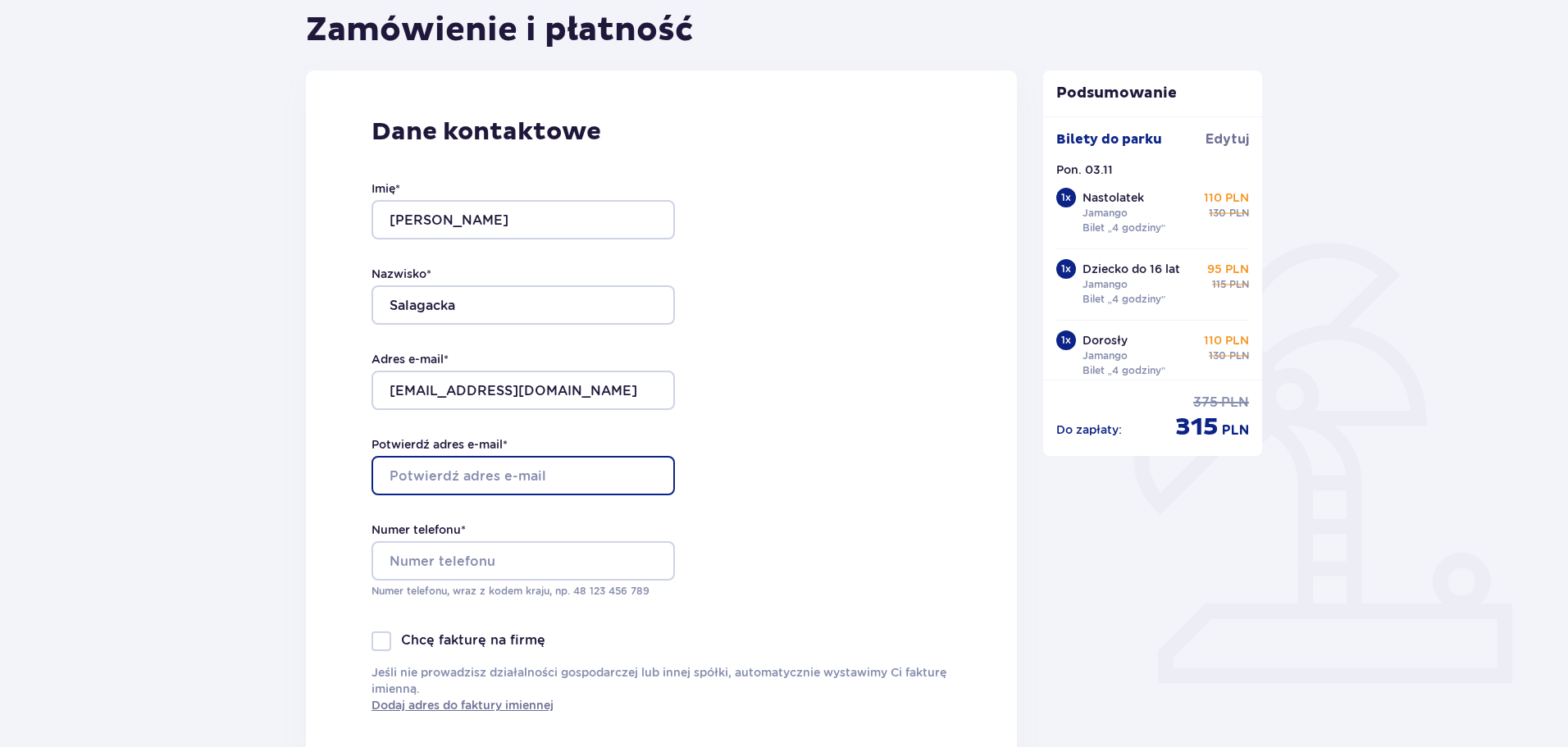
click at [492, 486] on input "Potwierdź adres e-mail *" at bounding box center [523, 475] width 303 height 39
type input "[EMAIL_ADDRESS][DOMAIN_NAME]"
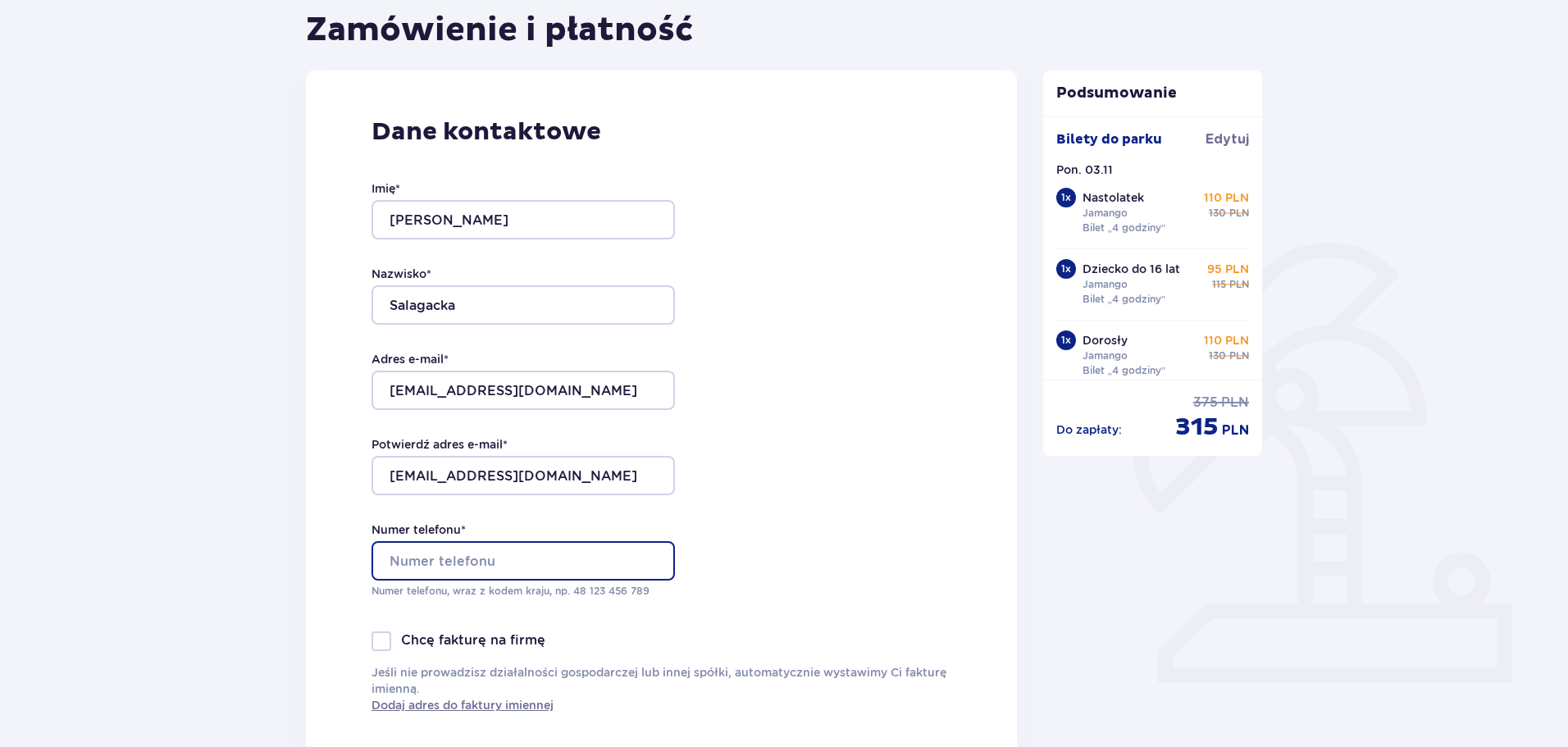
click at [512, 557] on input "Numer telefonu *" at bounding box center [523, 560] width 303 height 39
click at [382, 563] on input "07928531589" at bounding box center [523, 560] width 303 height 39
click at [427, 558] on input "[PHONE_NUMBER]" at bounding box center [523, 560] width 303 height 39
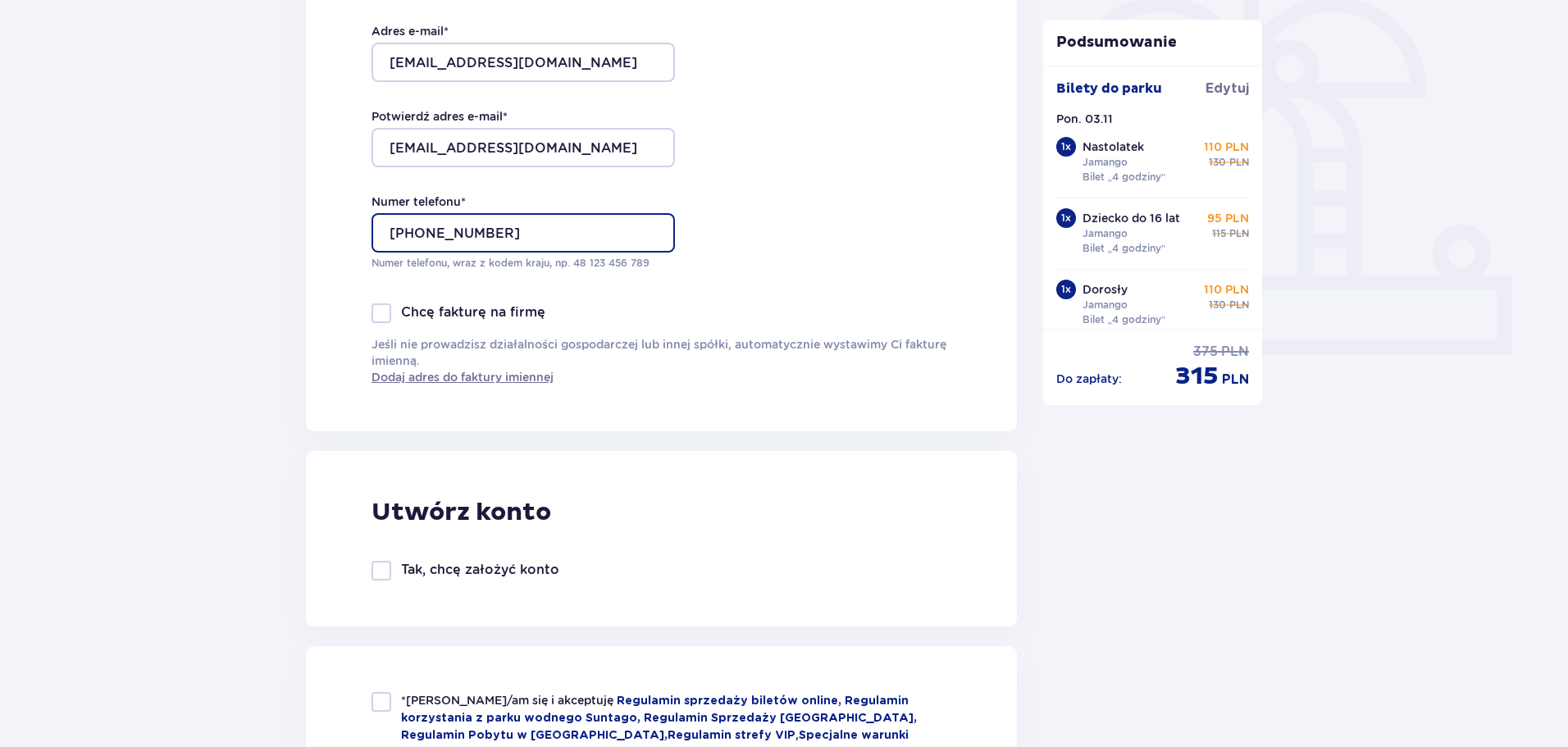
scroll to position [656, 0]
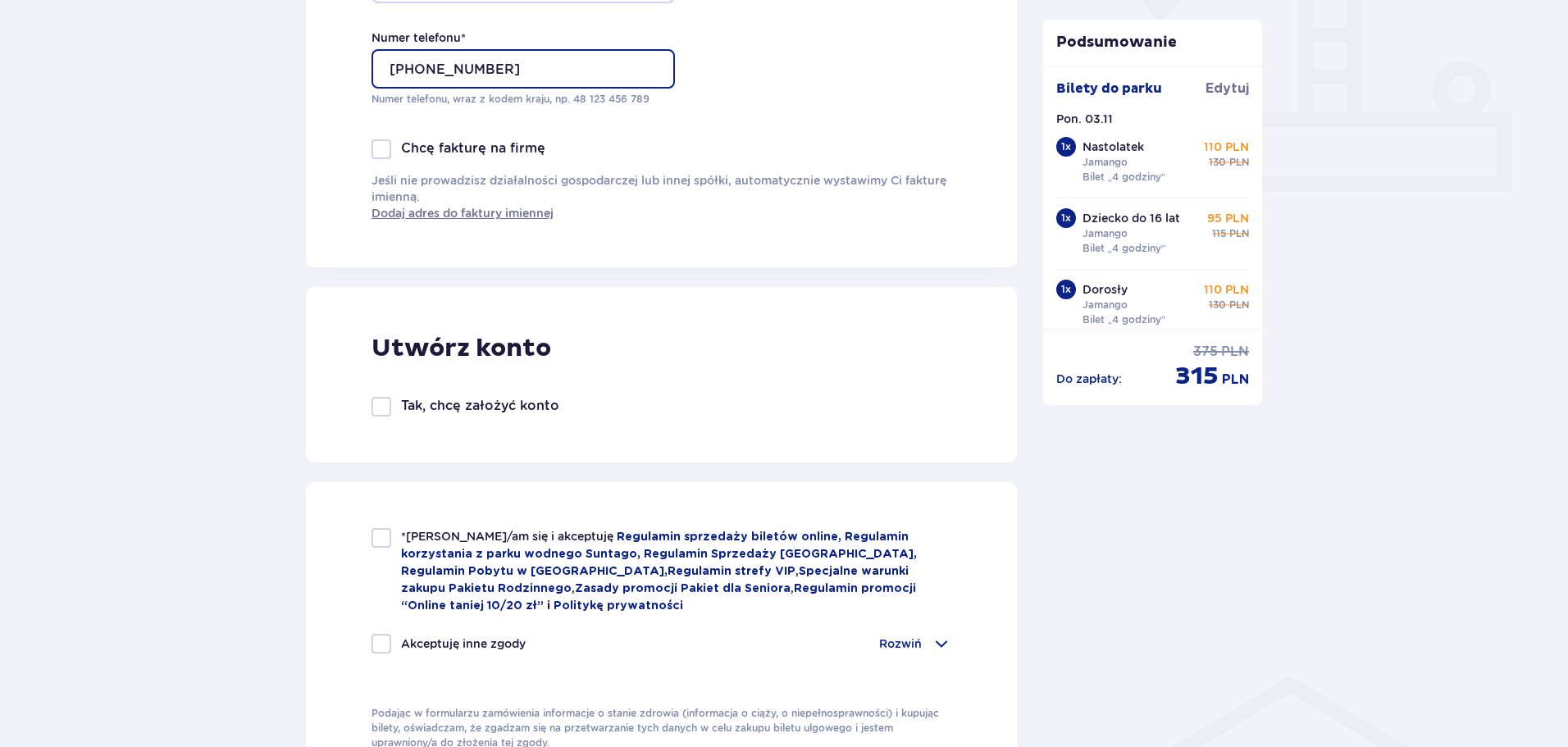
type input "[PHONE_NUMBER]"
click at [382, 535] on div at bounding box center [381, 537] width 19 height 19
checkbox input "true"
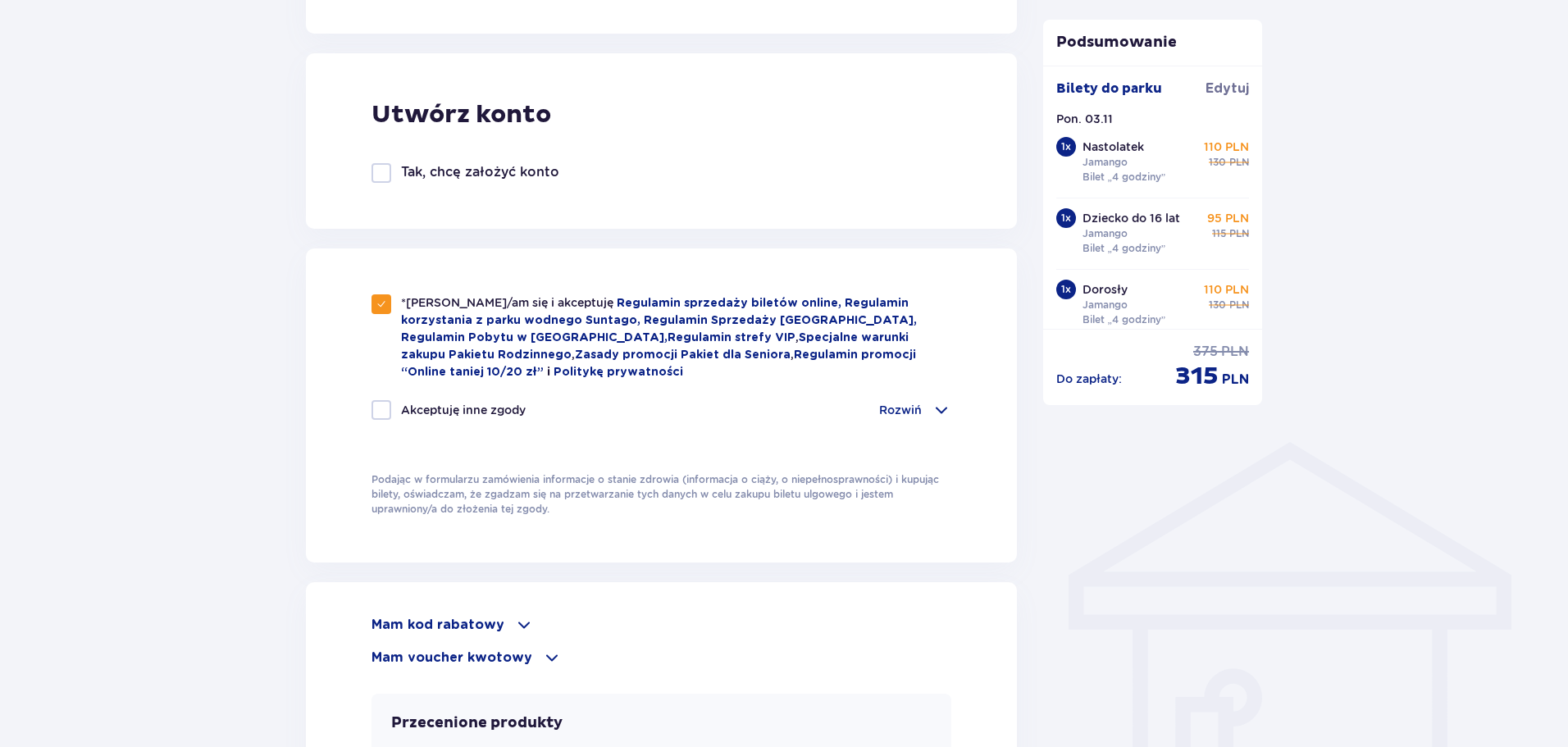
scroll to position [902, 0]
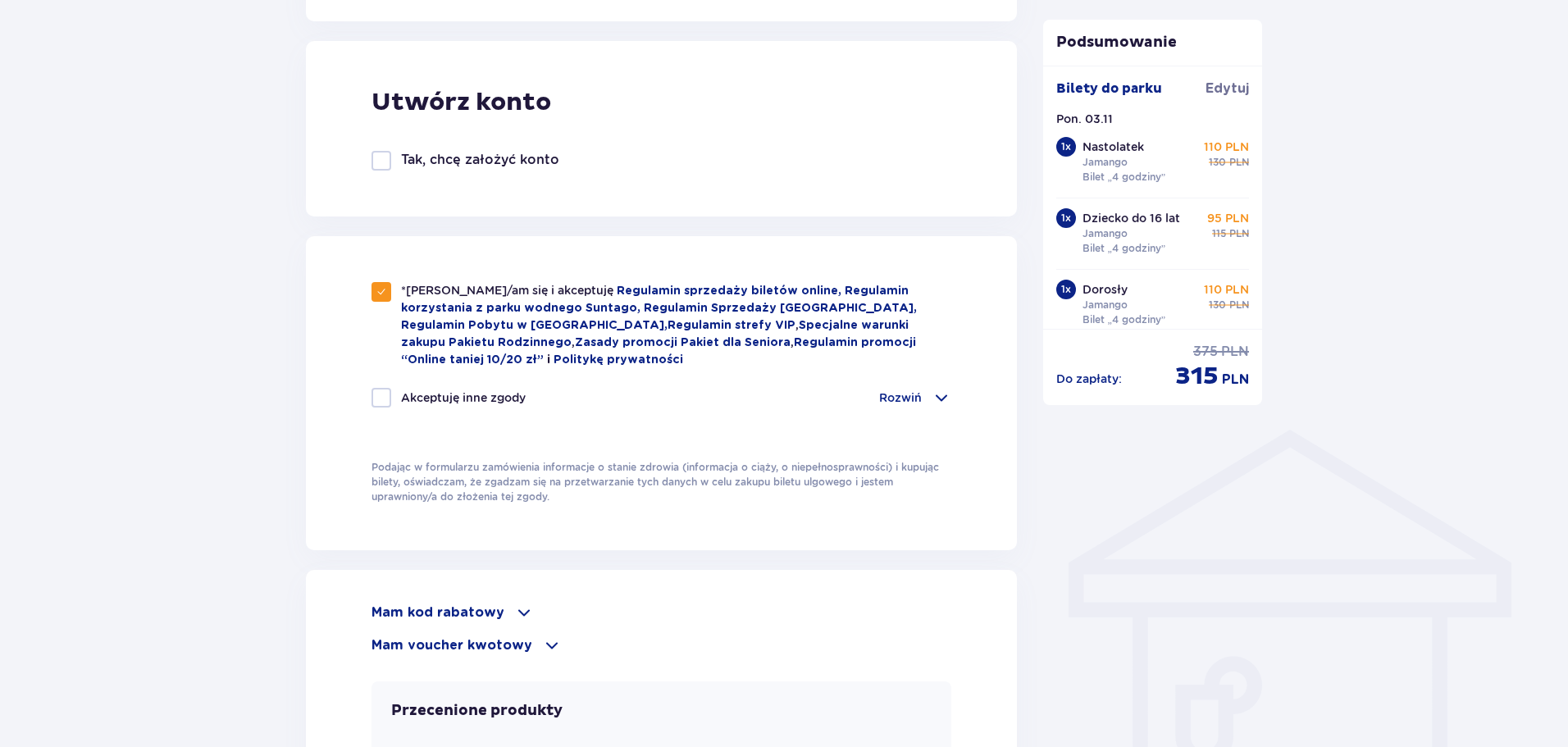
click at [939, 388] on span at bounding box center [940, 397] width 19 height 19
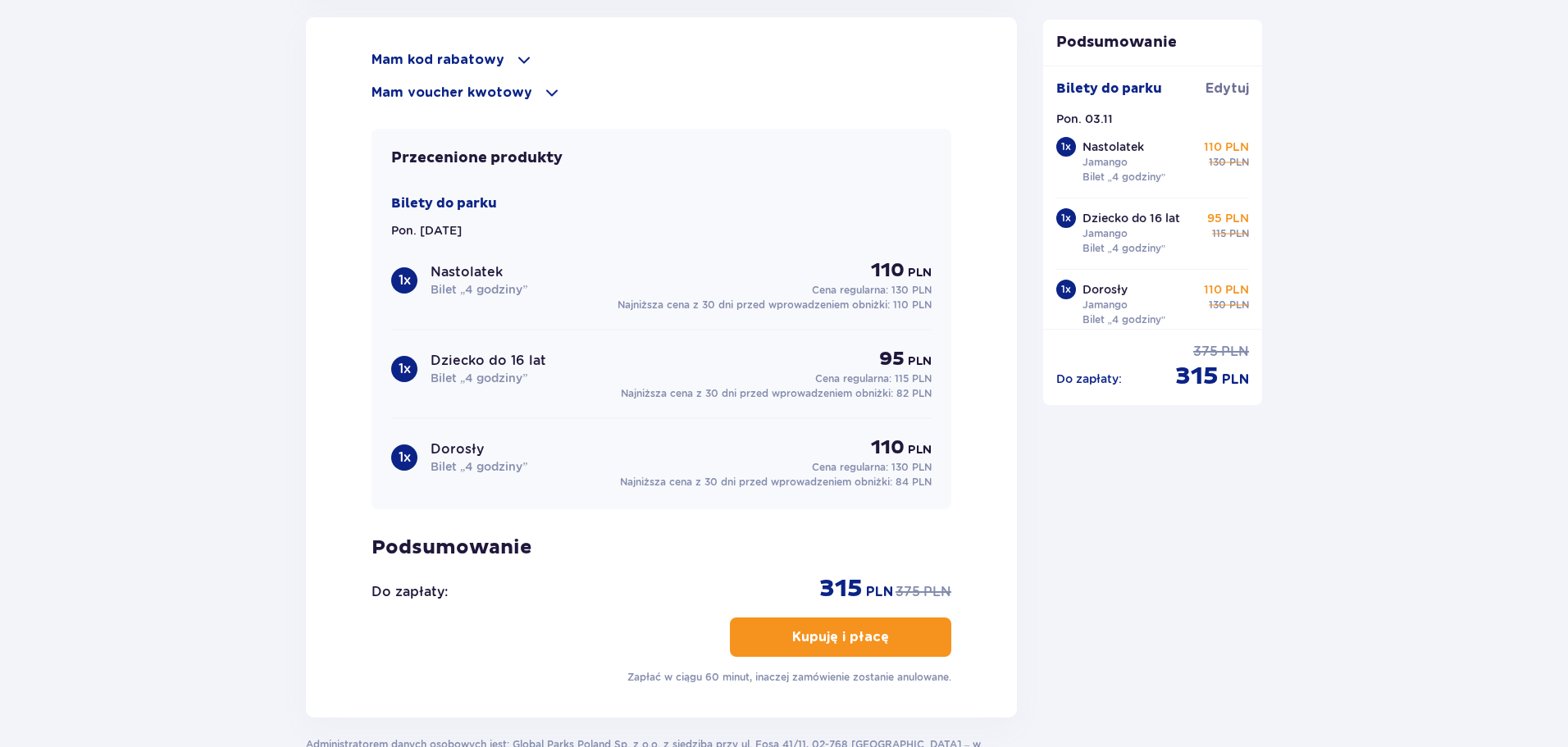
scroll to position [1968, 0]
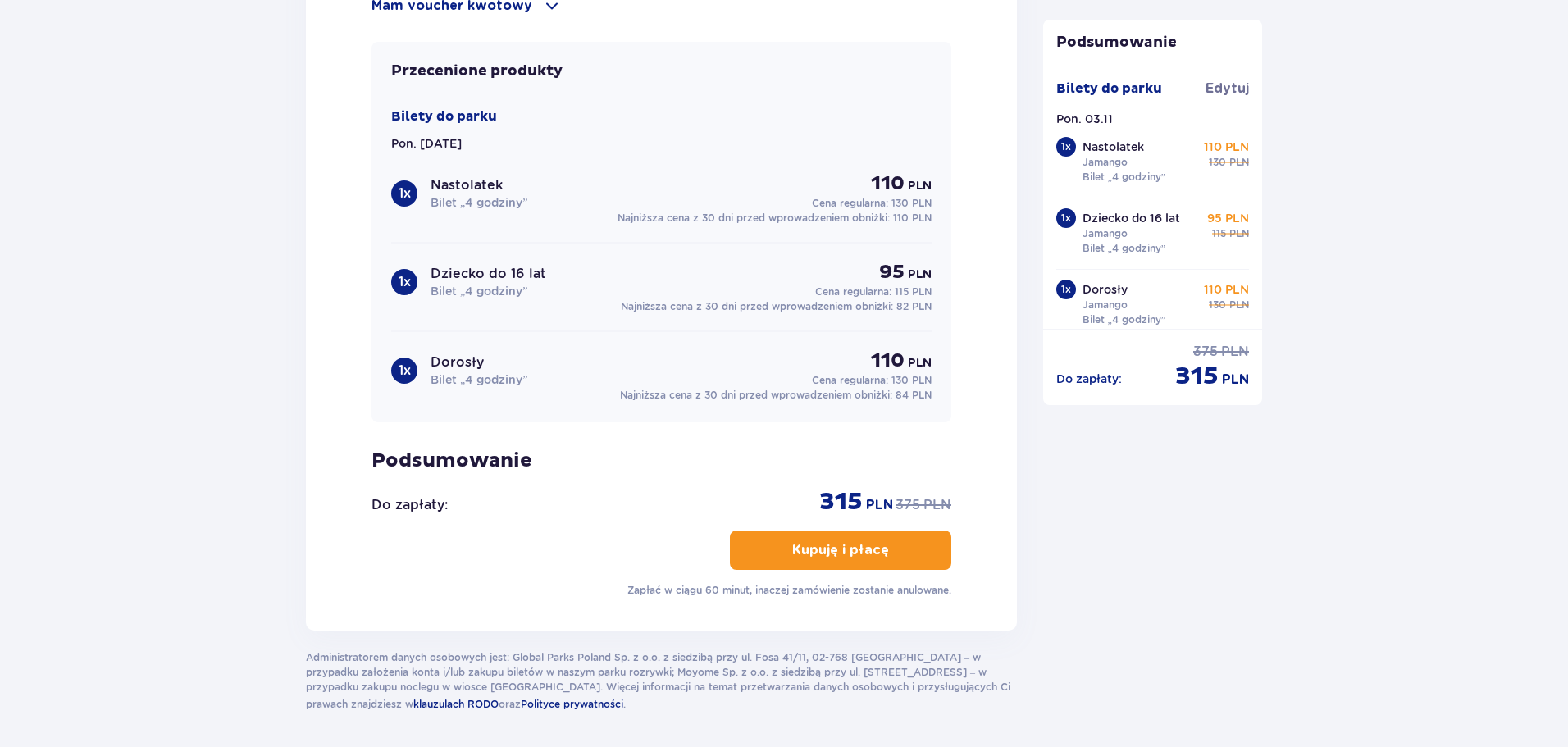
click at [801, 541] on p "Kupuję i płacę" at bounding box center [840, 550] width 97 height 18
